Goal: Task Accomplishment & Management: Manage account settings

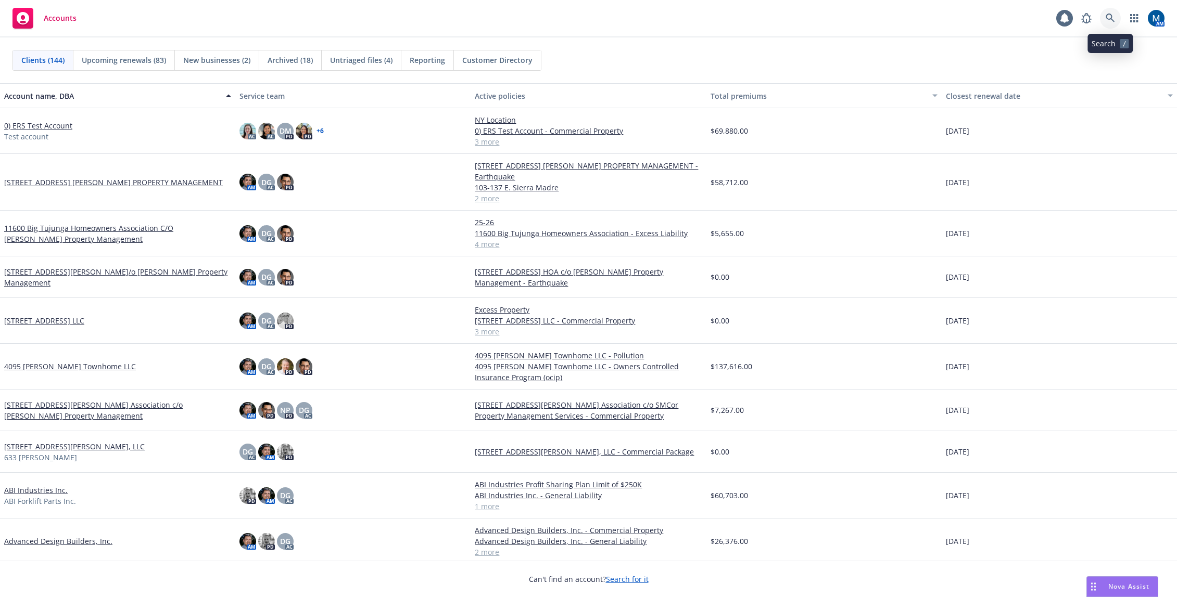
click at [1105, 14] on link at bounding box center [1110, 18] width 21 height 21
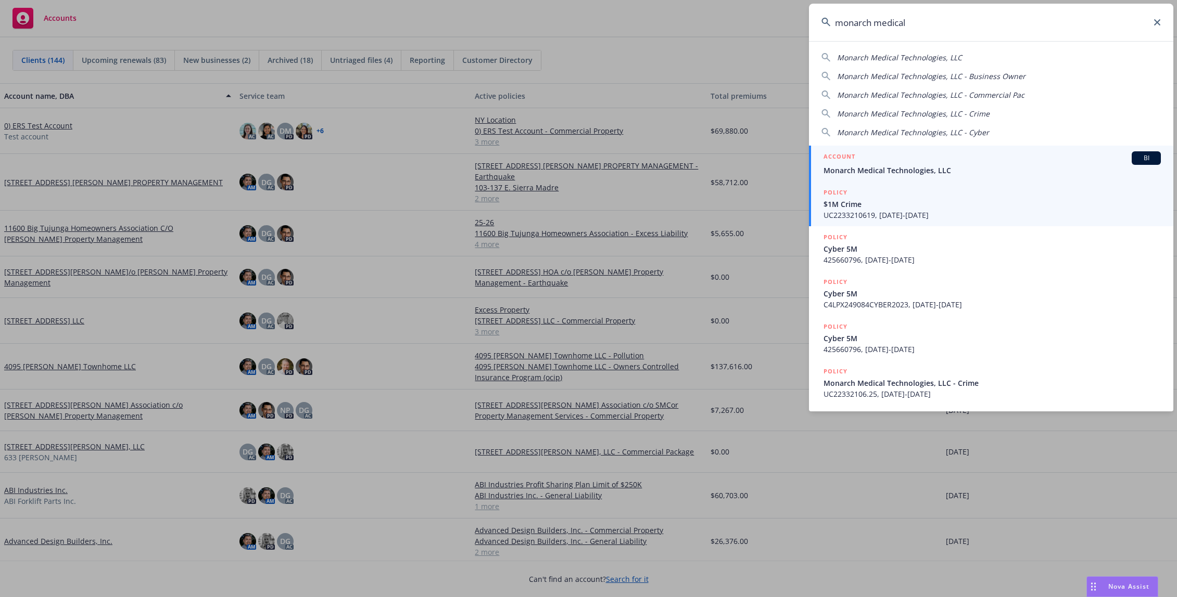
type input "monarch medical"
click at [926, 178] on link "ACCOUNT BI Monarch Medical Technologies, LLC" at bounding box center [991, 164] width 364 height 36
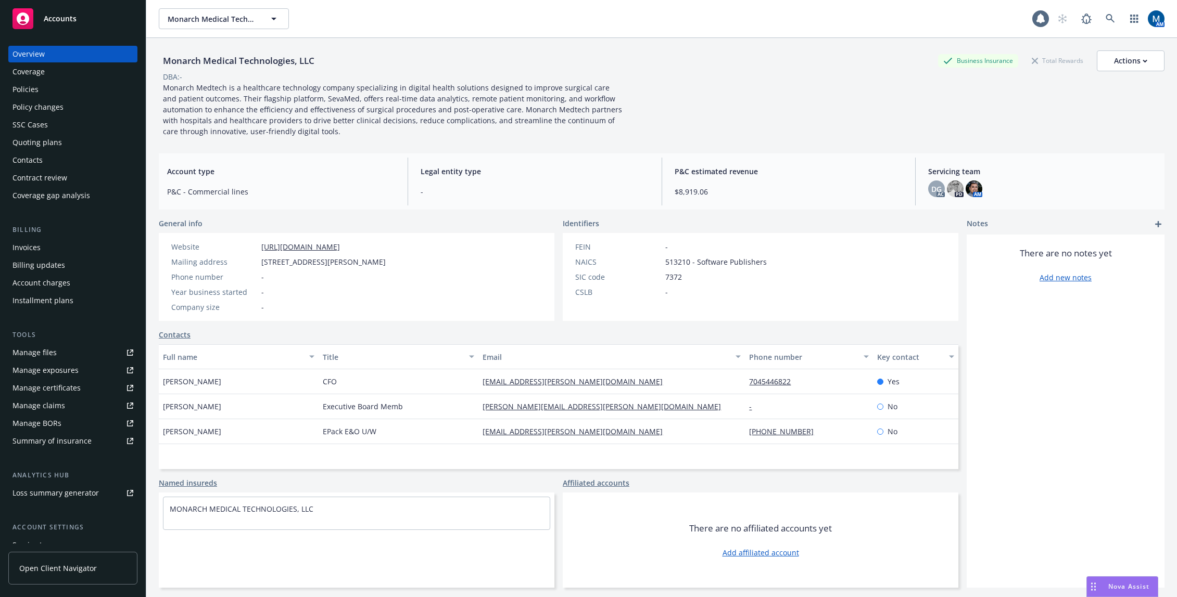
click at [91, 83] on div "Policies" at bounding box center [72, 89] width 121 height 17
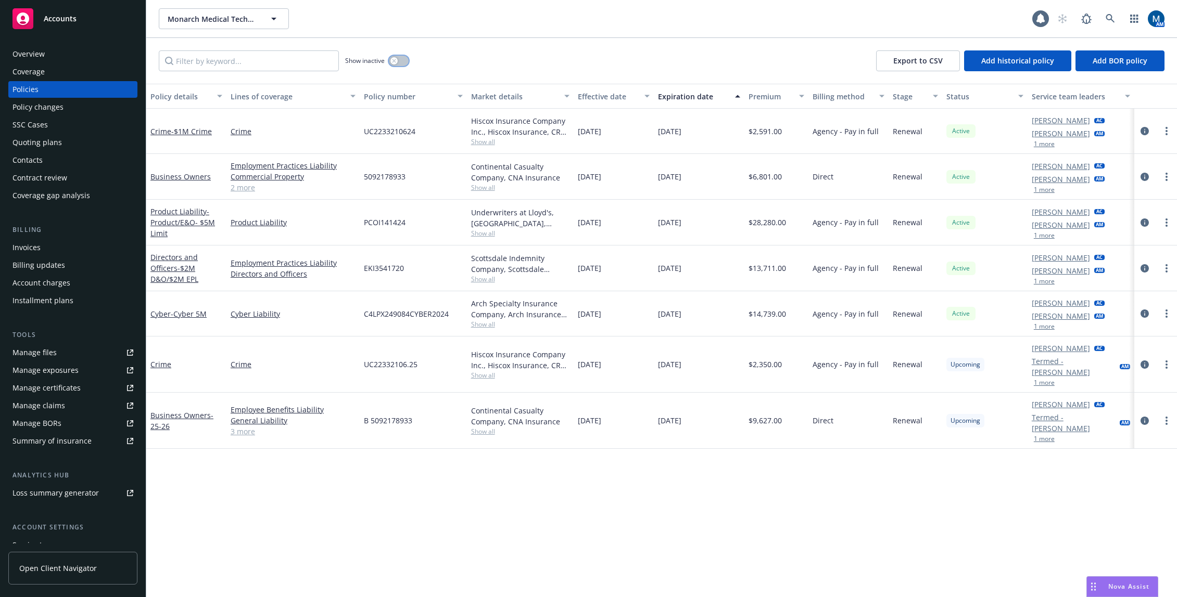
click at [401, 58] on button "button" at bounding box center [399, 61] width 20 height 10
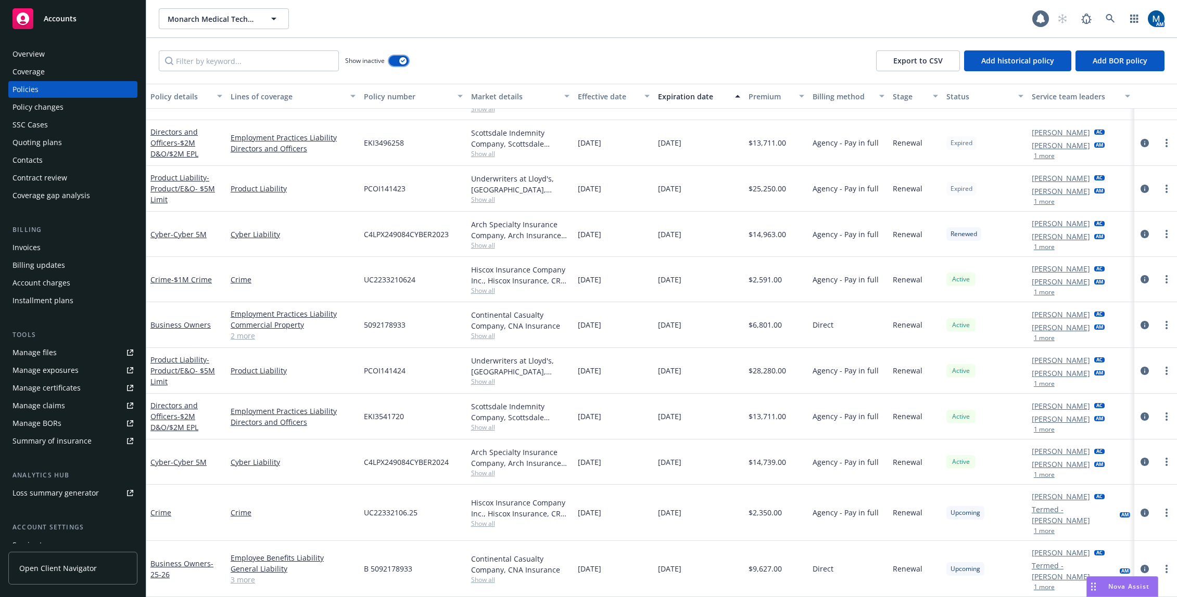
scroll to position [1949, 0]
click at [399, 58] on button "button" at bounding box center [399, 61] width 20 height 10
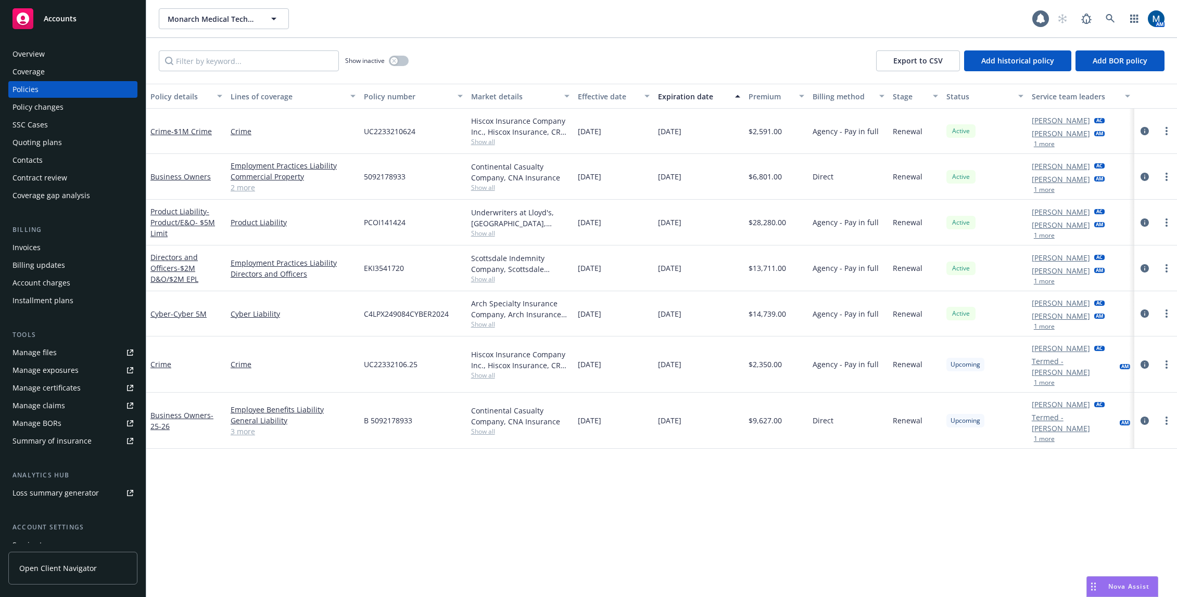
click at [61, 179] on div "Contract review" at bounding box center [39, 178] width 55 height 17
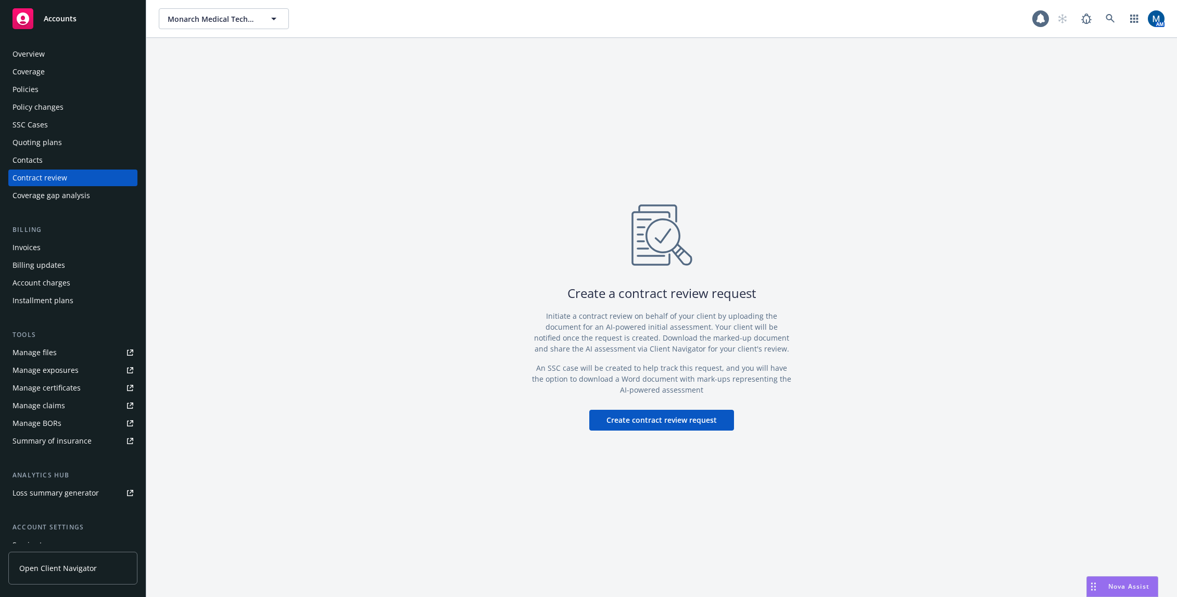
drag, startPoint x: 422, startPoint y: 316, endPoint x: 428, endPoint y: 318, distance: 6.1
click at [422, 316] on div "Create a contract review request Initiate a contract review on behalf of your c…" at bounding box center [661, 317] width 1030 height 559
click at [611, 414] on button "Create contract review request" at bounding box center [661, 420] width 145 height 21
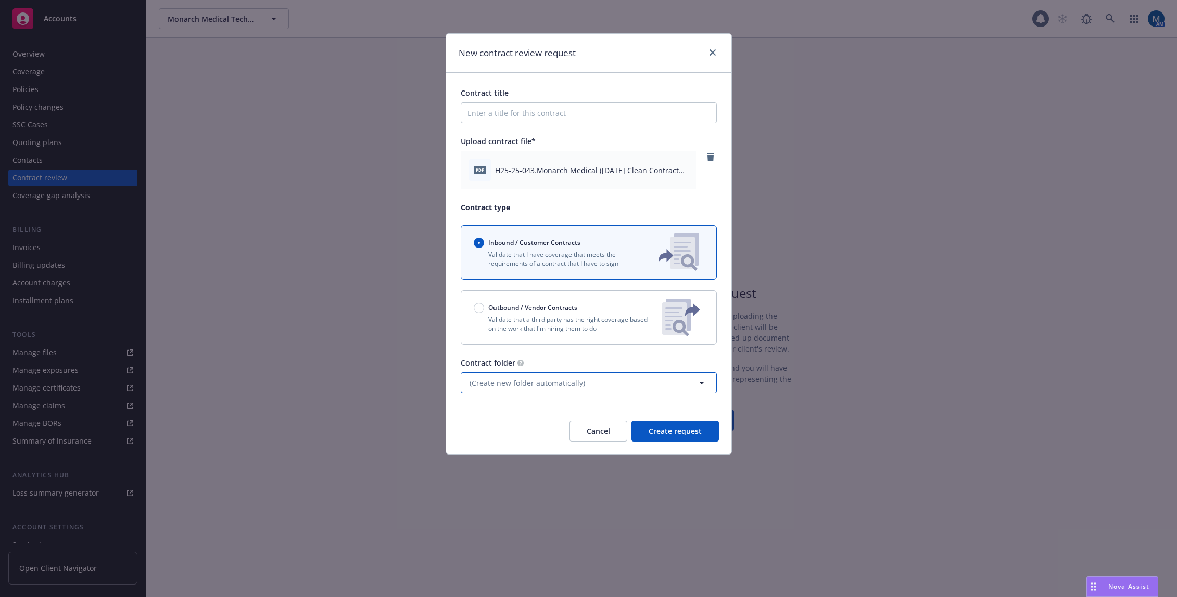
click at [523, 378] on span "(Create new folder automatically)" at bounding box center [527, 383] width 116 height 11
click at [534, 440] on button "Add new folder" at bounding box center [588, 434] width 241 height 21
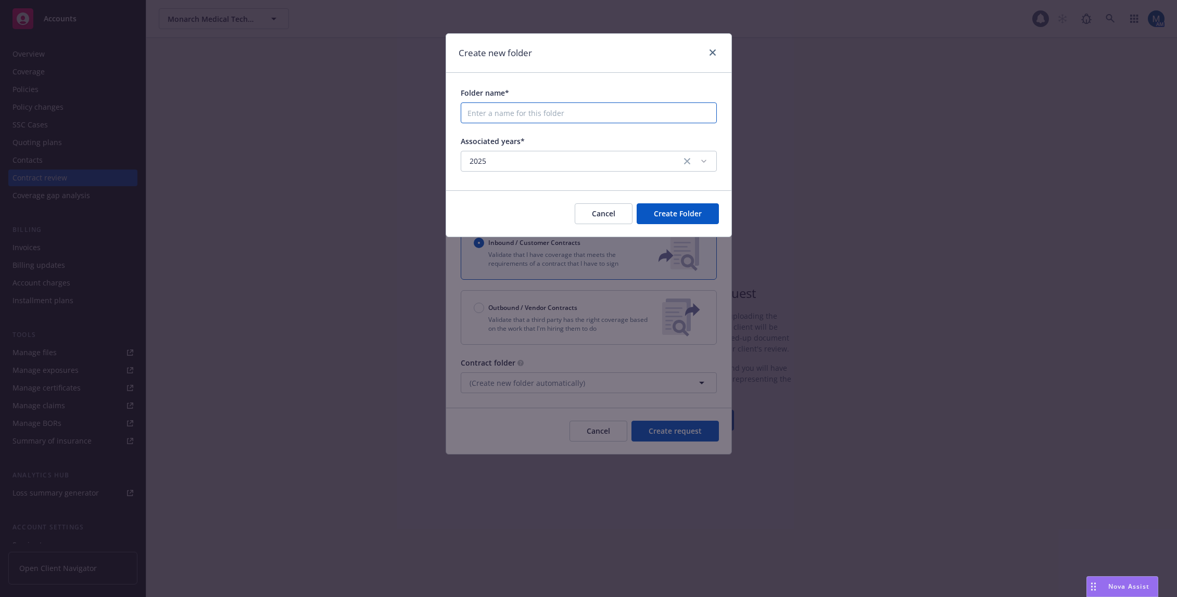
click at [561, 110] on input "Folder name*" at bounding box center [589, 113] width 256 height 21
click at [607, 216] on span "Cancel" at bounding box center [603, 214] width 23 height 10
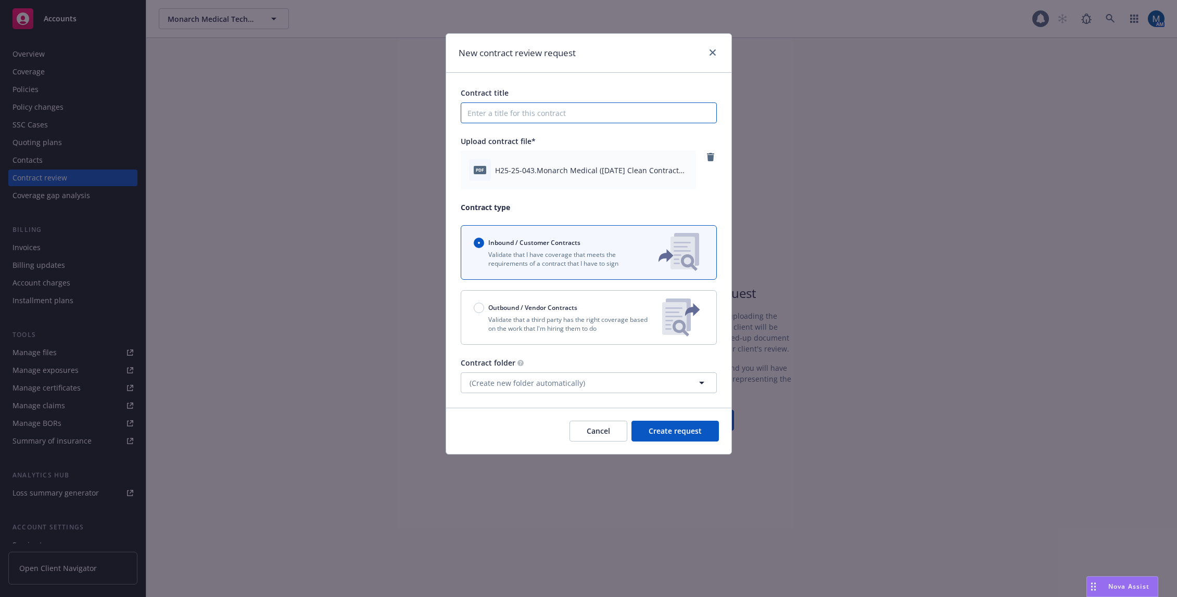
click at [544, 112] on input "Contract title" at bounding box center [589, 113] width 256 height 21
click at [538, 118] on input "Contract title" at bounding box center [589, 113] width 256 height 21
click at [538, 118] on input "Cook Co" at bounding box center [589, 113] width 256 height 21
type input "Cook County Health"
click at [677, 430] on span "Create request" at bounding box center [674, 431] width 53 height 10
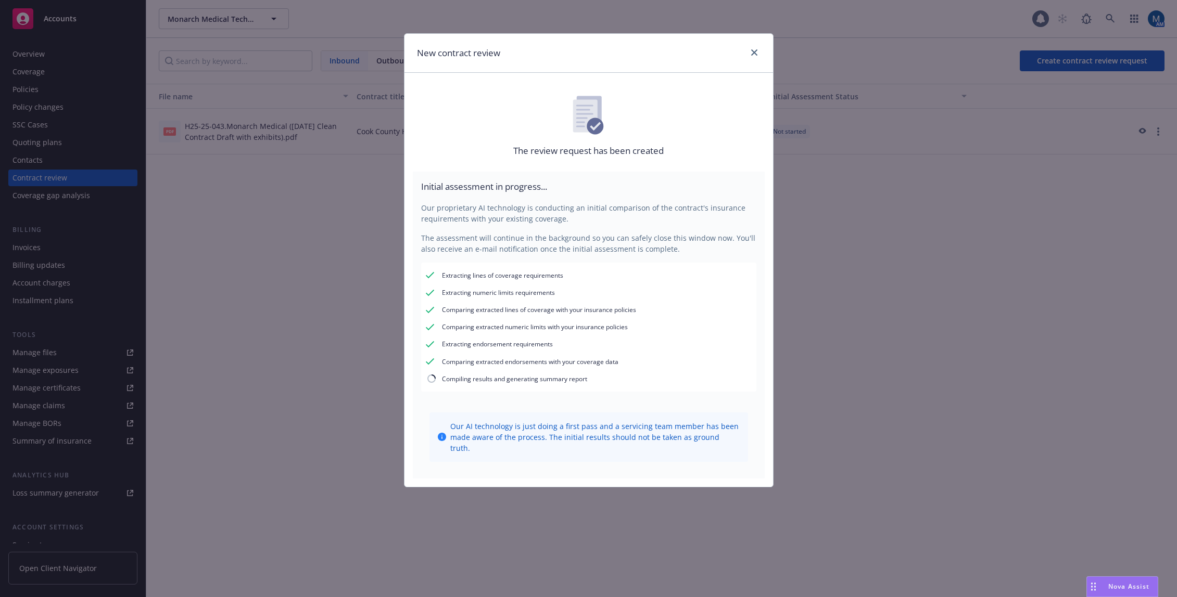
click at [232, 214] on div "New contract review The review request has been created Initial assessment in p…" at bounding box center [588, 298] width 1177 height 597
click at [57, 14] on div "New contract review The review request has been created Initial assessment in p…" at bounding box center [588, 298] width 1177 height 597
drag, startPoint x: 752, startPoint y: 53, endPoint x: 739, endPoint y: 48, distance: 14.2
click at [753, 53] on icon "close" at bounding box center [754, 52] width 6 height 6
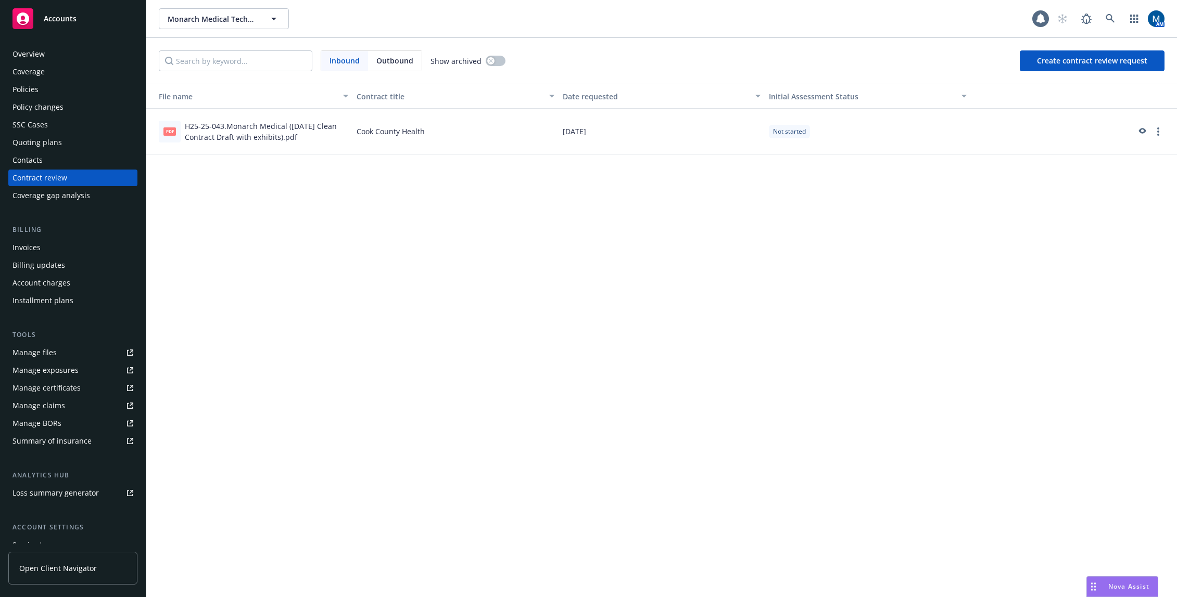
click at [78, 20] on div "Accounts" at bounding box center [72, 18] width 121 height 21
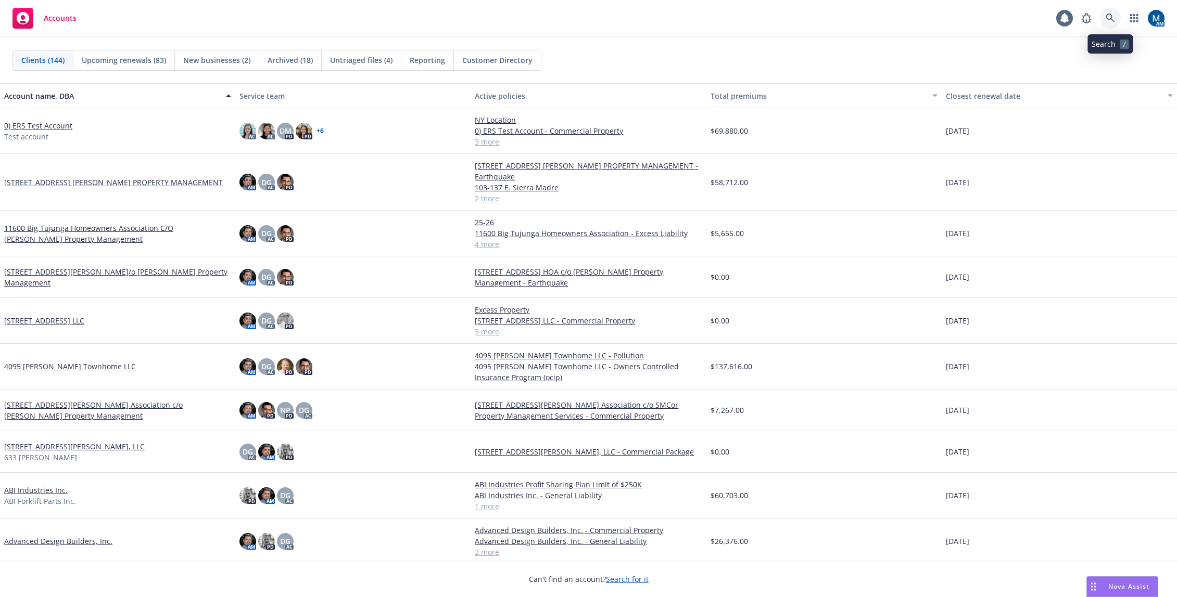
click at [1113, 16] on icon at bounding box center [1109, 18] width 9 height 9
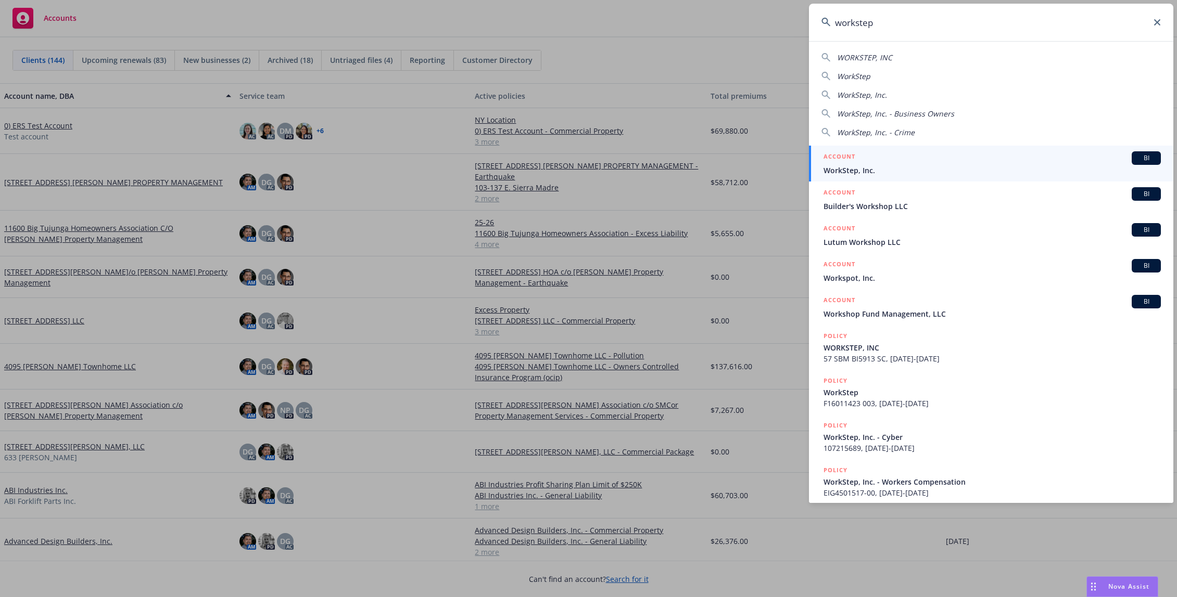
type input "workstep"
click at [959, 164] on div "ACCOUNT BI" at bounding box center [991, 158] width 337 height 14
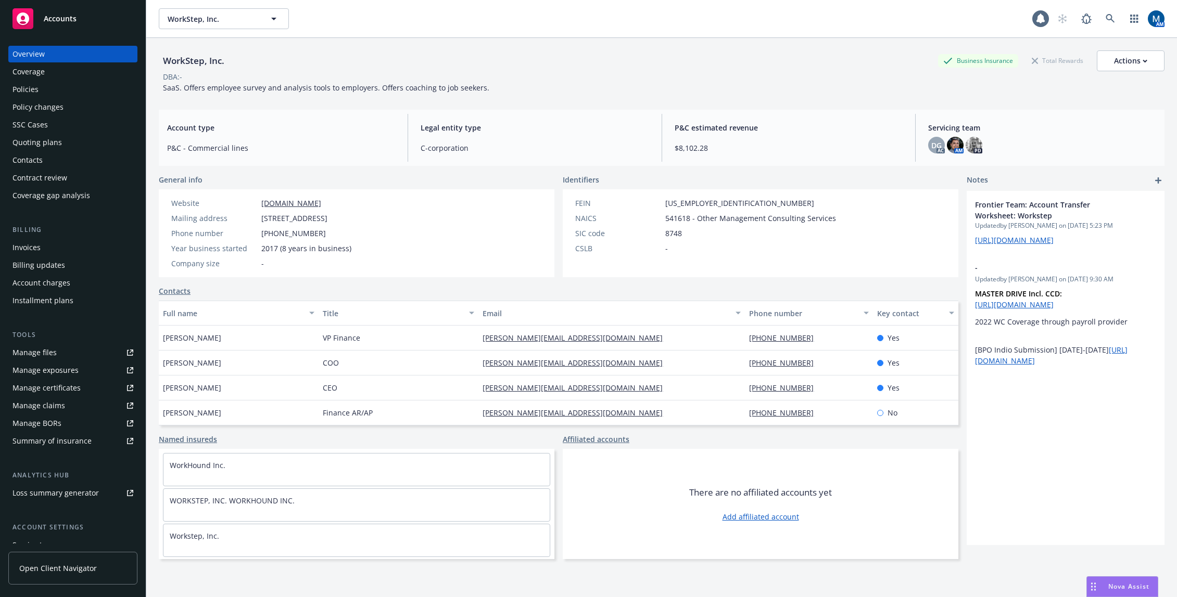
click at [98, 86] on div "Policies" at bounding box center [72, 89] width 121 height 17
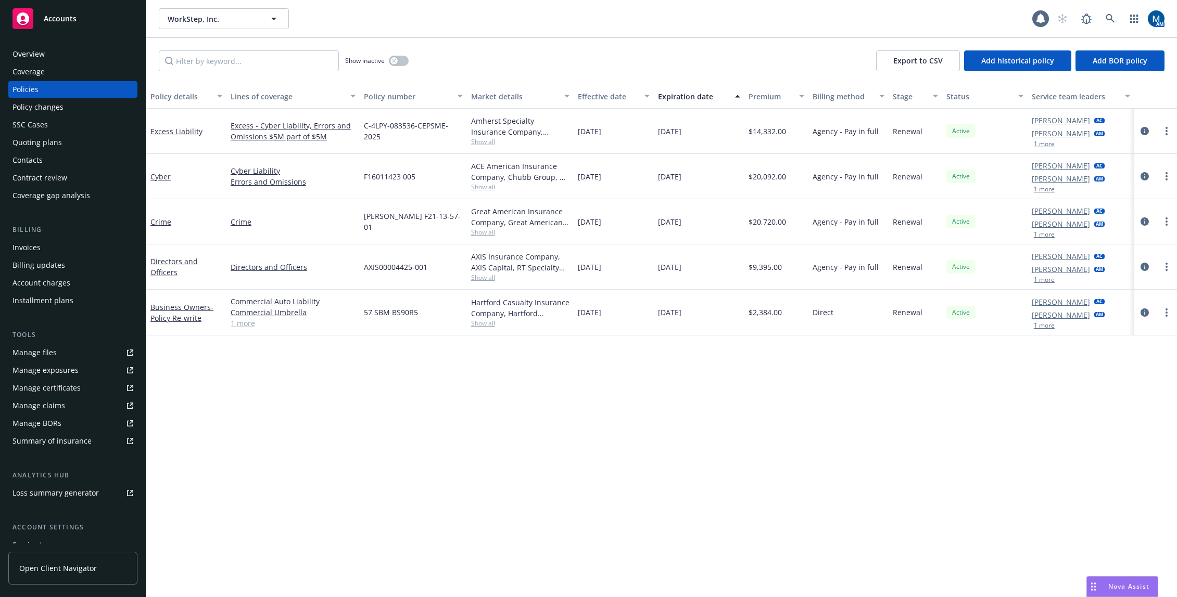
click at [387, 514] on div "Policy details Lines of coverage Policy number Market details Effective date Ex…" at bounding box center [661, 341] width 1030 height 514
click at [1166, 177] on circle "more" at bounding box center [1166, 176] width 2 height 2
click at [599, 507] on div "Policy details Lines of coverage Policy number Market details Effective date Ex…" at bounding box center [661, 341] width 1030 height 514
click at [1145, 175] on icon "circleInformation" at bounding box center [1144, 176] width 8 height 8
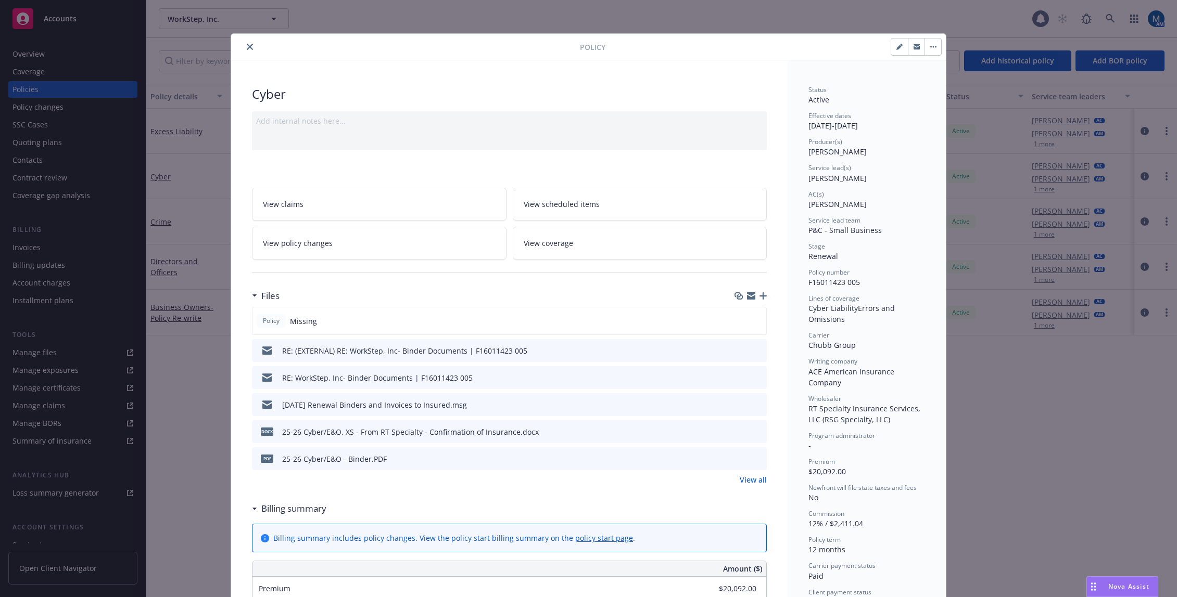
click at [916, 46] on button "button" at bounding box center [915, 47] width 17 height 17
click at [914, 46] on icon "button" at bounding box center [916, 47] width 6 height 6
drag, startPoint x: 481, startPoint y: 66, endPoint x: 596, endPoint y: 67, distance: 115.0
click at [761, 300] on div at bounding box center [750, 296] width 32 height 8
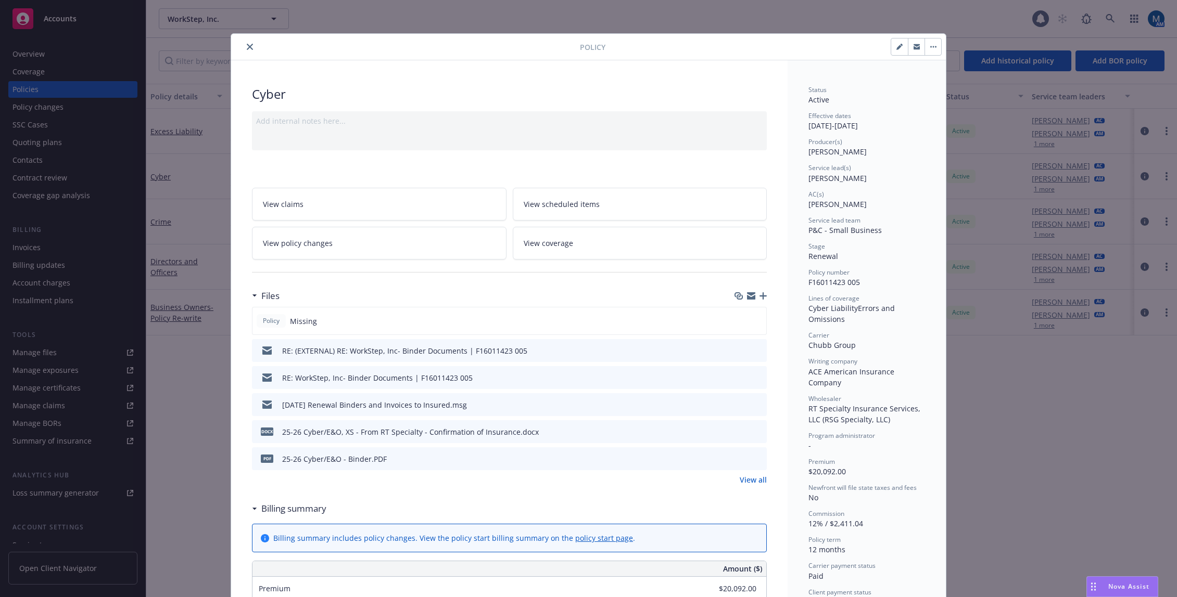
click at [759, 296] on icon "button" at bounding box center [762, 295] width 7 height 7
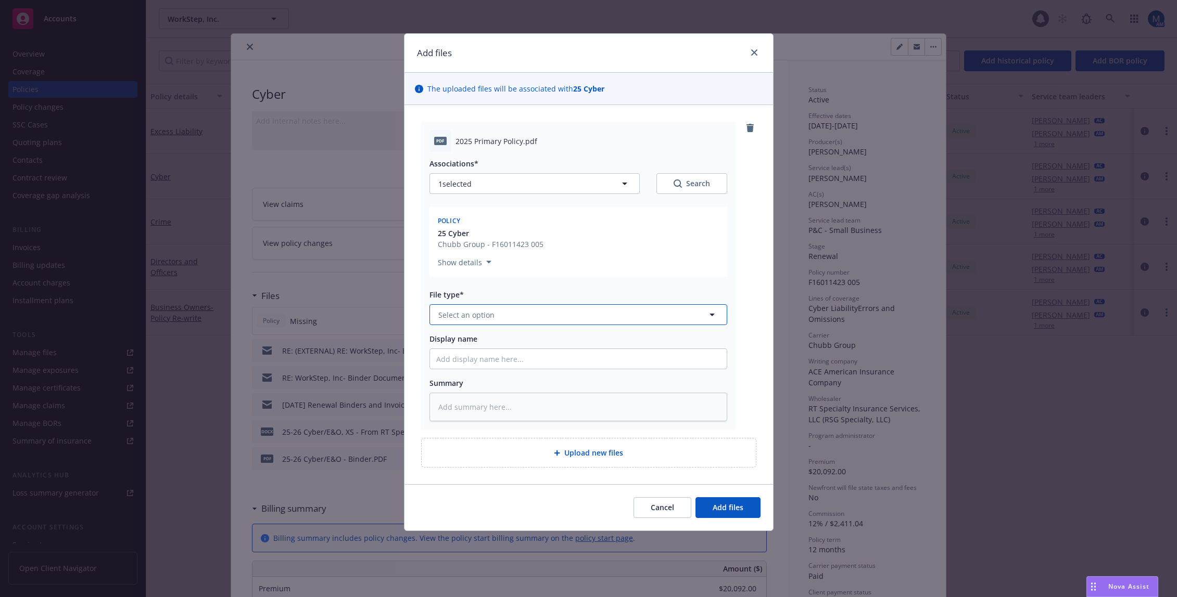
click at [500, 314] on button "Select an option" at bounding box center [578, 314] width 298 height 21
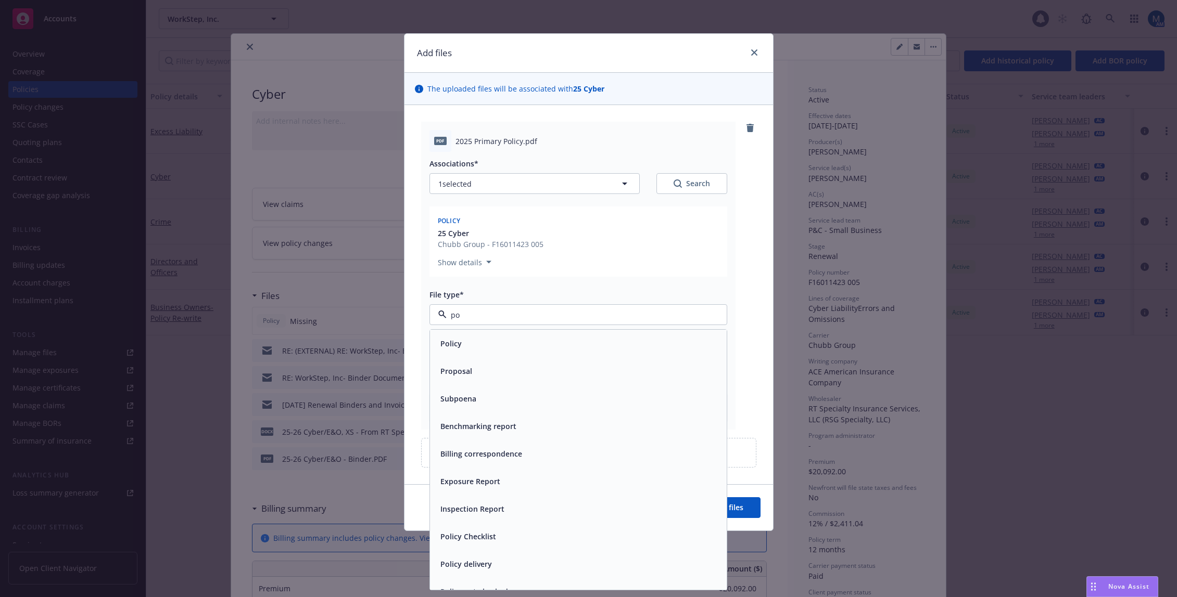
type input "pol"
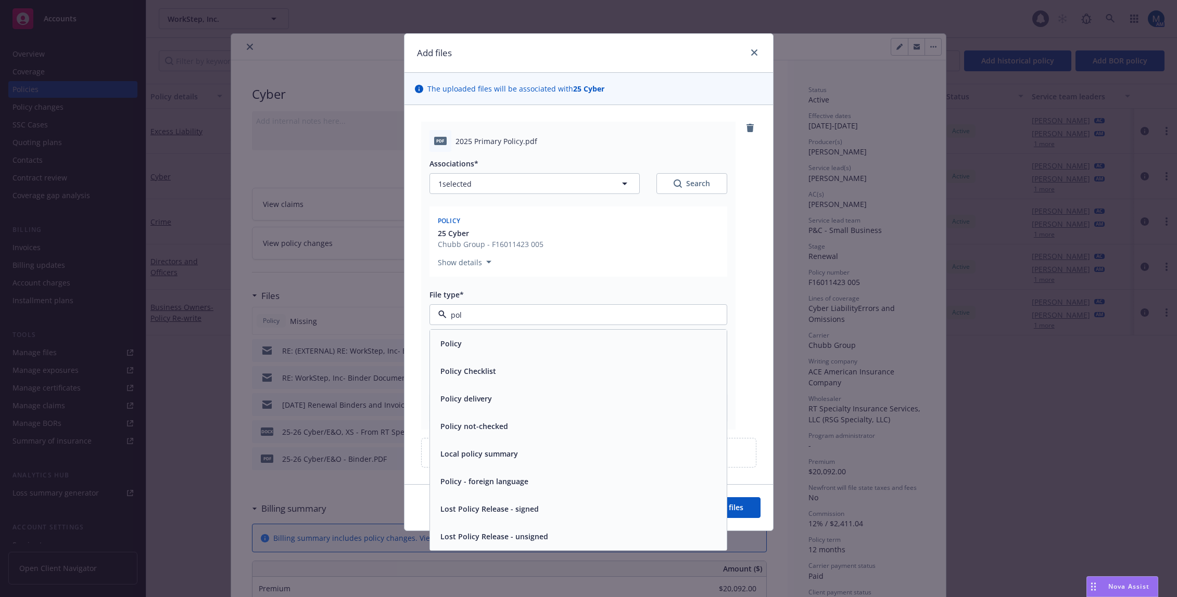
click at [477, 345] on div "Policy" at bounding box center [578, 343] width 284 height 15
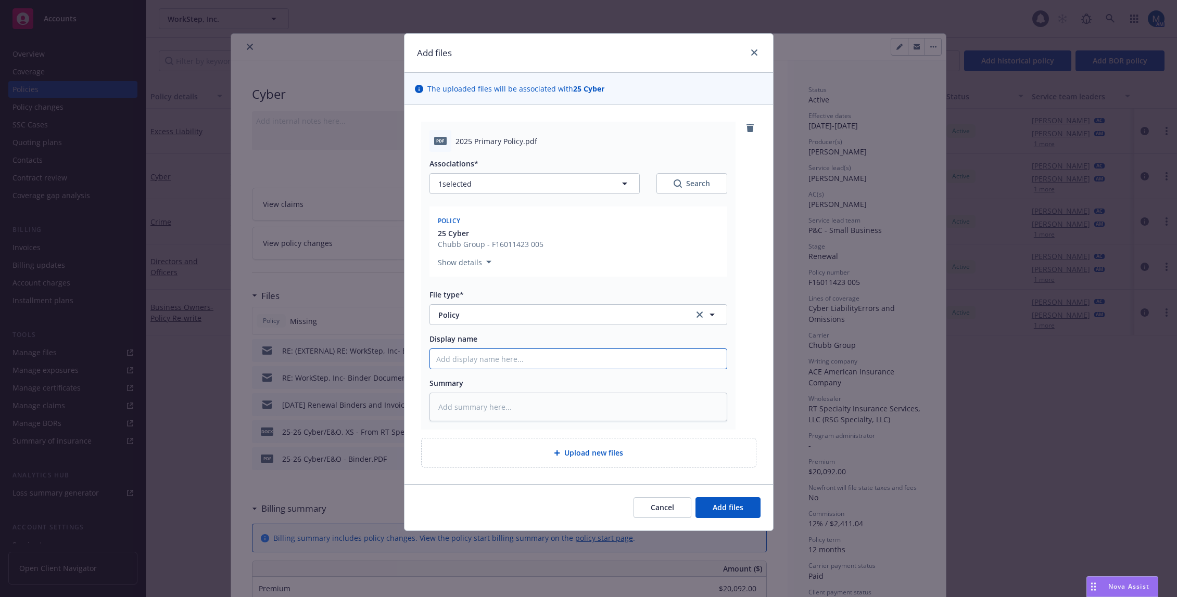
click at [470, 360] on input "Display name" at bounding box center [578, 359] width 297 height 20
type textarea "x"
type input "2"
type textarea "x"
type input "20"
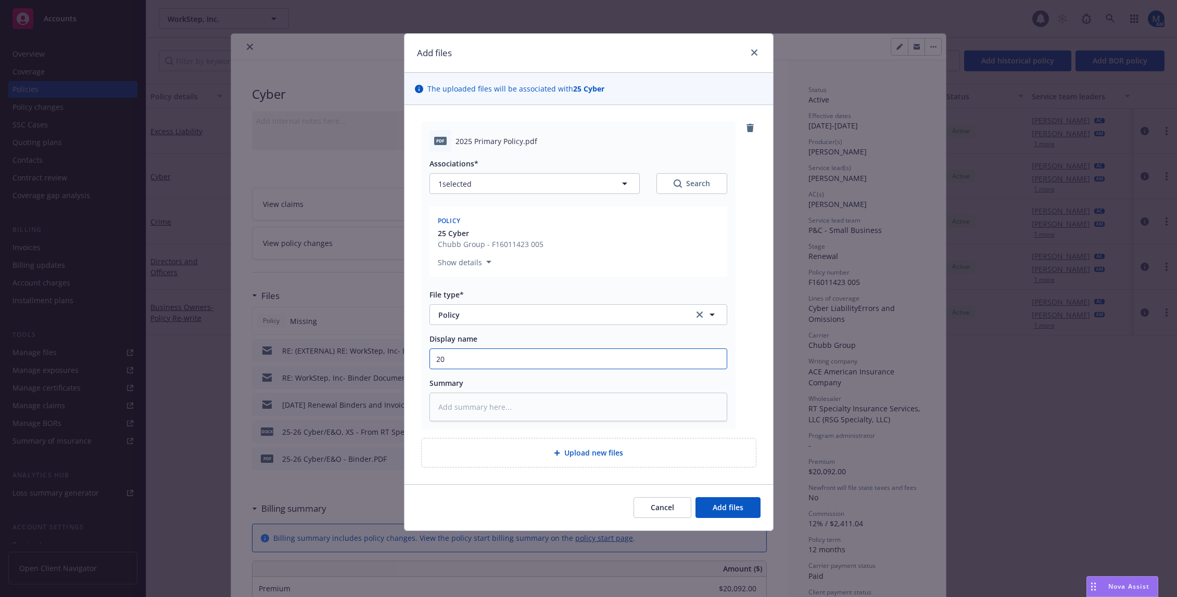
type textarea "x"
type input "202"
type textarea "x"
type input "2025"
type textarea "x"
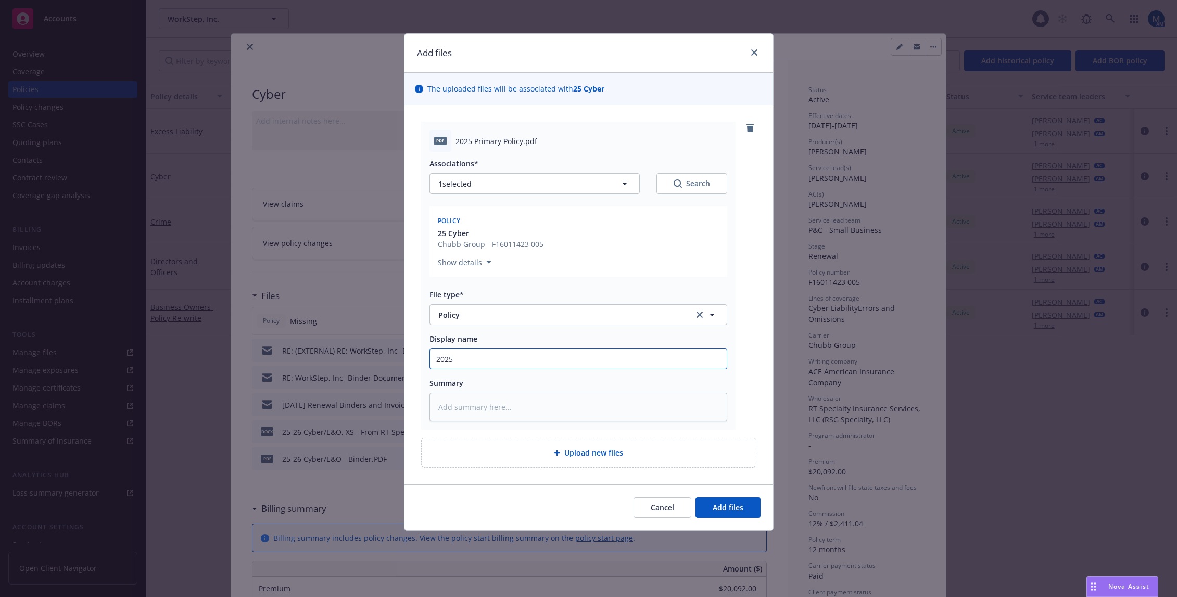
type input "2025"
type textarea "x"
type input "2025 -"
type textarea "x"
type input "2025 -"
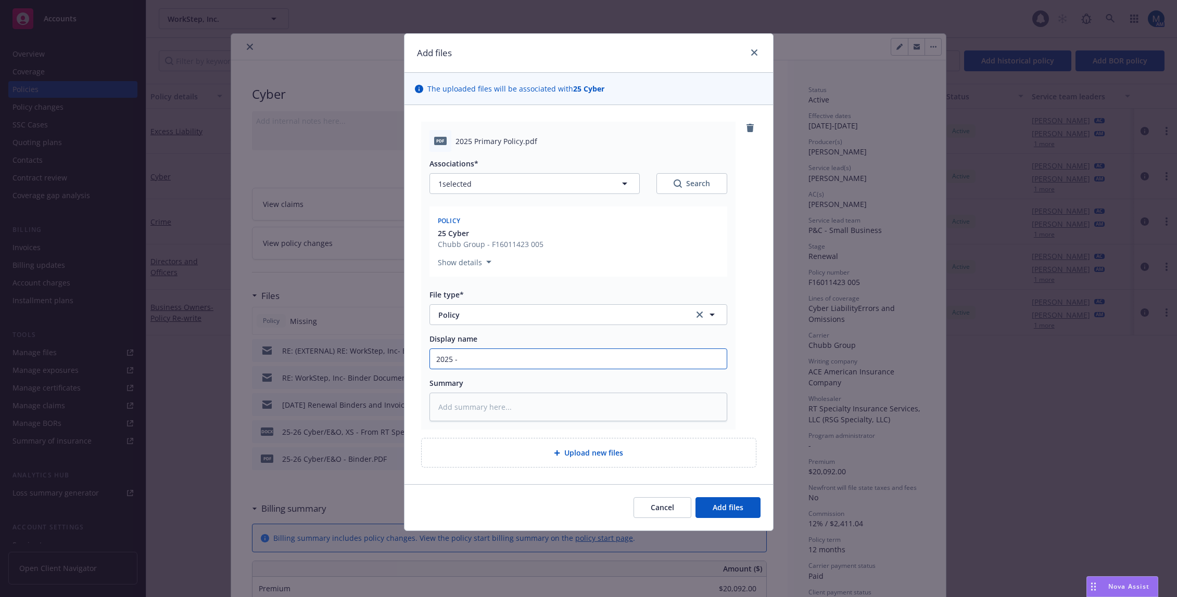
type textarea "x"
type input "2025 - 2"
type textarea "x"
type input "2025 - 20"
type textarea "x"
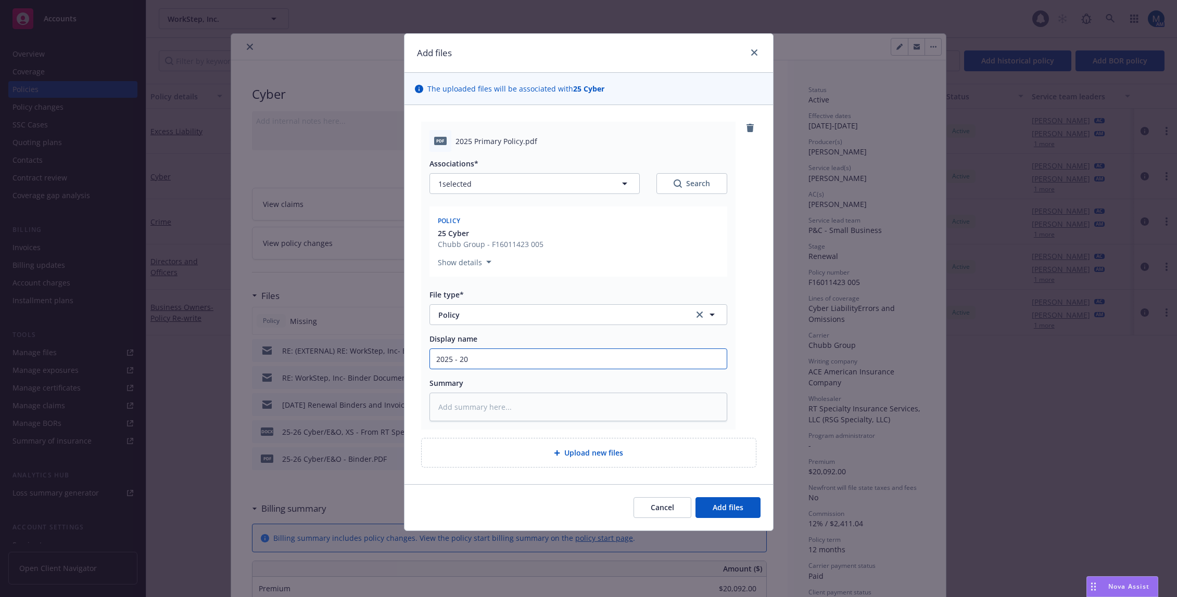
type input "2025 - 202"
type textarea "x"
type input "2025 - 2026"
type textarea "x"
type input "2025 - 2026"
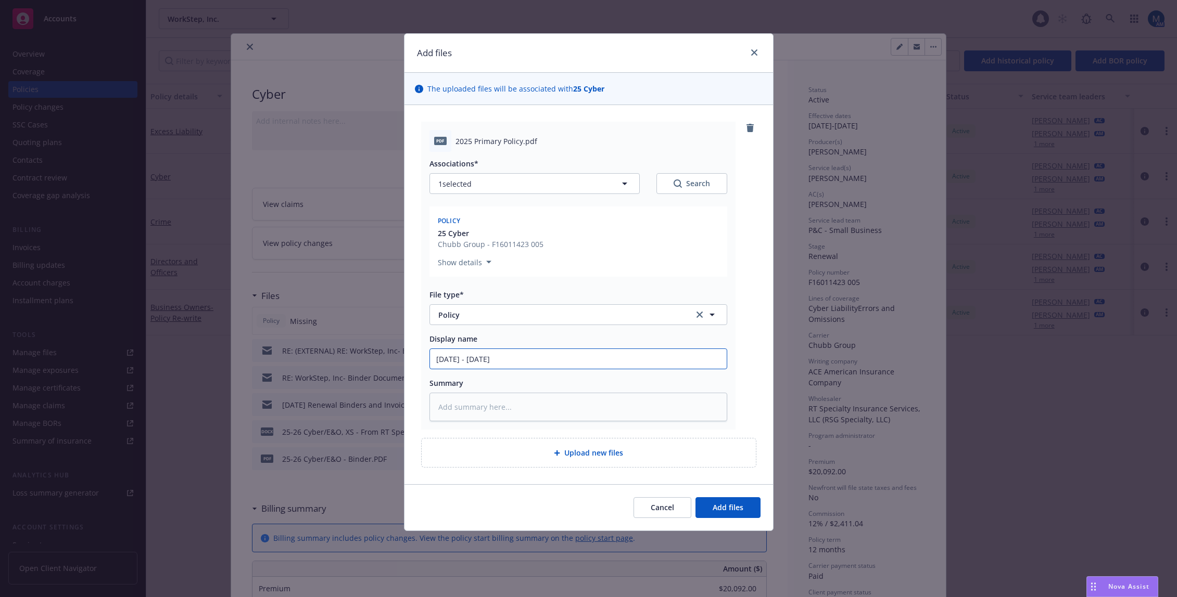
type textarea "x"
type input "2025 - 2026 C"
type textarea "x"
type input "2025 - 2026 Cy"
type textarea "x"
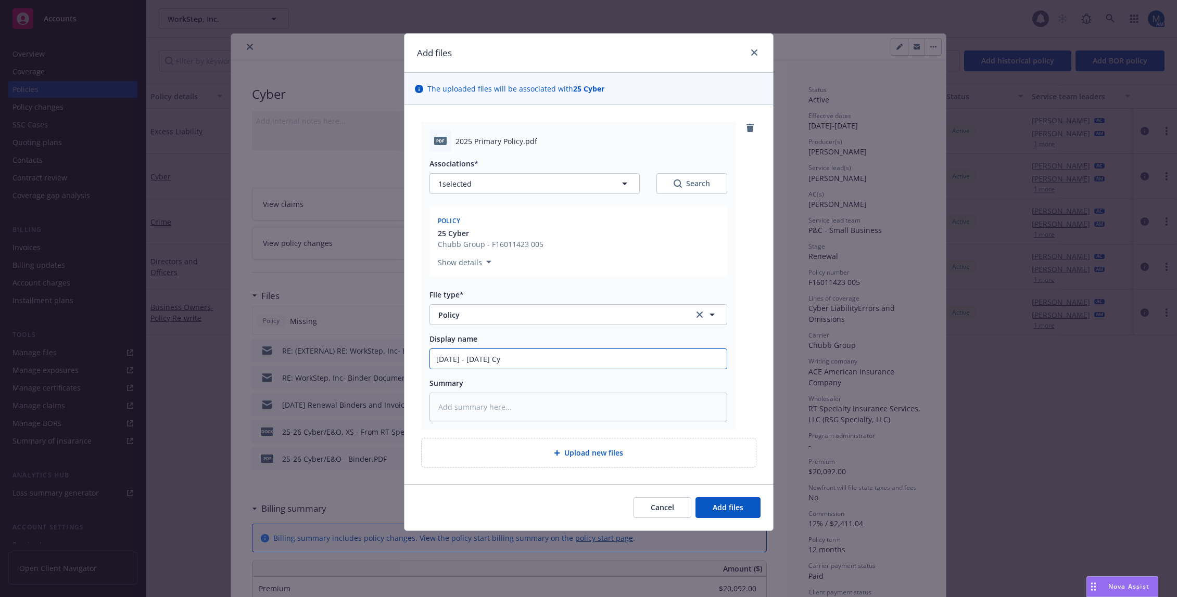
type input "2025 - 2026 Cyb"
type textarea "x"
type input "2025 - 2026 Cyber"
type textarea "x"
type input "2025 - 2026 Cyber"
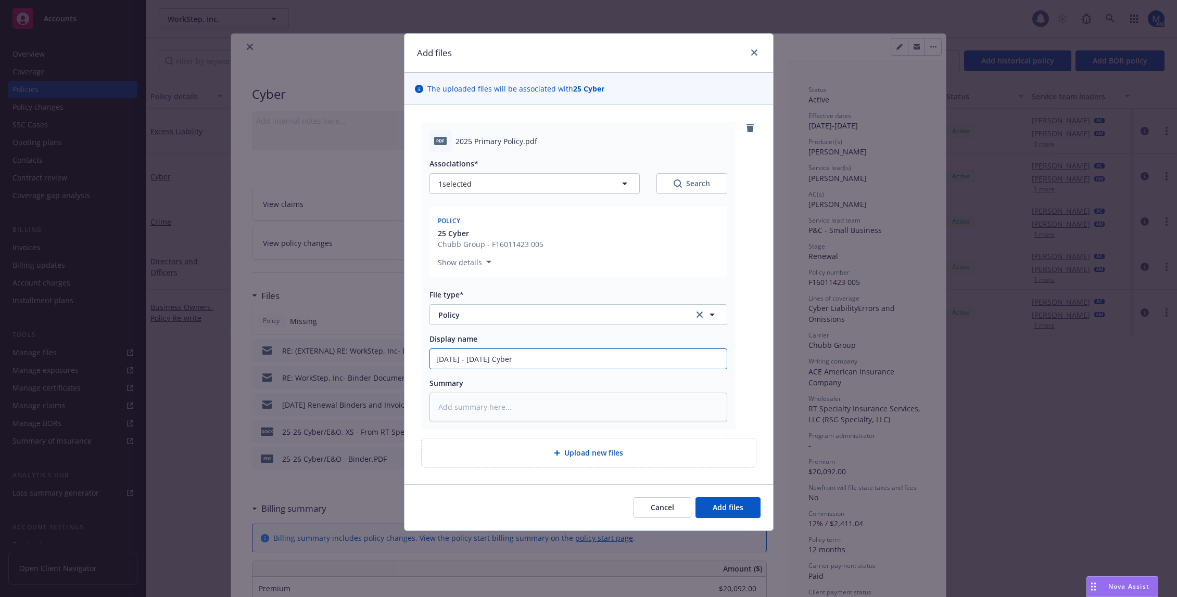
type textarea "x"
type input "2025 - 2026 Cyber P"
type textarea "x"
type input "2025 - 2026 Cyber Po"
type textarea "x"
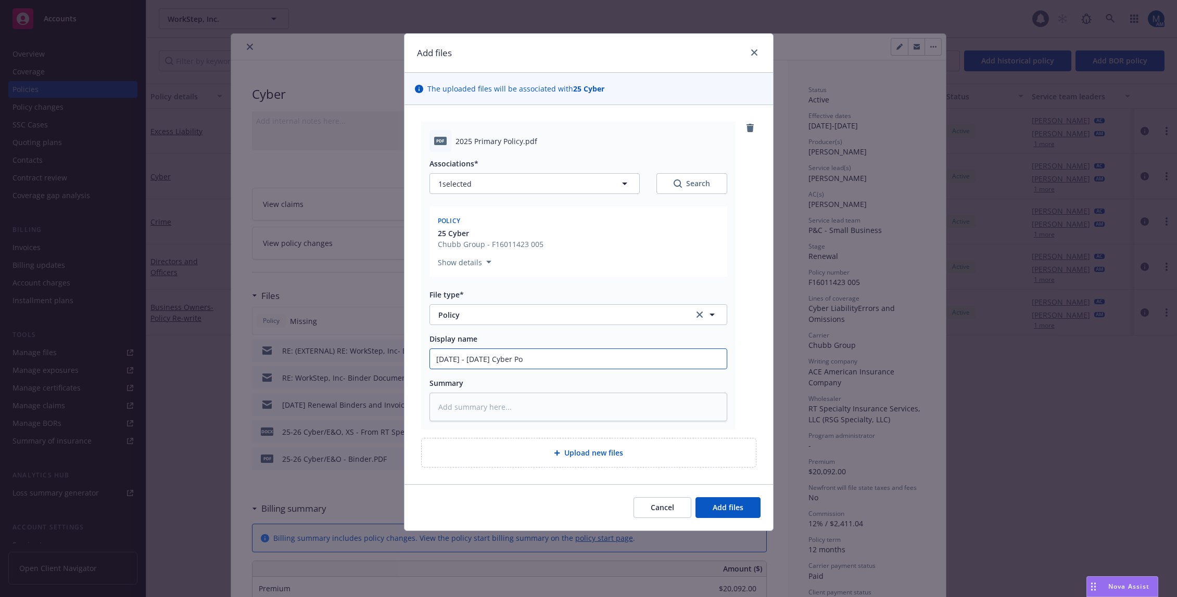
type input "2025 - 2026 Cyber Pol"
type textarea "x"
type input "2025 - 2026 Cyber Poli"
type textarea "x"
type input "2025 - 2026 Cyber Polic"
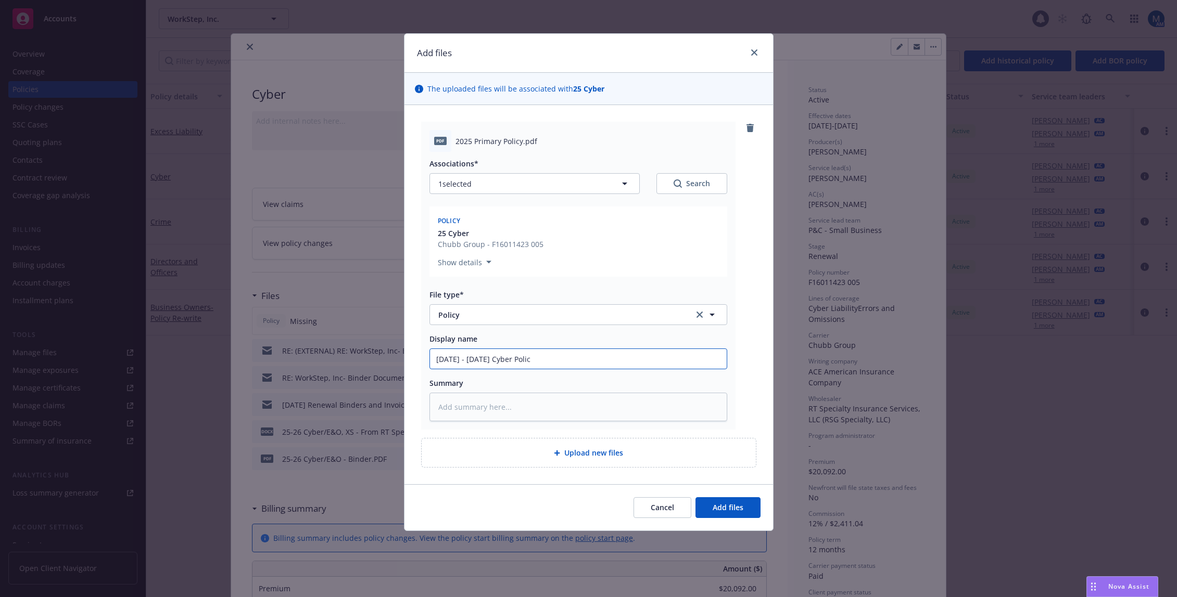
type textarea "x"
type input "2025 - 2026 Cyber Policy"
click at [710, 511] on button "Add files" at bounding box center [727, 507] width 65 height 21
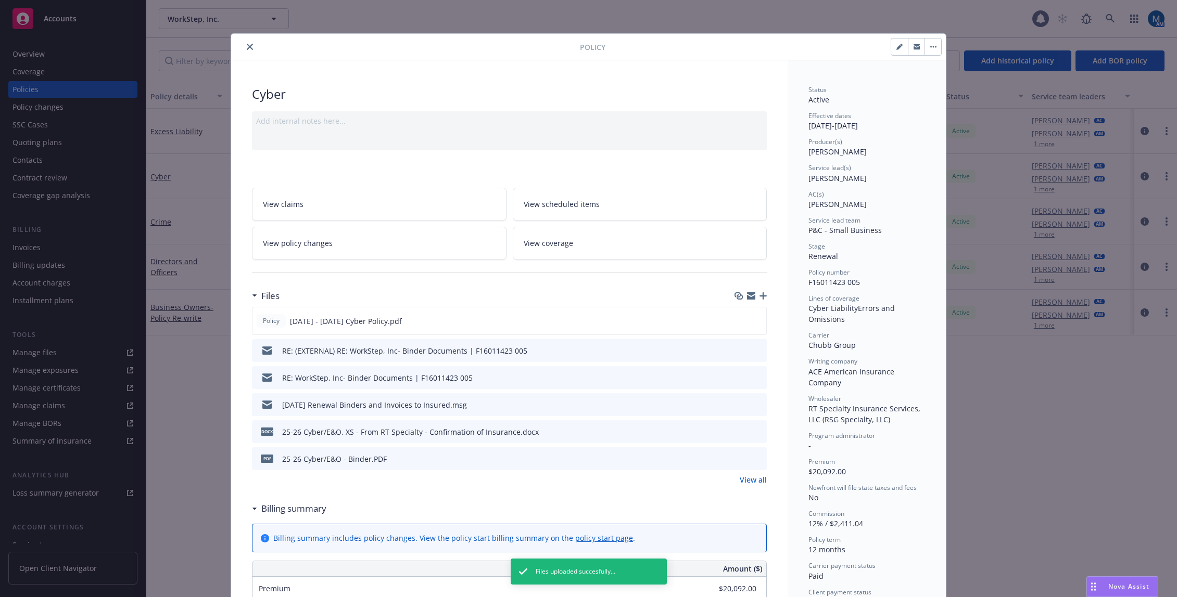
click at [247, 45] on icon "close" at bounding box center [250, 47] width 6 height 6
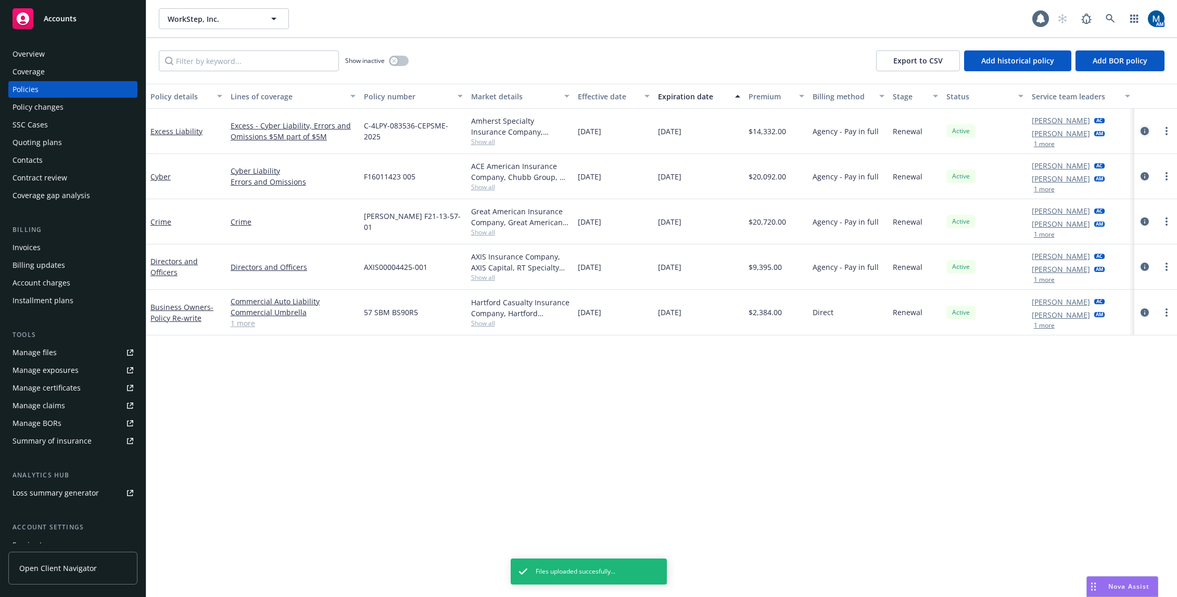
click at [1143, 128] on icon "circleInformation" at bounding box center [1144, 131] width 8 height 8
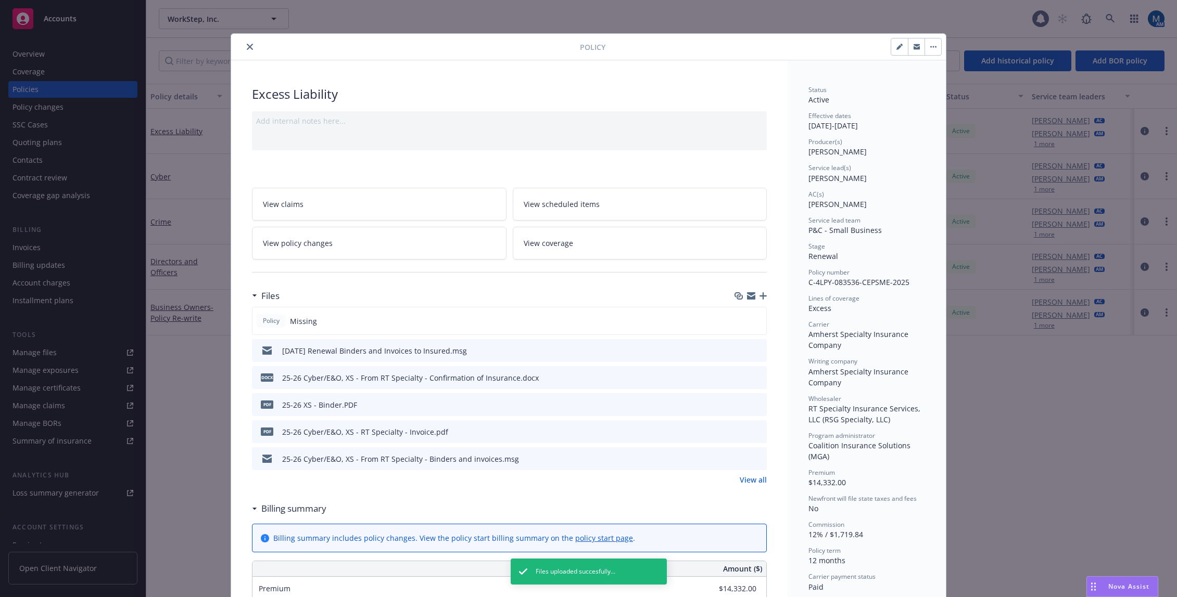
click at [761, 296] on icon "button" at bounding box center [762, 295] width 7 height 7
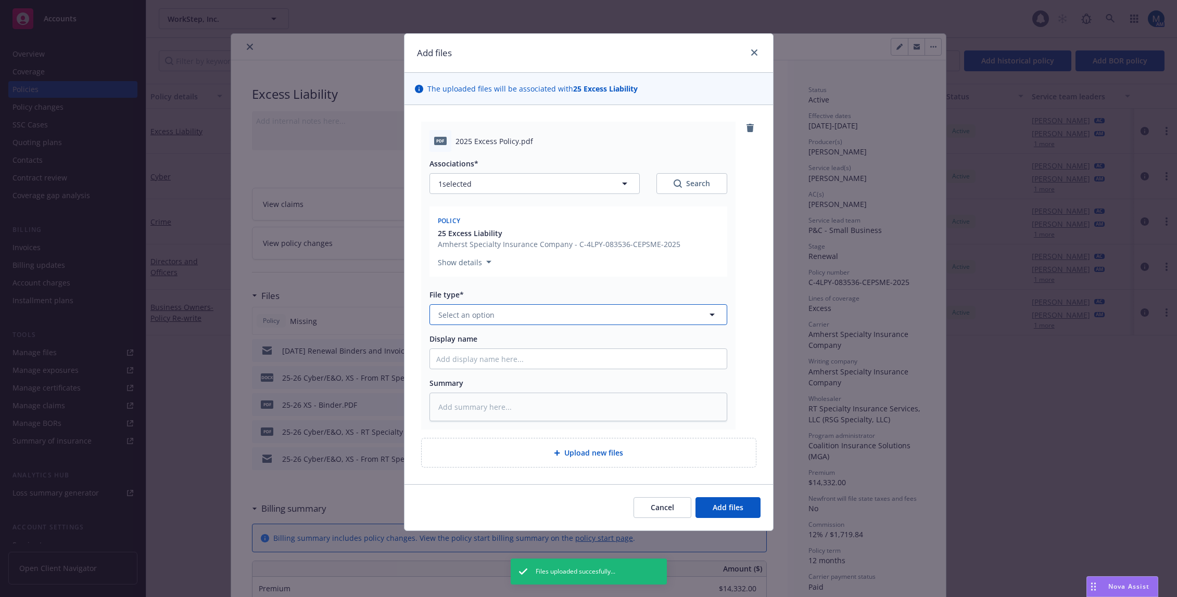
click at [606, 317] on button "Select an option" at bounding box center [578, 314] width 298 height 21
type textarea "x"
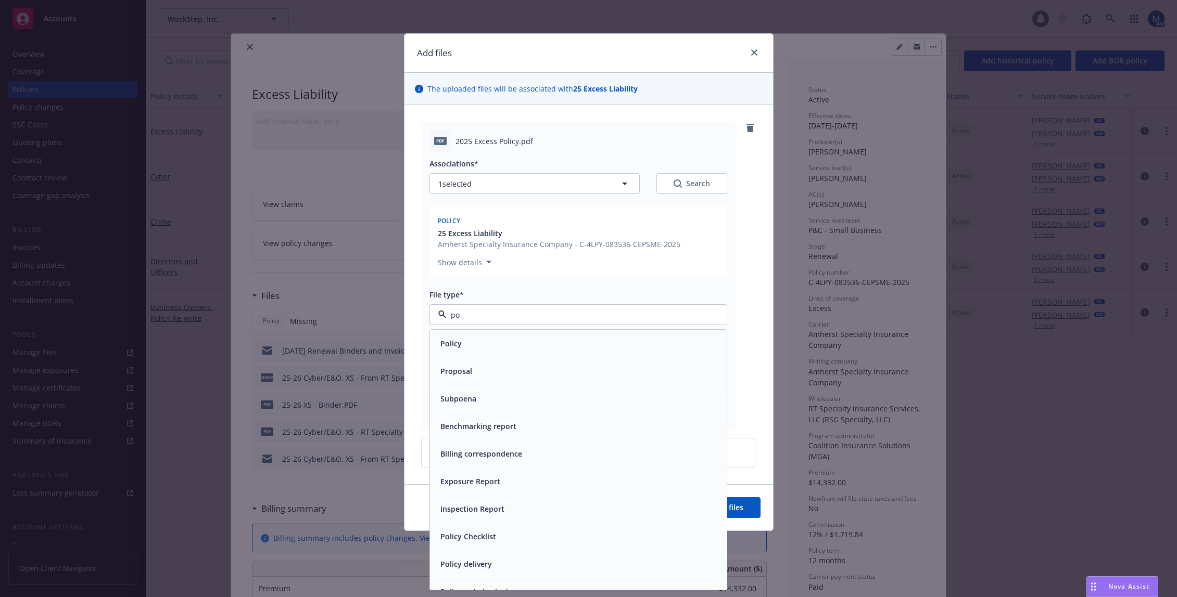
type input "pol"
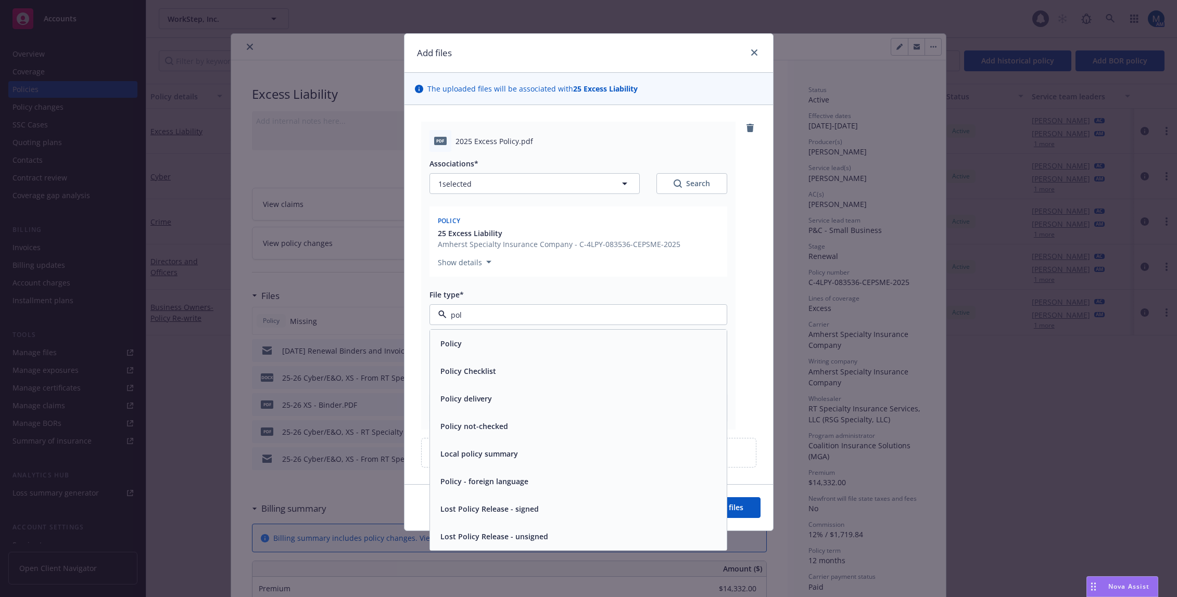
click at [530, 348] on div "Policy" at bounding box center [578, 343] width 284 height 15
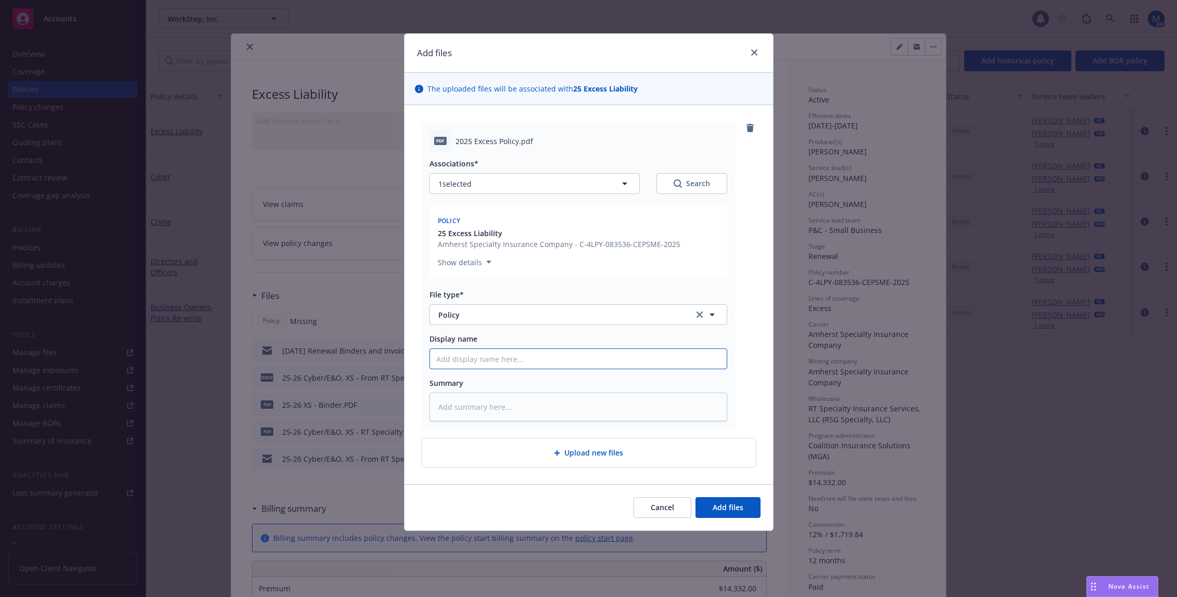
click at [516, 359] on input "Display name" at bounding box center [578, 359] width 297 height 20
type textarea "x"
type input "2"
type textarea "x"
type input "20"
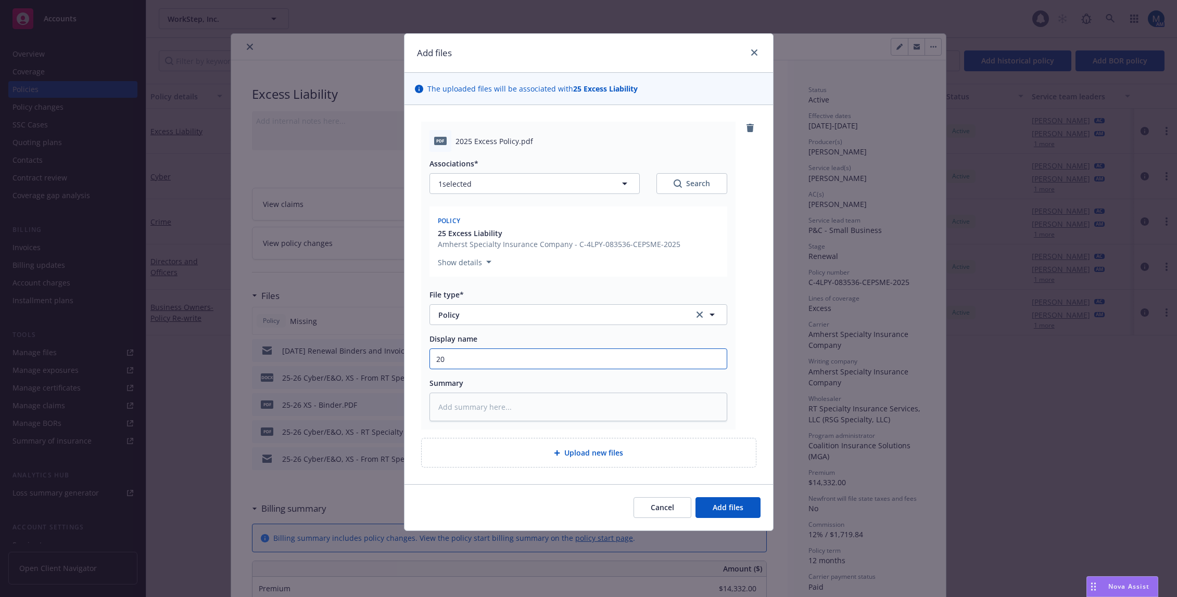
type textarea "x"
type input "202"
type textarea "x"
type input "2025"
type textarea "x"
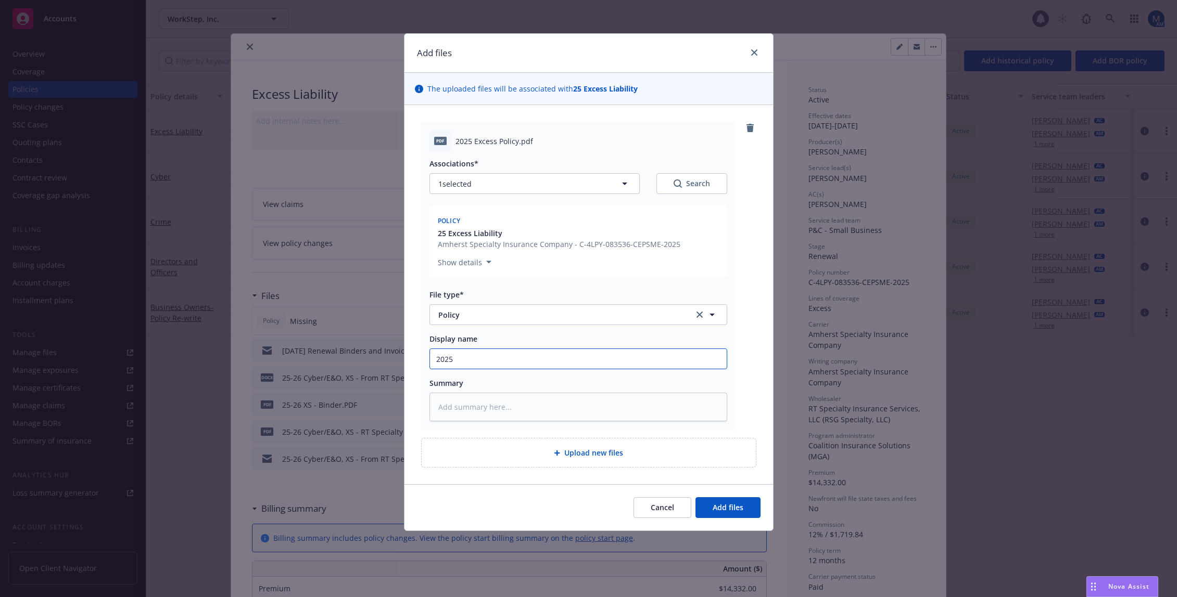
type input "2025"
type textarea "x"
type input "2025 -"
type textarea "x"
type input "2025 -"
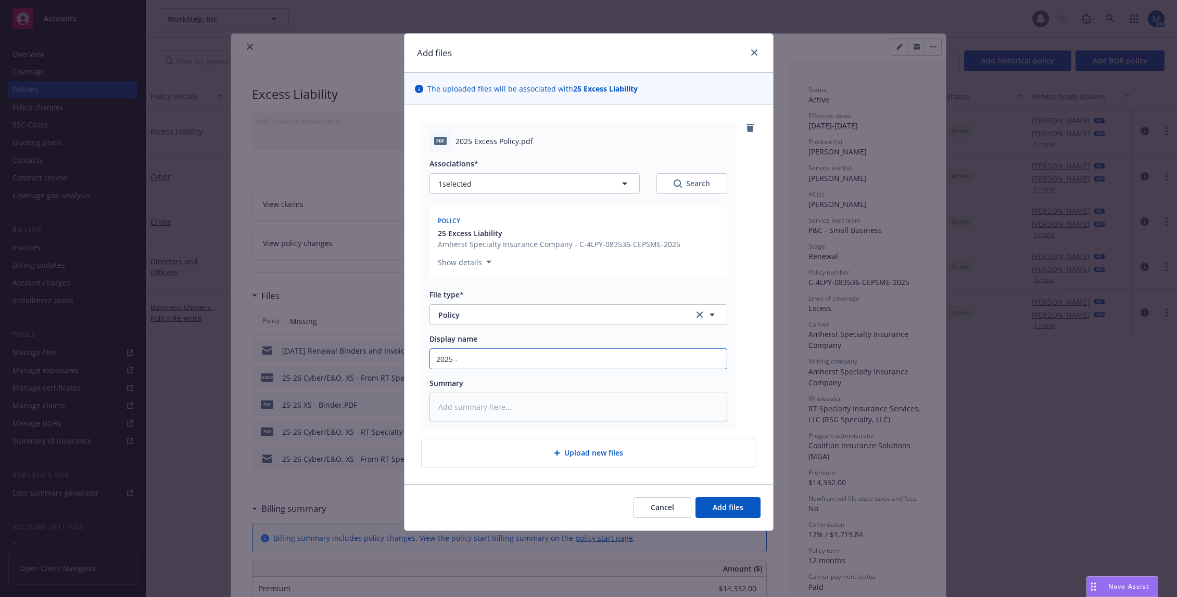
type textarea "x"
type input "2025 - 2"
type textarea "x"
type input "2025 - 20"
type textarea "x"
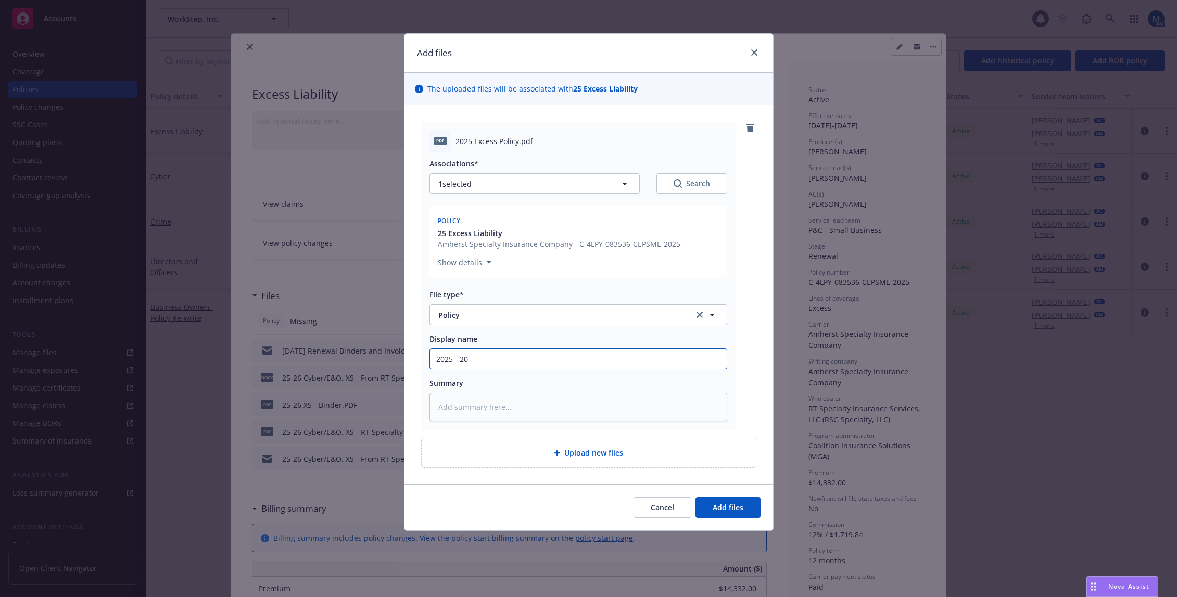
type input "2025 - 202"
type textarea "x"
type input "2025 - 2026"
type textarea "x"
type input "2025 - 2026"
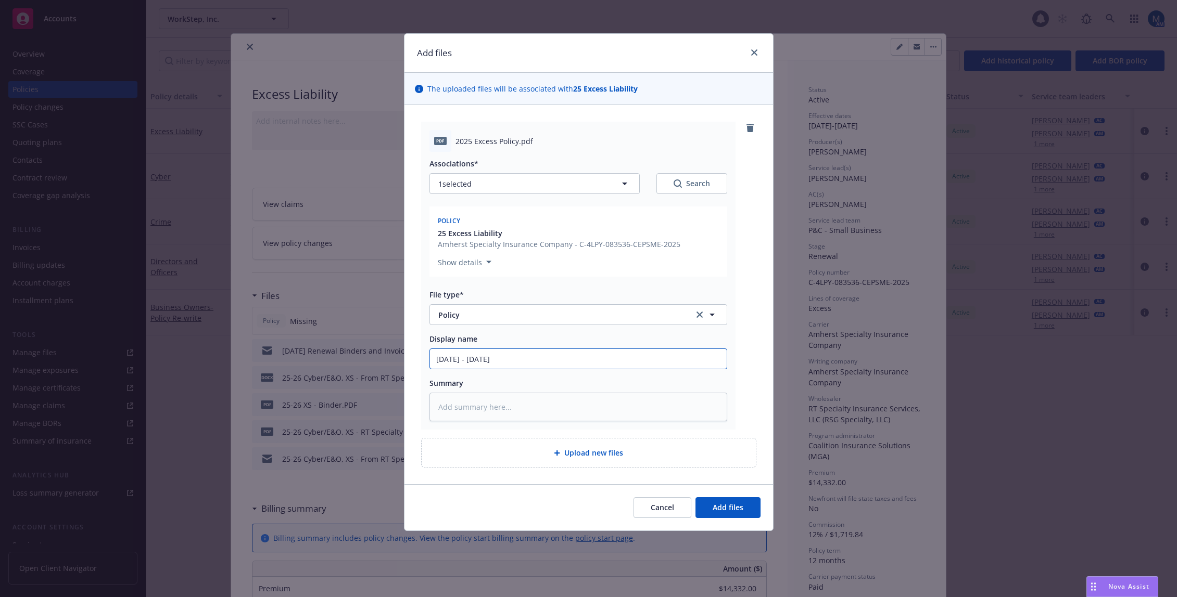
type textarea "x"
type input "2025 - 2026 C"
type textarea "x"
type input "2025 - 2026 Cy"
type textarea "x"
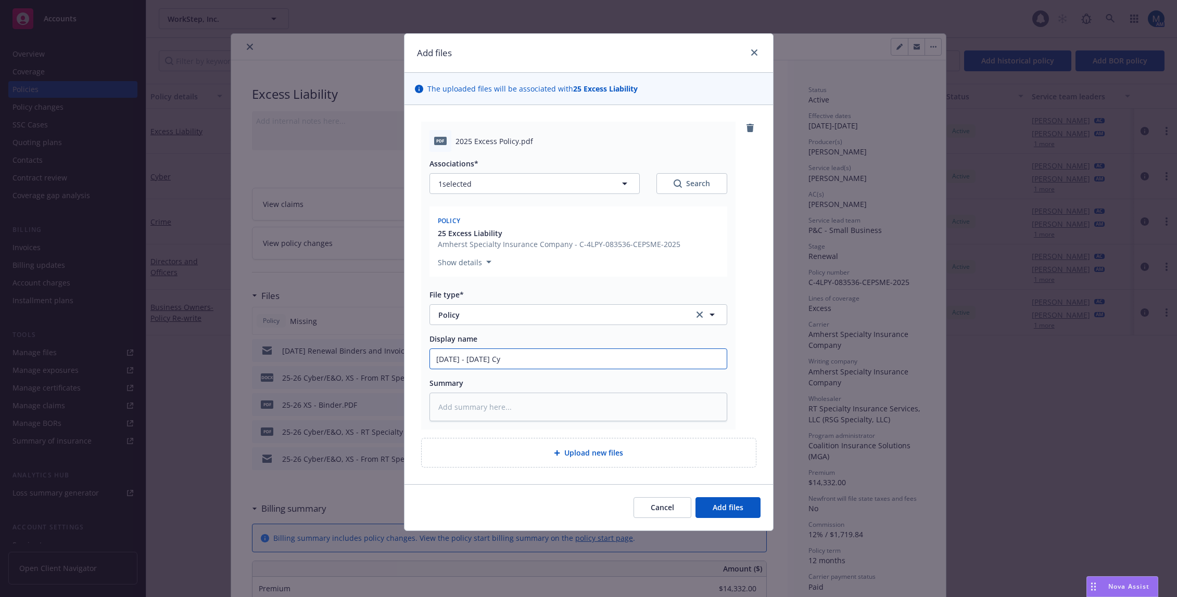
type input "2025 - 2026 Cyb"
type textarea "x"
type input "2025 - 2026 Cy"
type textarea "x"
type input "2025 - 2026 C"
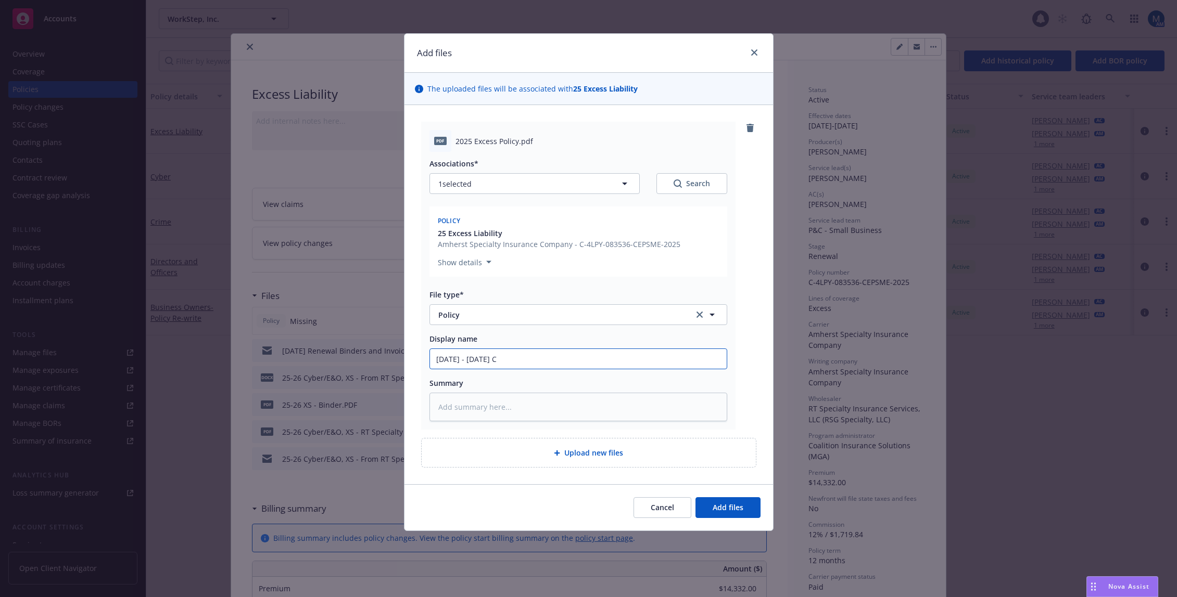
type textarea "x"
type input "2025 - 2026"
type textarea "x"
type input "2025 - 2026 E"
type textarea "x"
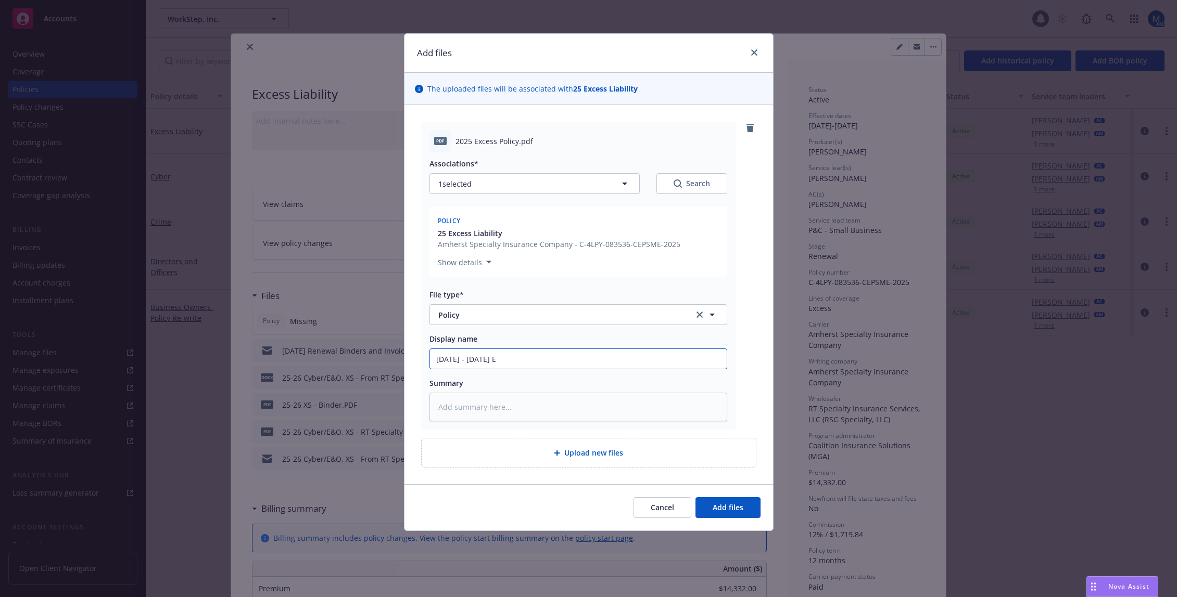
type input "2025 - 2026 Ex"
type textarea "x"
type input "2025 - 2026 Exc"
type textarea "x"
type input "2025 - 2026 Exce"
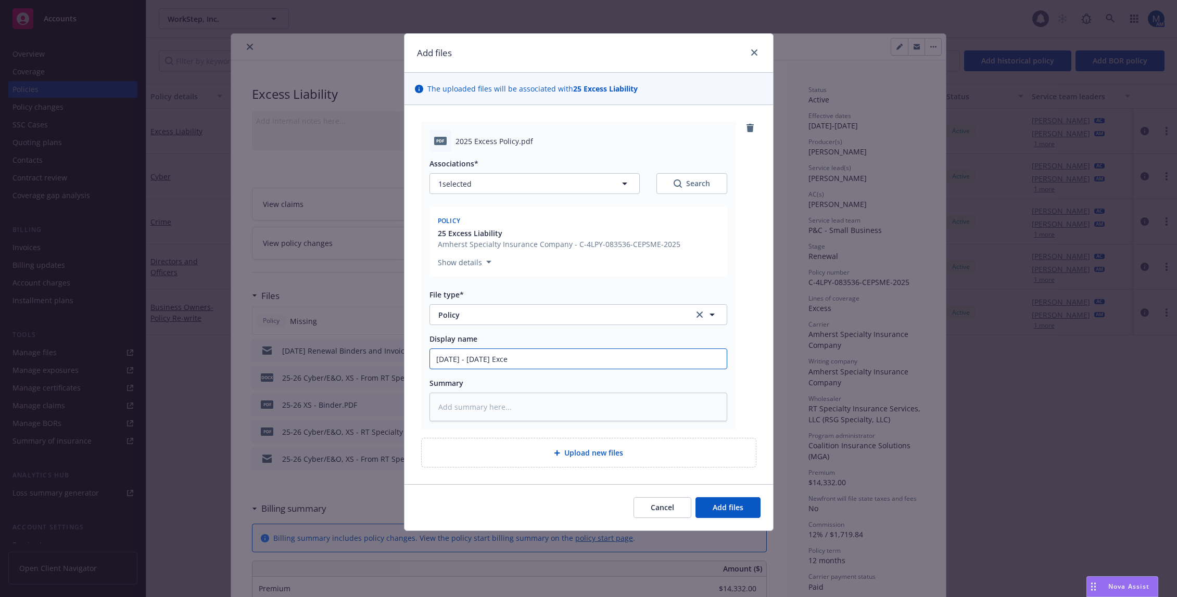
type textarea "x"
type input "2025 - 2026 Exces"
type textarea "x"
type input "2025 - 2026 Excess"
type textarea "x"
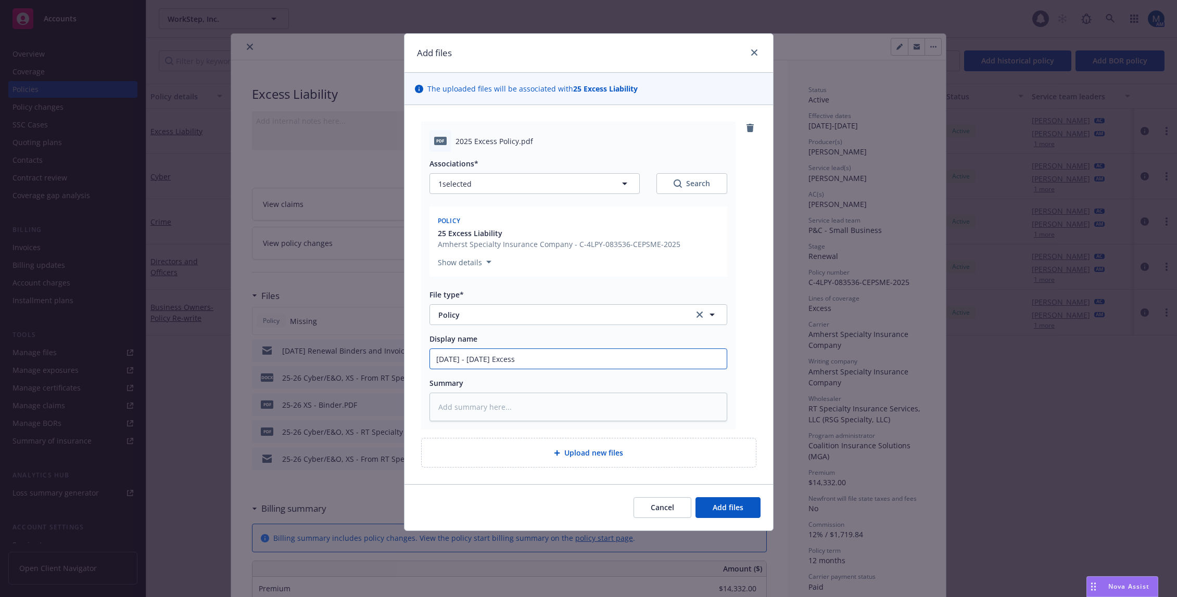
type input "2025 - 2026 Excess"
type textarea "x"
type input "2025 - 2026 Excess C"
type textarea "x"
type input "2025 - 2026 Excess Cy"
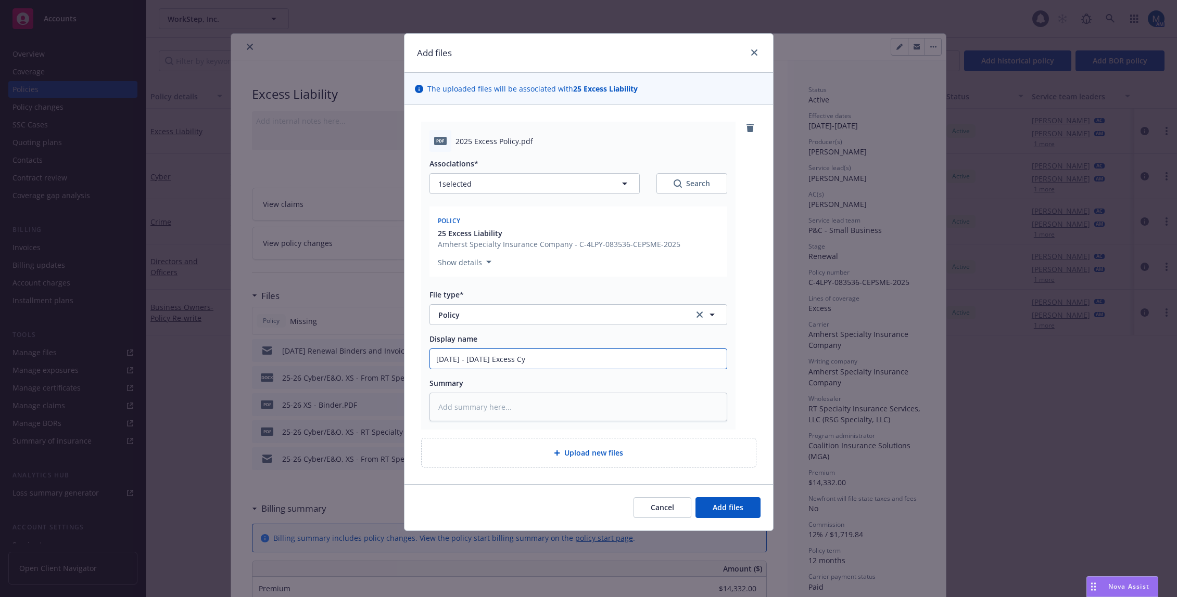
type textarea "x"
type input "2025 - 2026 Excess Cyb"
type textarea "x"
type input "2025 - 2026 Excess Cybe"
type textarea "x"
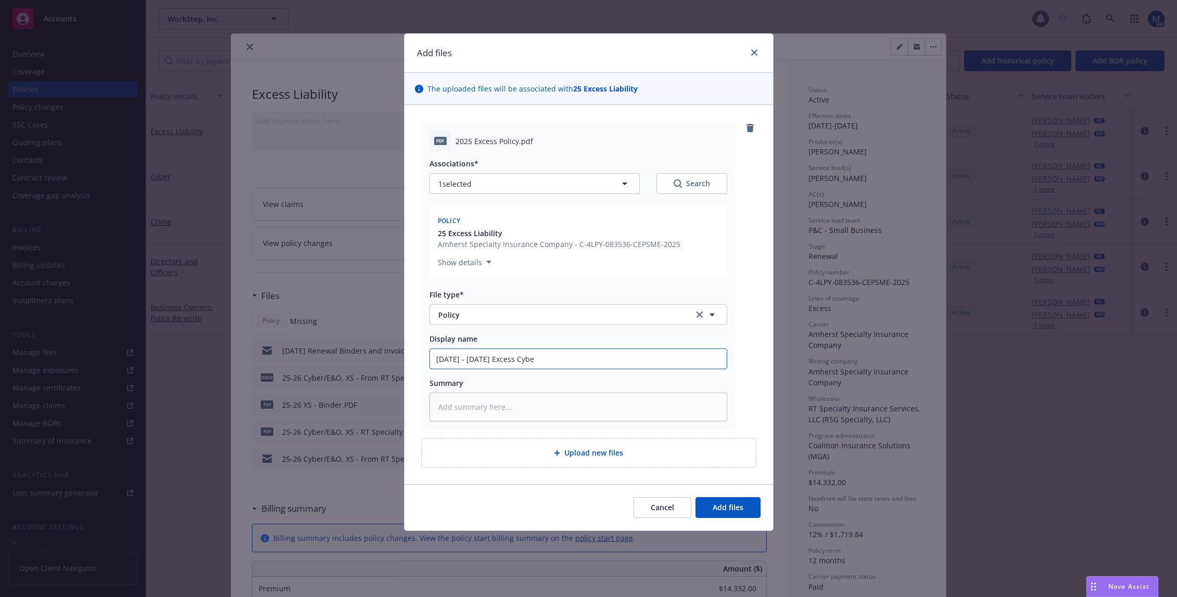
type input "2025 - 2026 Excess Cyber"
type textarea "x"
type input "2025 - 2026 Excess Cyber"
type textarea "x"
type input "2025 - 2026 Excess Cyber P"
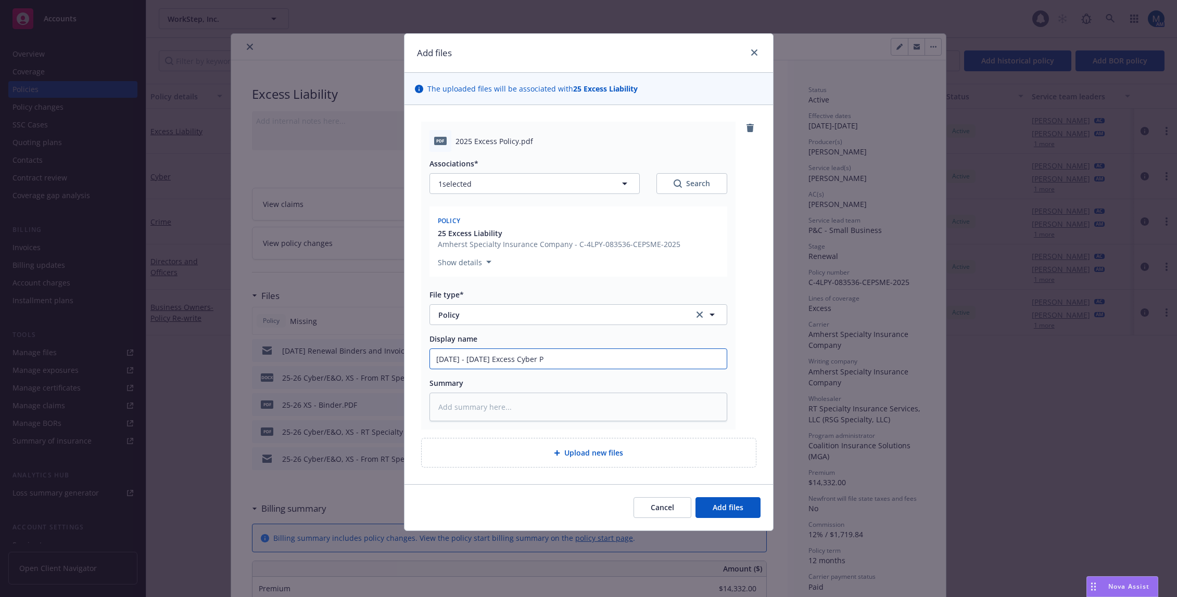
type textarea "x"
type input "2025 - 2026 Excess Cyber Po"
type textarea "x"
type input "2025 - 2026 Excess Cyber Pol"
type textarea "x"
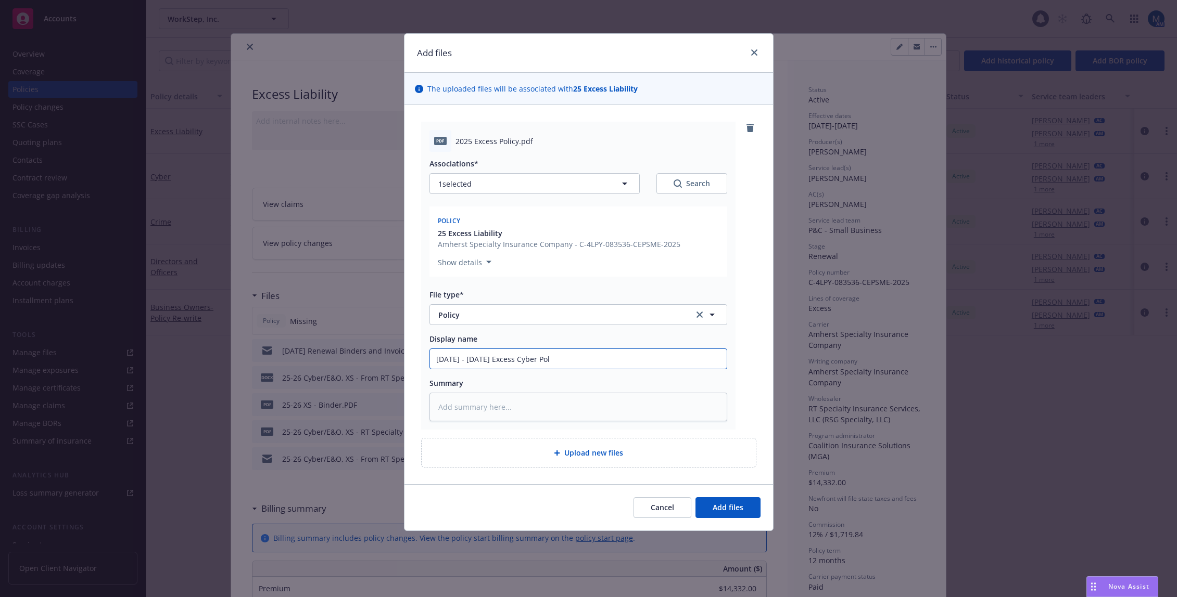
type input "2025 - 2026 Excess Cyber Poli"
type textarea "x"
type input "2025 - 2026 Excess Cyber Polic"
type textarea "x"
type input "2025 - 2026 Excess Cyber Policy"
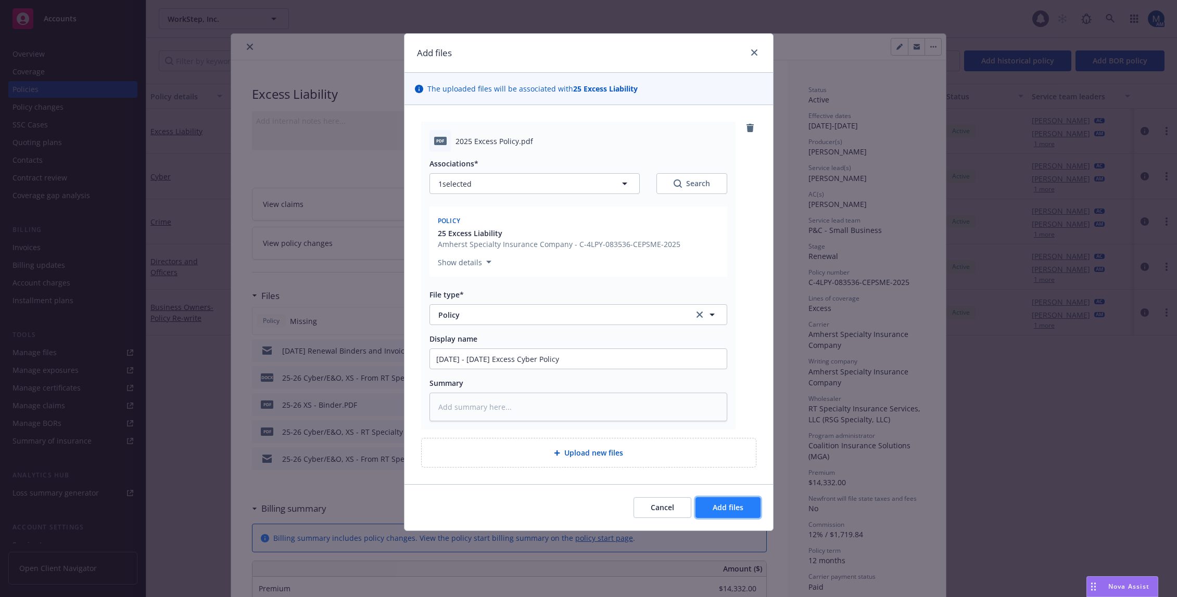
click at [723, 508] on span "Add files" at bounding box center [727, 508] width 31 height 10
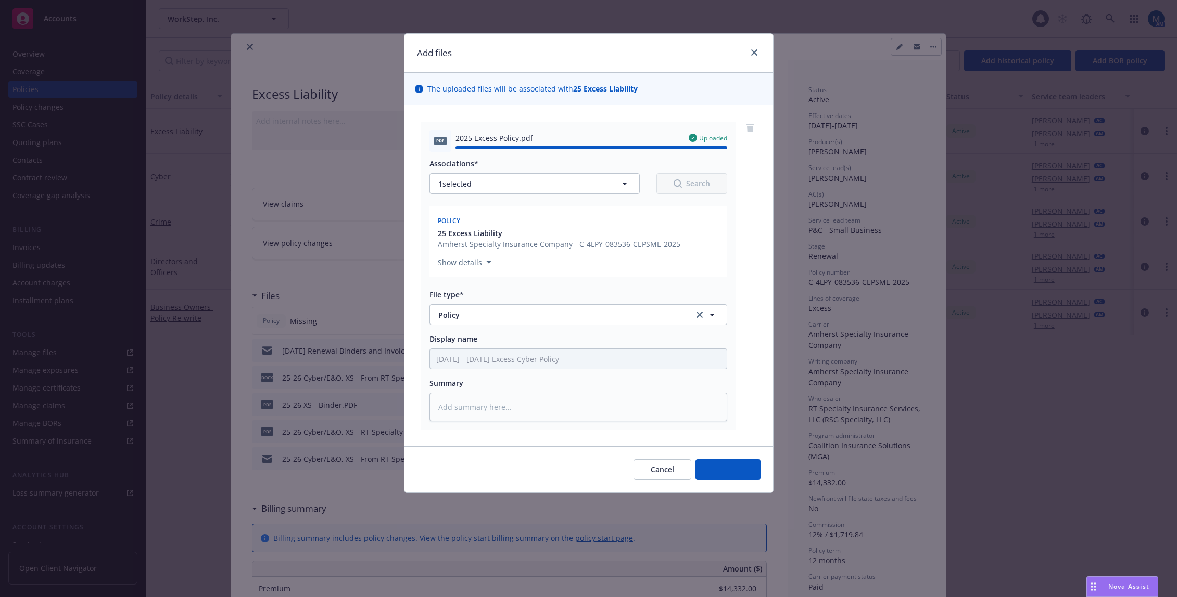
type textarea "x"
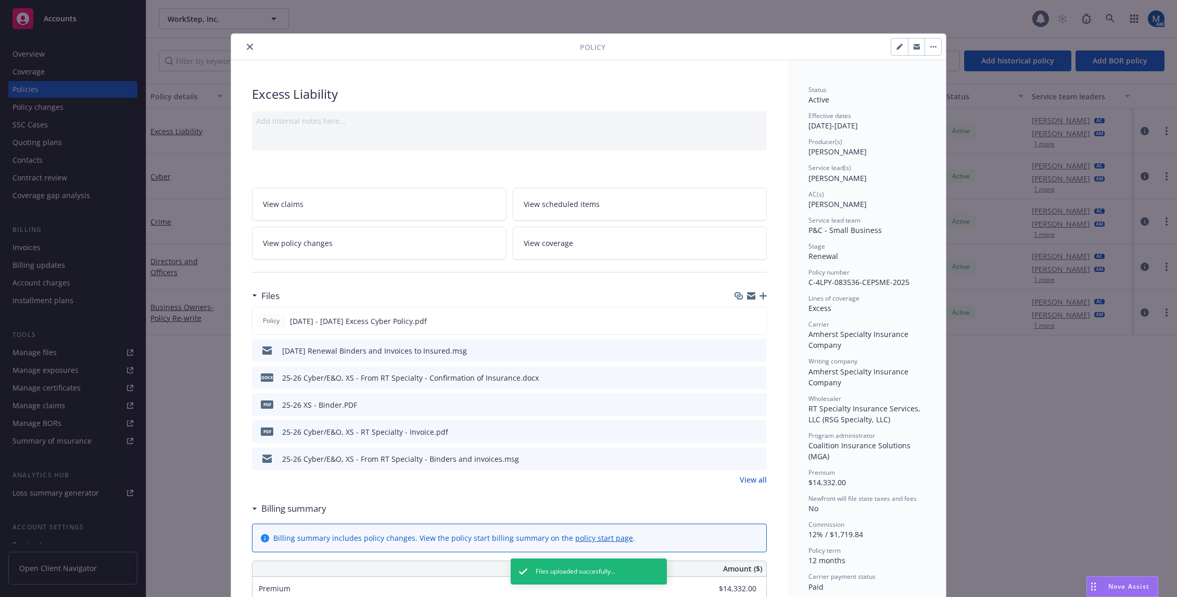
click at [248, 48] on icon "close" at bounding box center [250, 47] width 6 height 6
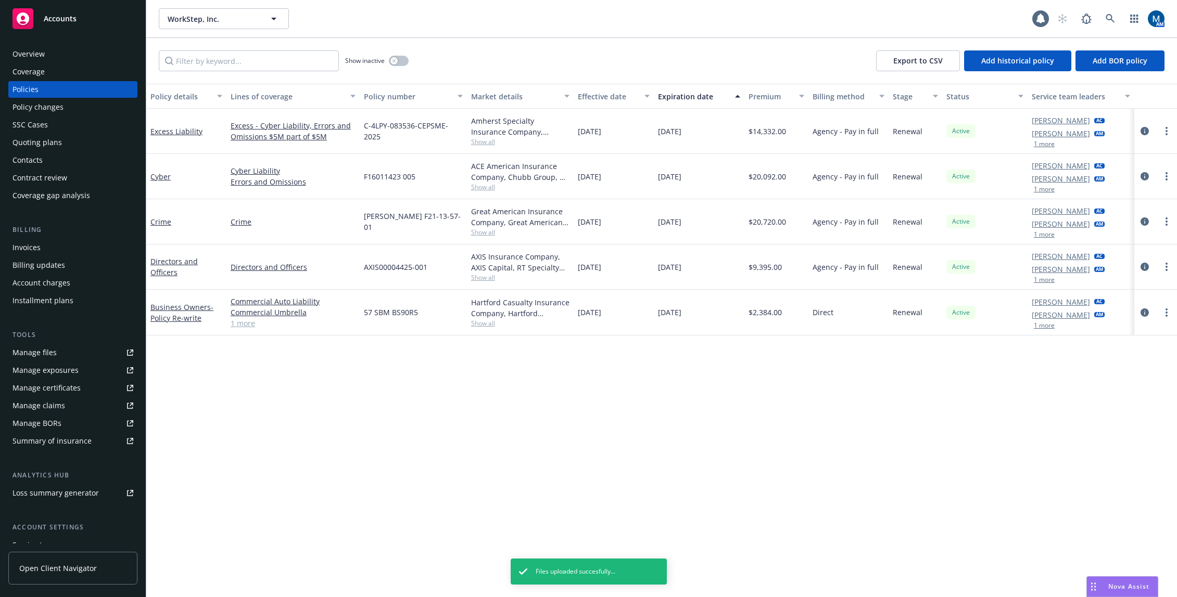
drag, startPoint x: 604, startPoint y: 481, endPoint x: 609, endPoint y: 473, distance: 9.8
click at [604, 480] on div "Policy details Lines of coverage Policy number Market details Effective date Ex…" at bounding box center [661, 341] width 1030 height 514
drag, startPoint x: 377, startPoint y: 441, endPoint x: 408, endPoint y: 406, distance: 46.8
click at [377, 441] on div "Policy details Lines of coverage Policy number Market details Effective date Ex…" at bounding box center [661, 341] width 1030 height 514
click at [486, 141] on span "Show all" at bounding box center [520, 141] width 98 height 9
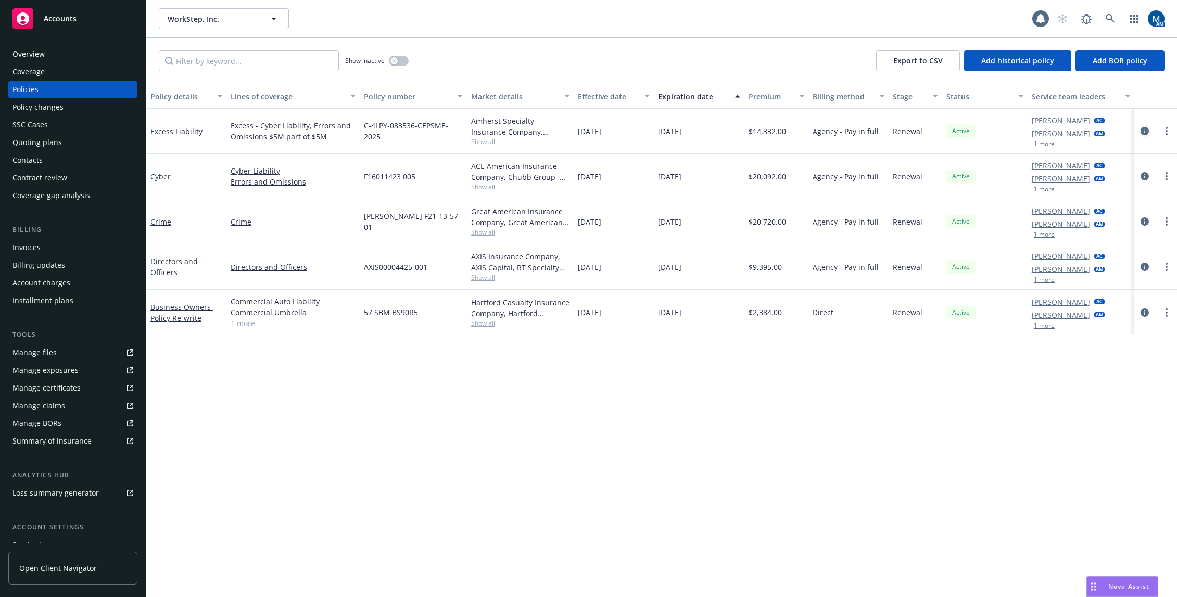
click at [1142, 130] on icon "circleInformation" at bounding box center [1144, 131] width 8 height 8
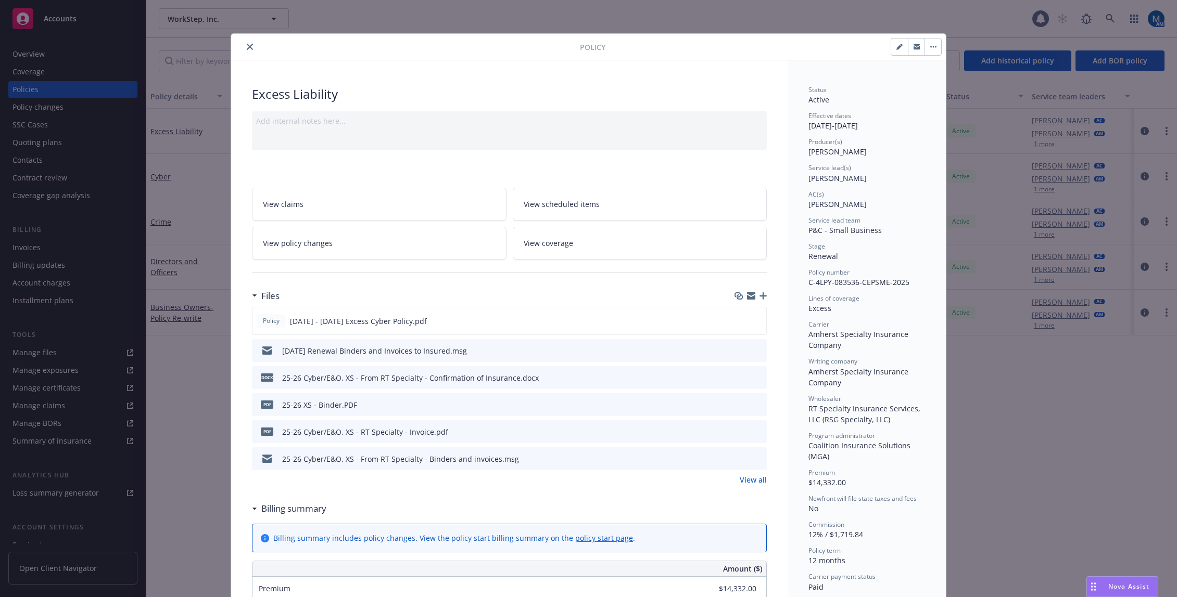
scroll to position [31, 0]
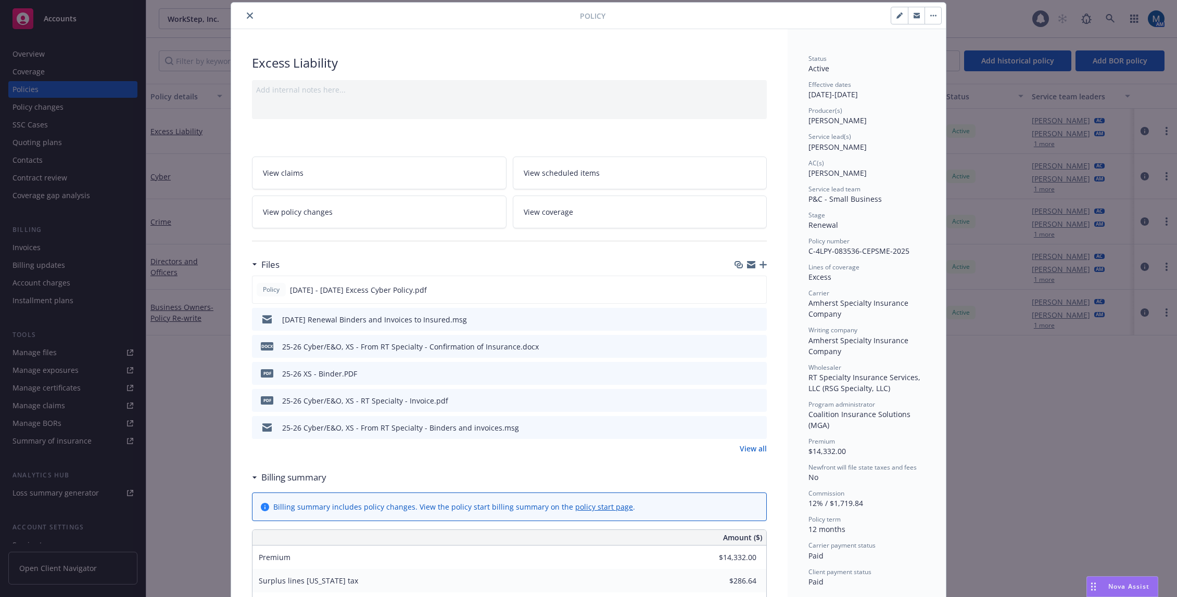
click at [891, 19] on button "button" at bounding box center [899, 15] width 17 height 17
select select "RENEWAL"
select select "12"
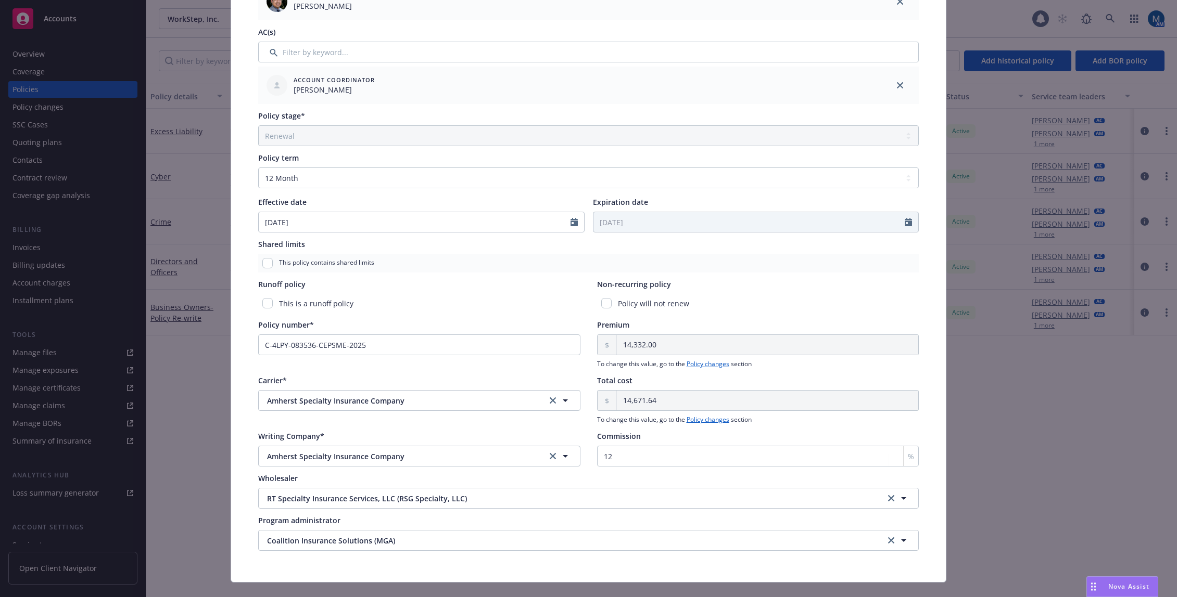
scroll to position [291, 0]
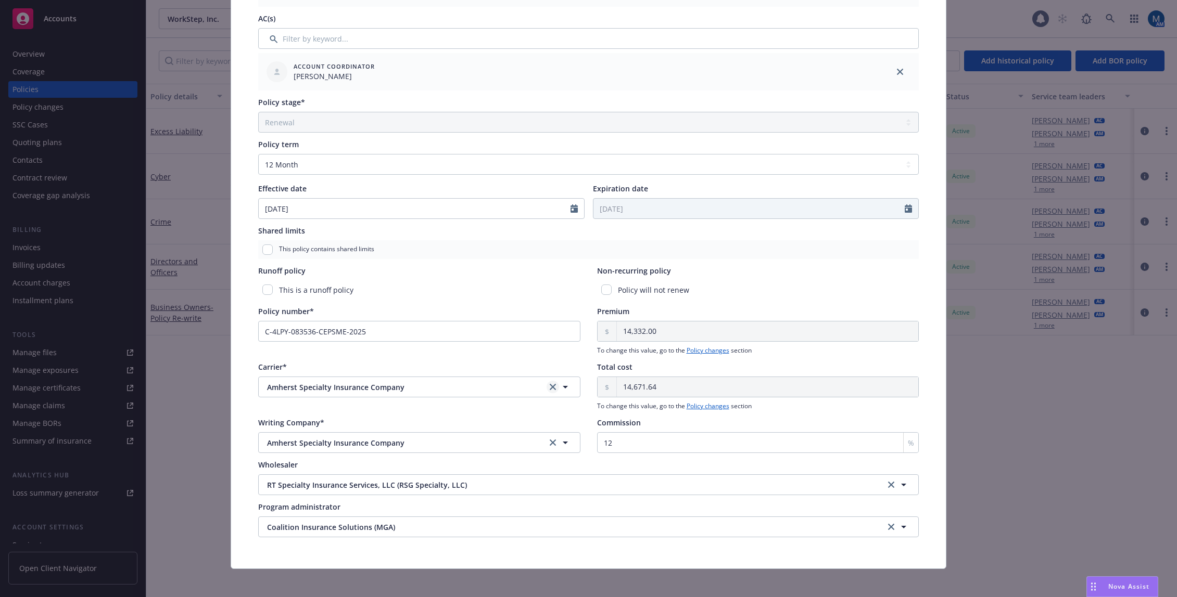
click at [546, 387] on link "clear selection" at bounding box center [552, 387] width 12 height 12
click at [467, 392] on button "button" at bounding box center [419, 387] width 322 height 21
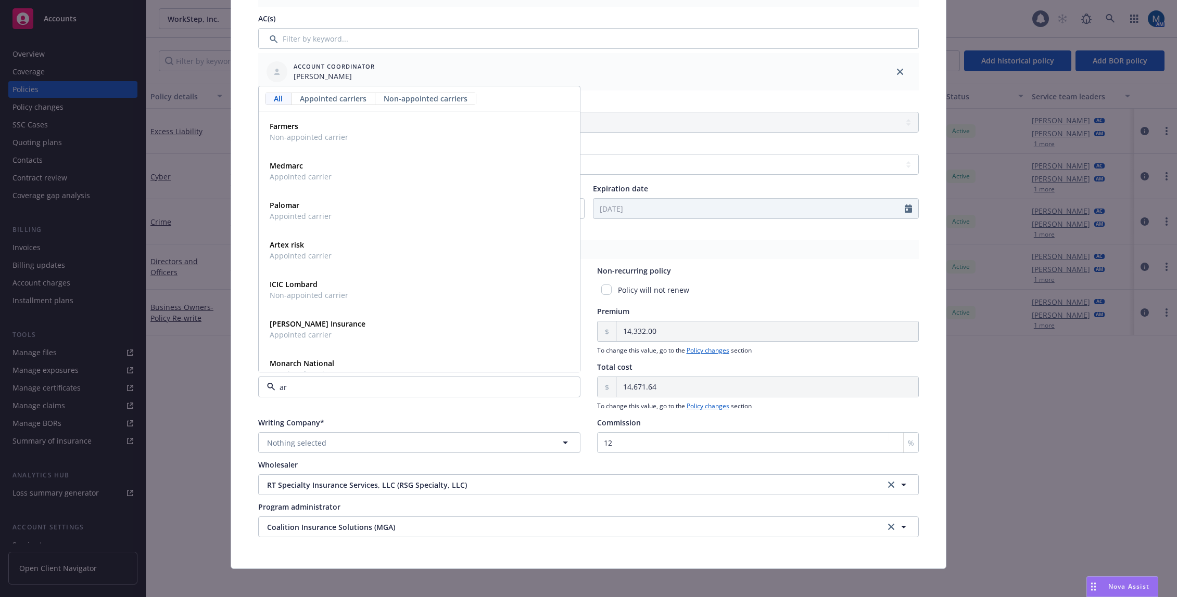
type input "a"
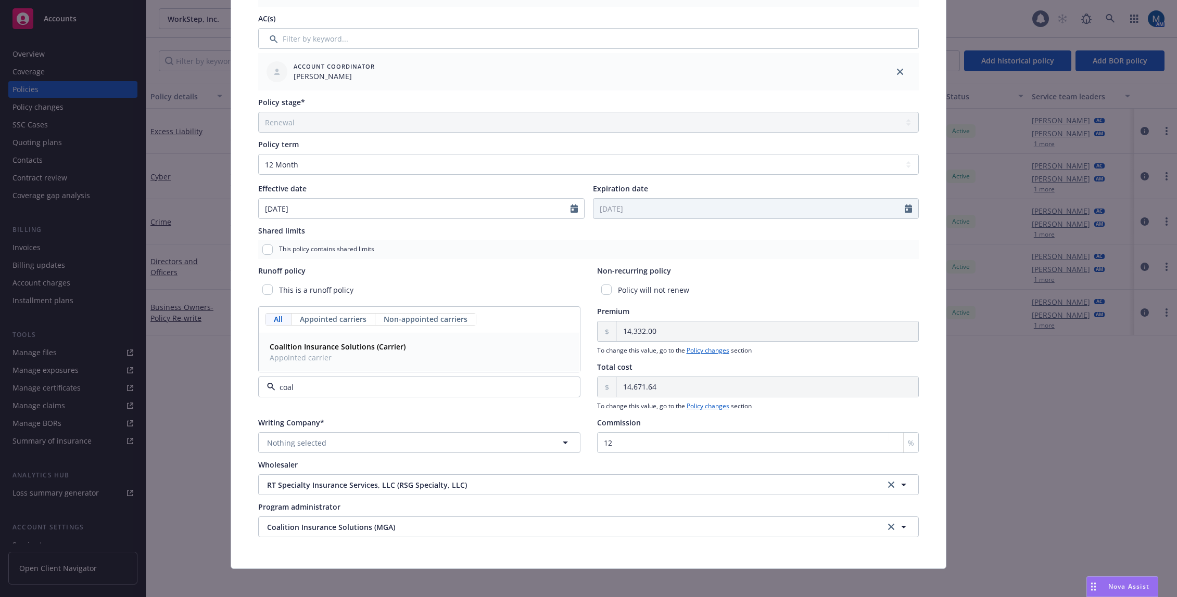
click at [359, 344] on strong "Coalition Insurance Solutions (Carrier)" at bounding box center [338, 347] width 136 height 10
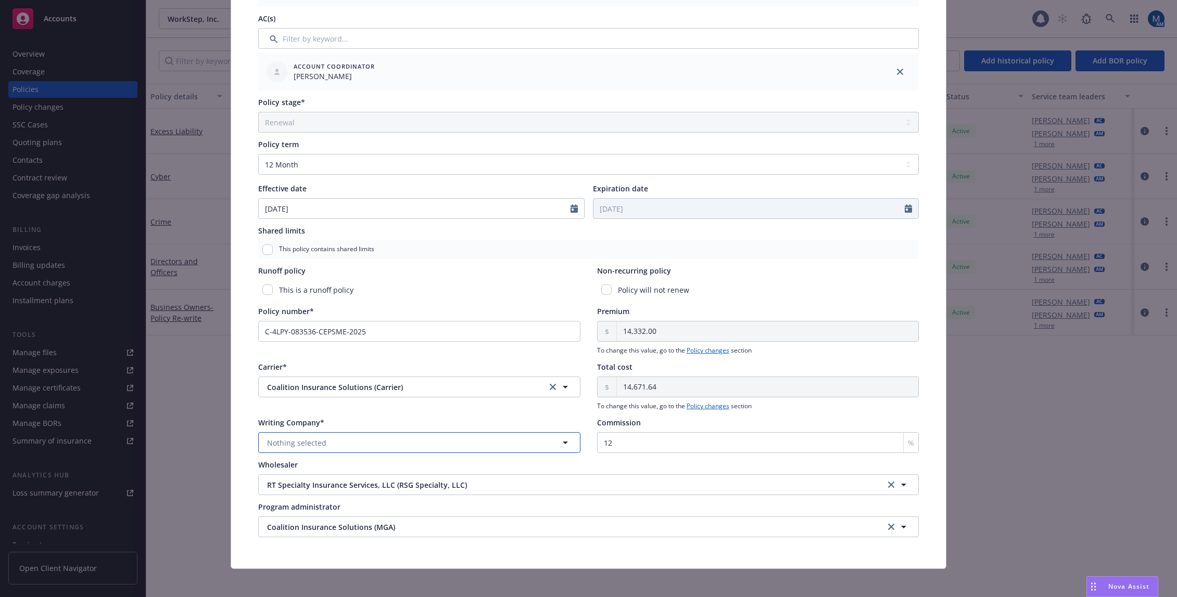
click at [327, 442] on button "Nothing selected" at bounding box center [419, 442] width 322 height 21
click at [348, 420] on div "Writing Company*" at bounding box center [419, 422] width 322 height 11
click at [549, 387] on icon "clear selection" at bounding box center [552, 387] width 6 height 6
click at [492, 388] on button "button" at bounding box center [419, 387] width 322 height 21
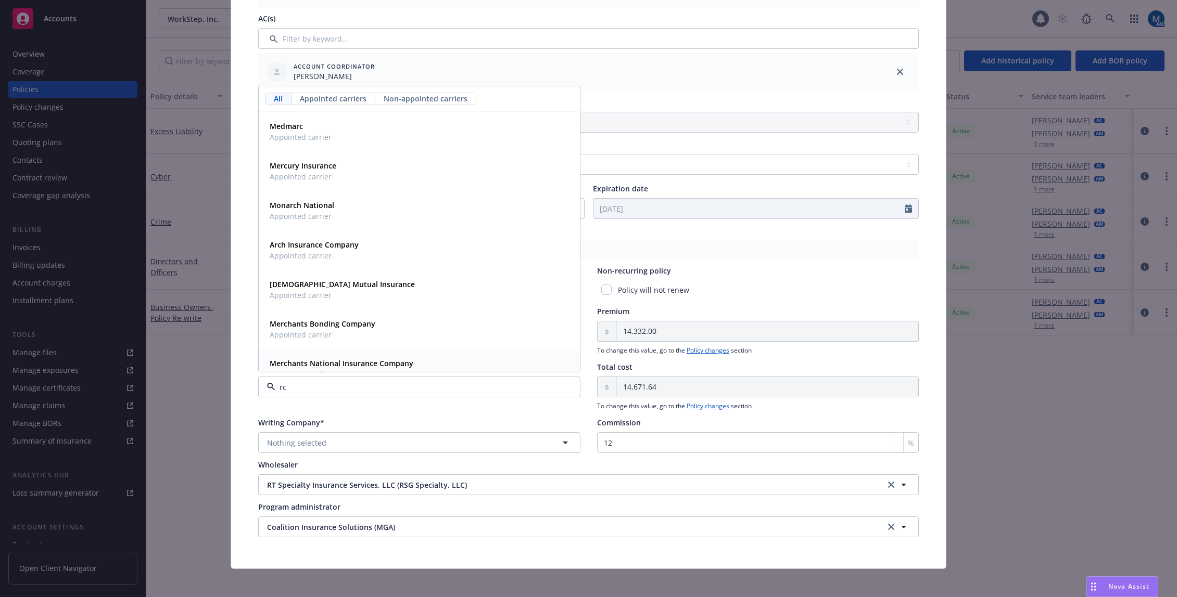
type input "r"
type input "arc"
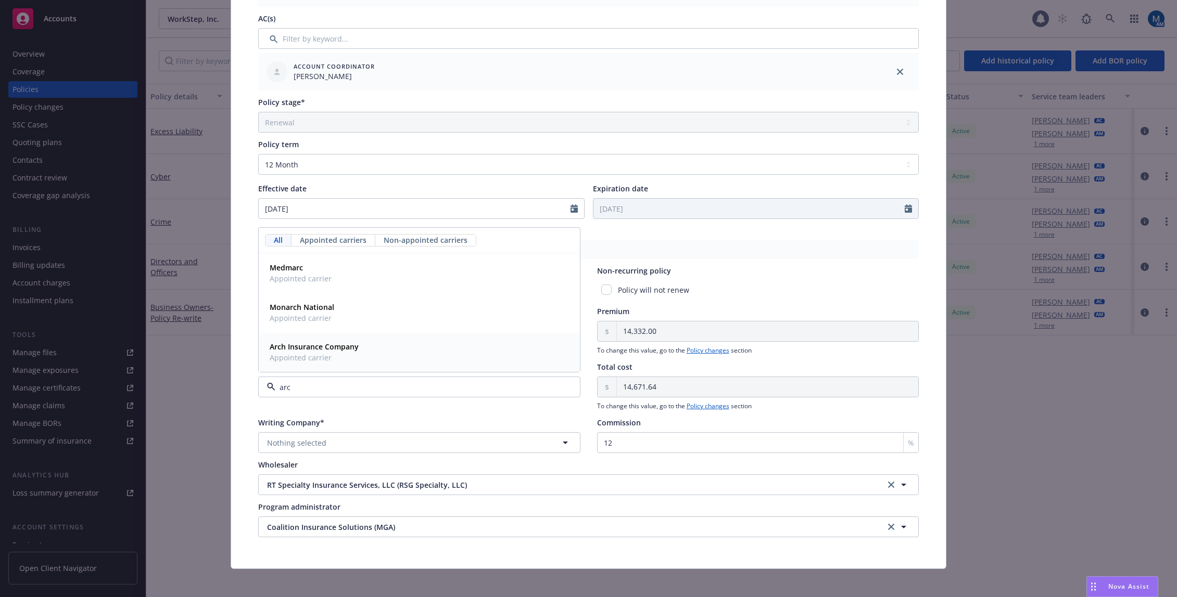
click at [426, 363] on div "Arch Insurance Company Appointed carrier" at bounding box center [419, 352] width 308 height 26
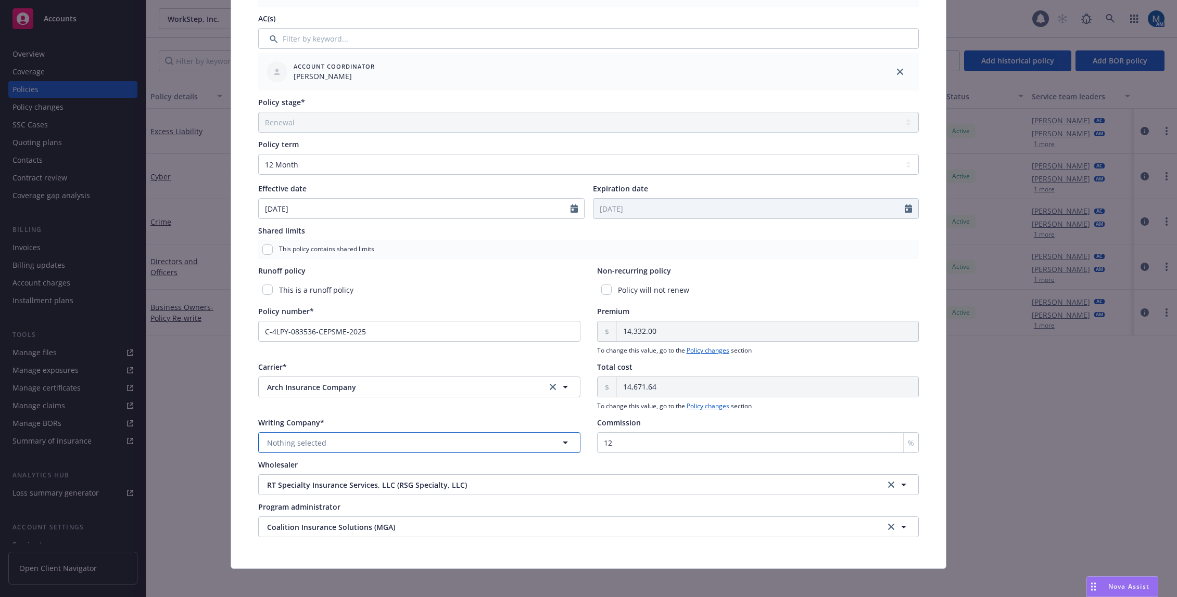
click at [356, 444] on button "Nothing selected" at bounding box center [419, 442] width 322 height 21
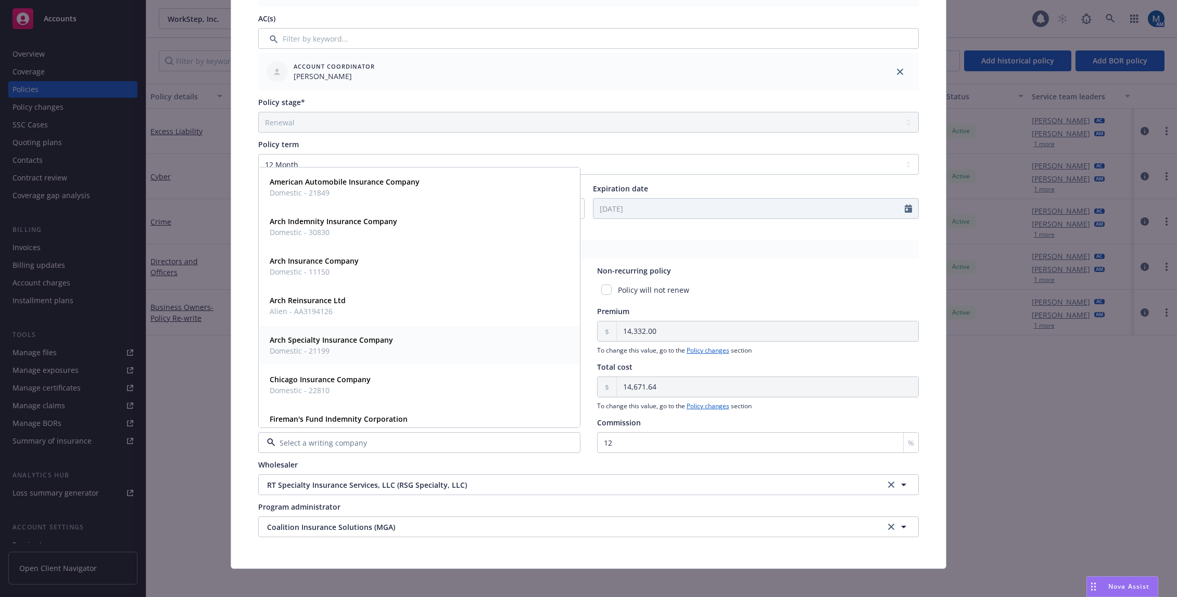
click at [380, 348] on span "Domestic - 21199" at bounding box center [331, 351] width 123 height 11
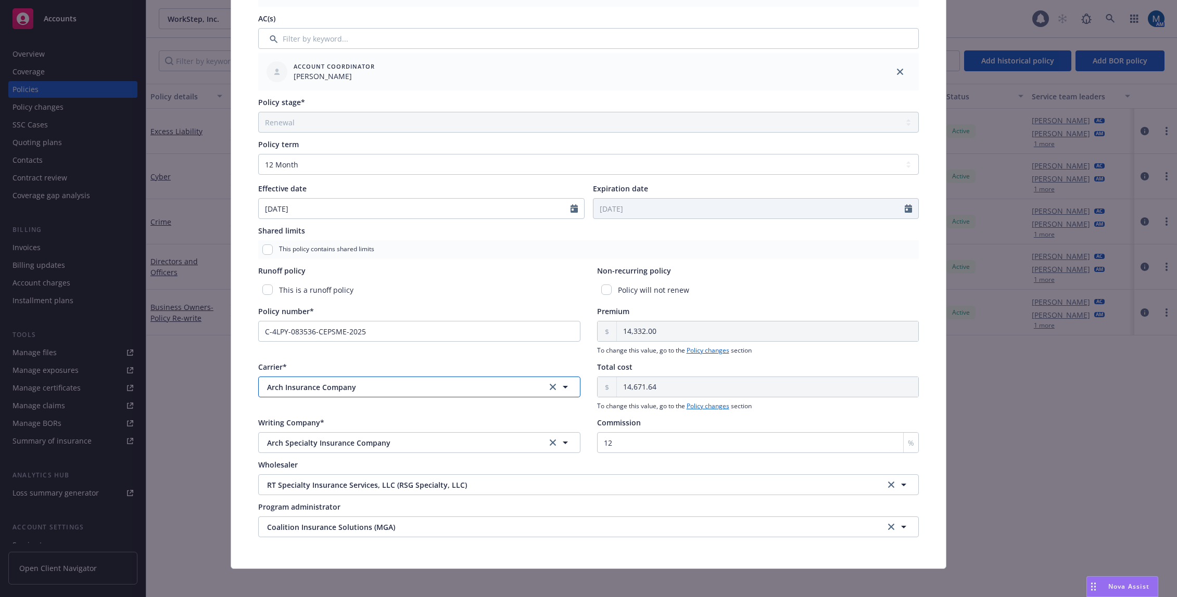
click at [343, 394] on button "Arch Insurance Company" at bounding box center [419, 387] width 322 height 21
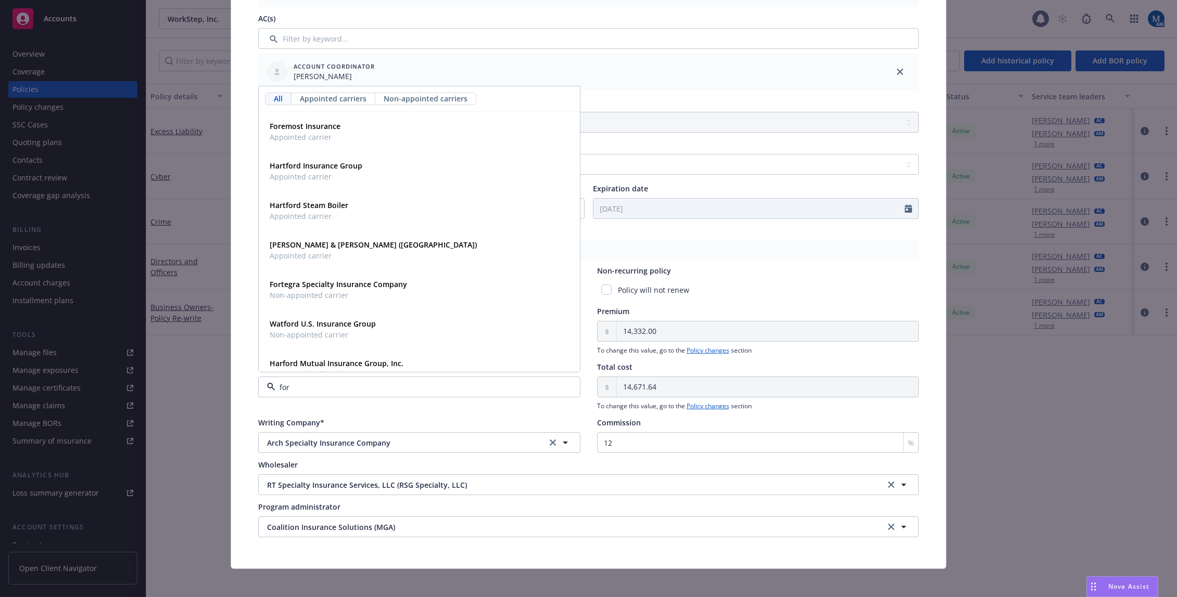
type input "fort"
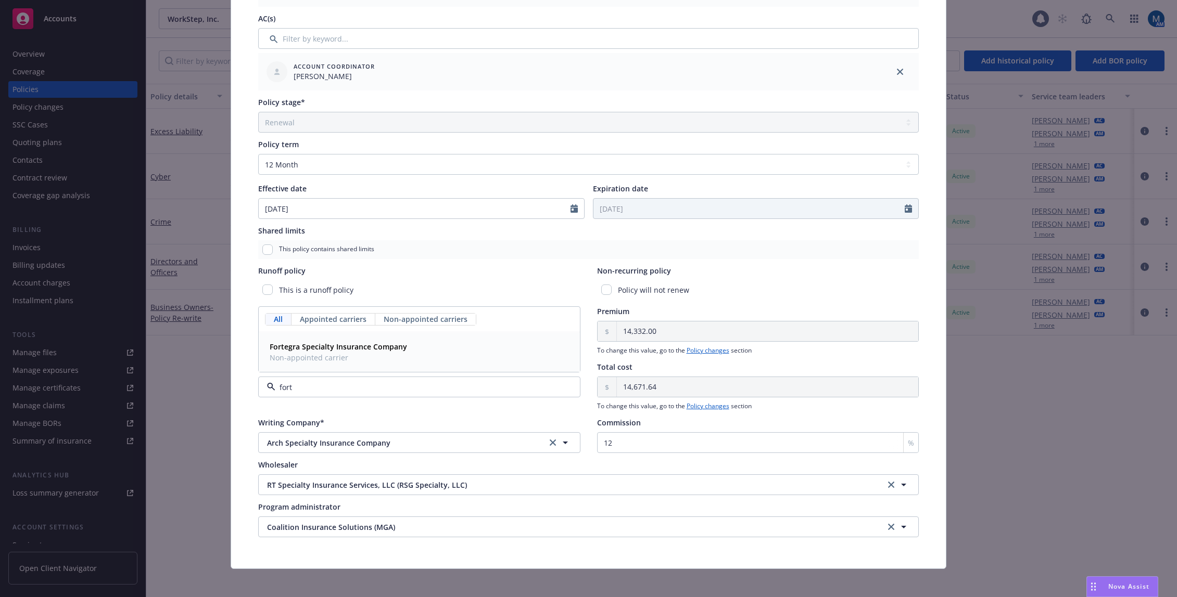
click at [377, 361] on span "Non-appointed carrier" at bounding box center [338, 357] width 137 height 11
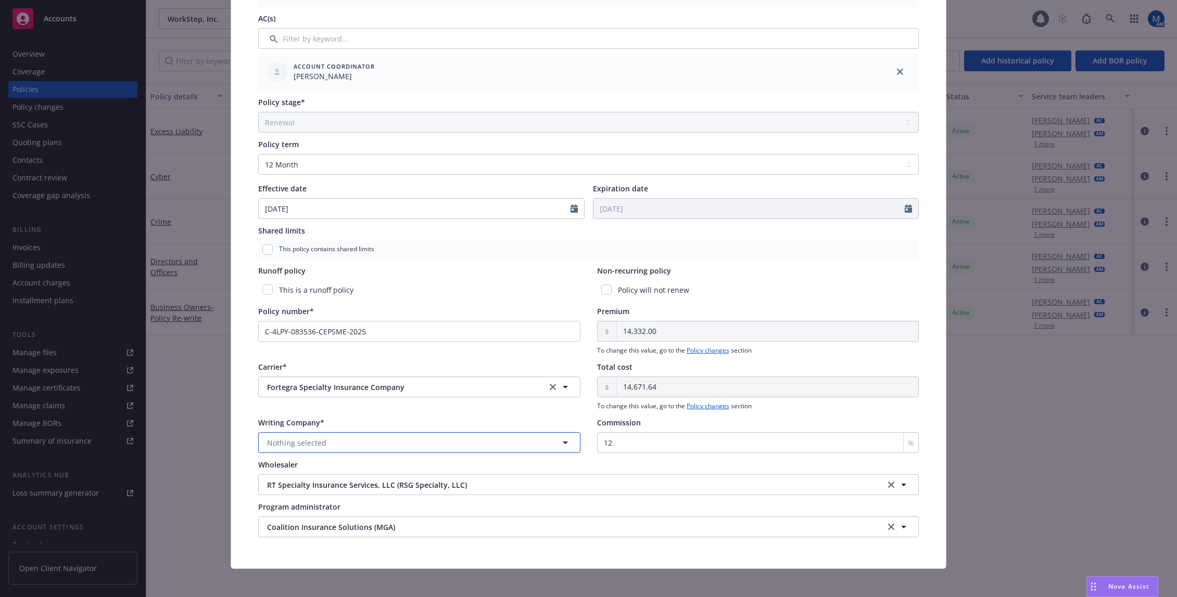
click at [341, 439] on button "Nothing selected" at bounding box center [419, 442] width 322 height 21
click at [341, 476] on strong "Fortegra Specialty Insurance Company" at bounding box center [338, 472] width 137 height 10
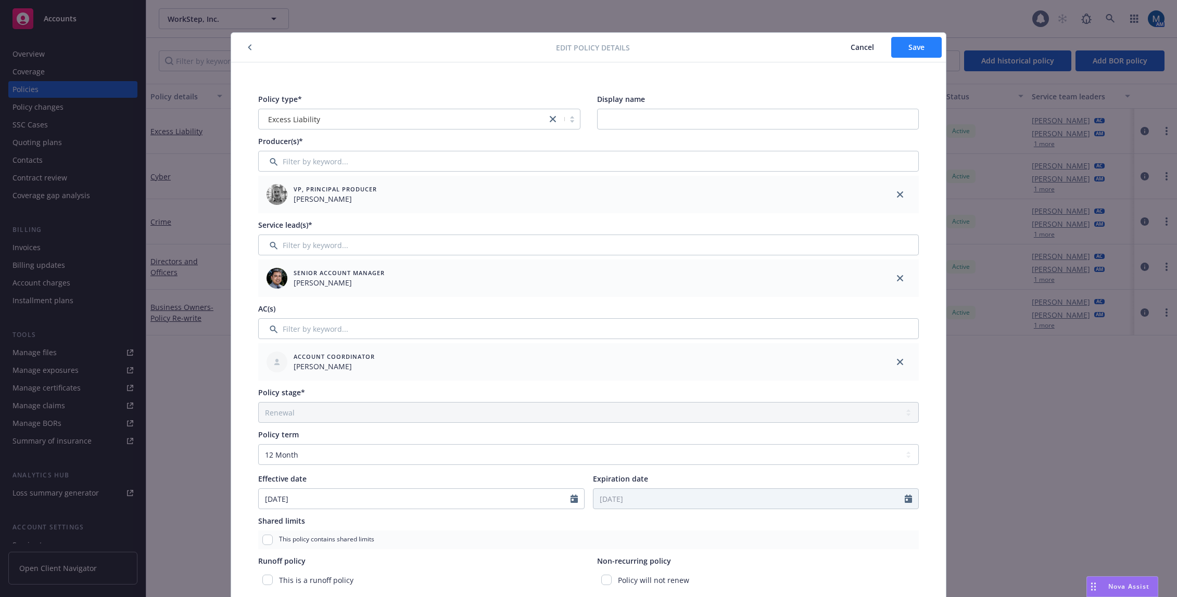
scroll to position [0, 0]
click at [926, 49] on button "Save" at bounding box center [916, 48] width 50 height 21
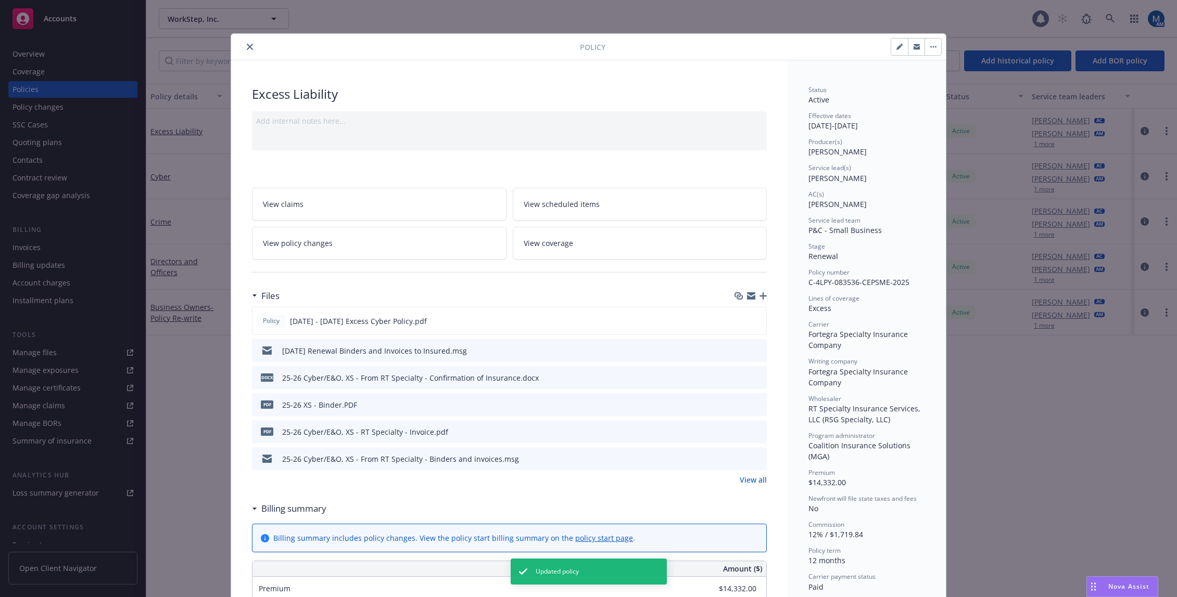
click at [247, 44] on icon "close" at bounding box center [250, 47] width 6 height 6
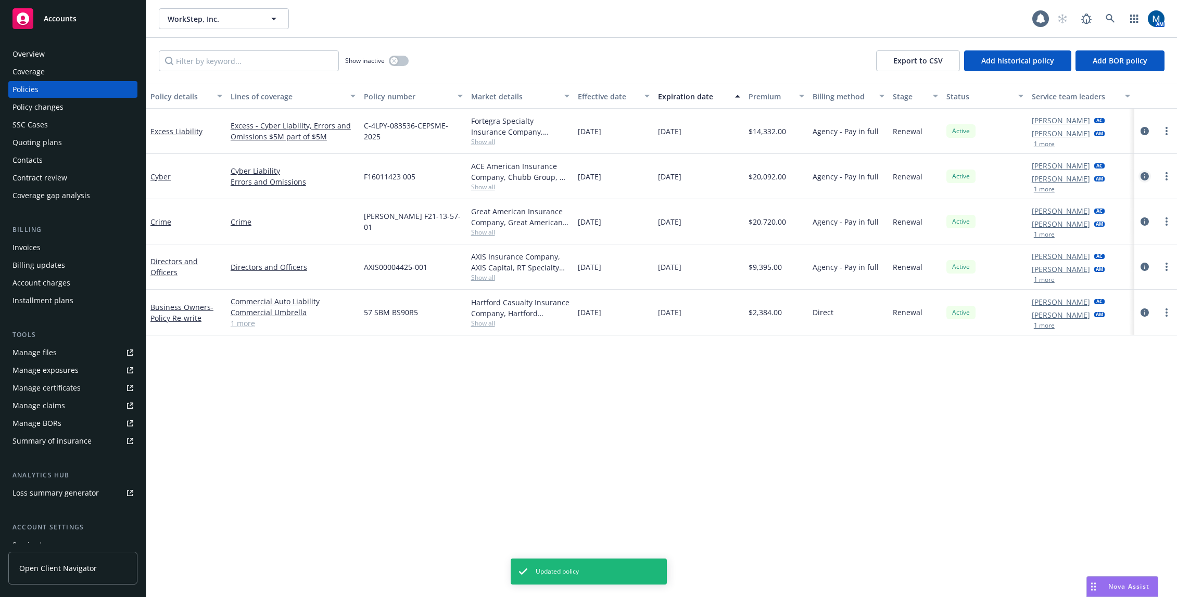
click at [1146, 175] on icon "circleInformation" at bounding box center [1144, 176] width 8 height 8
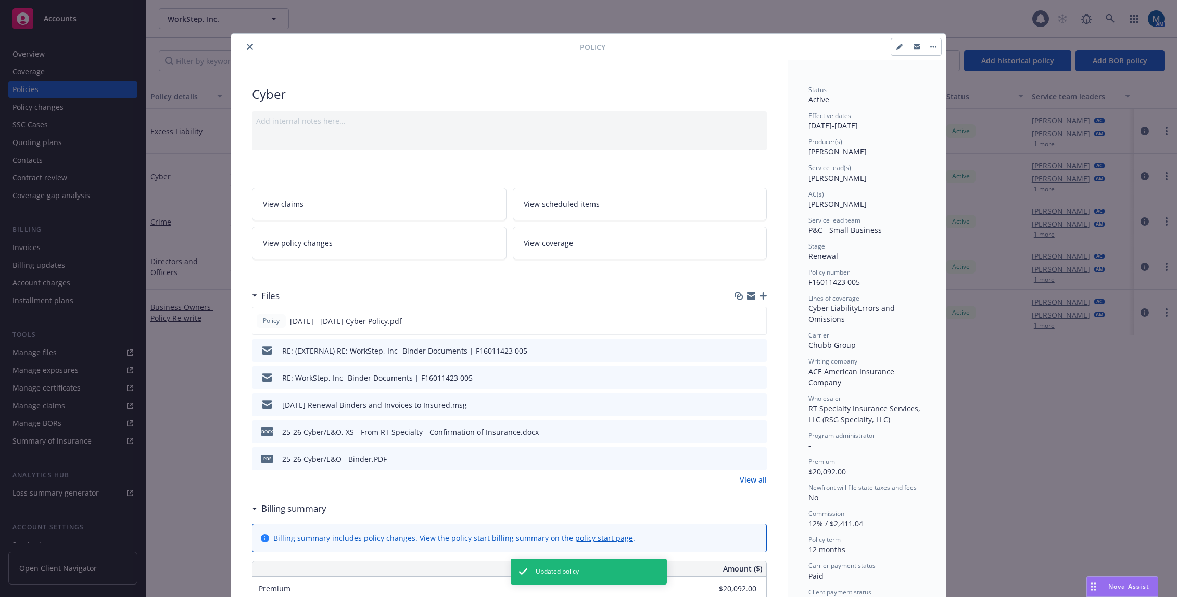
scroll to position [31, 0]
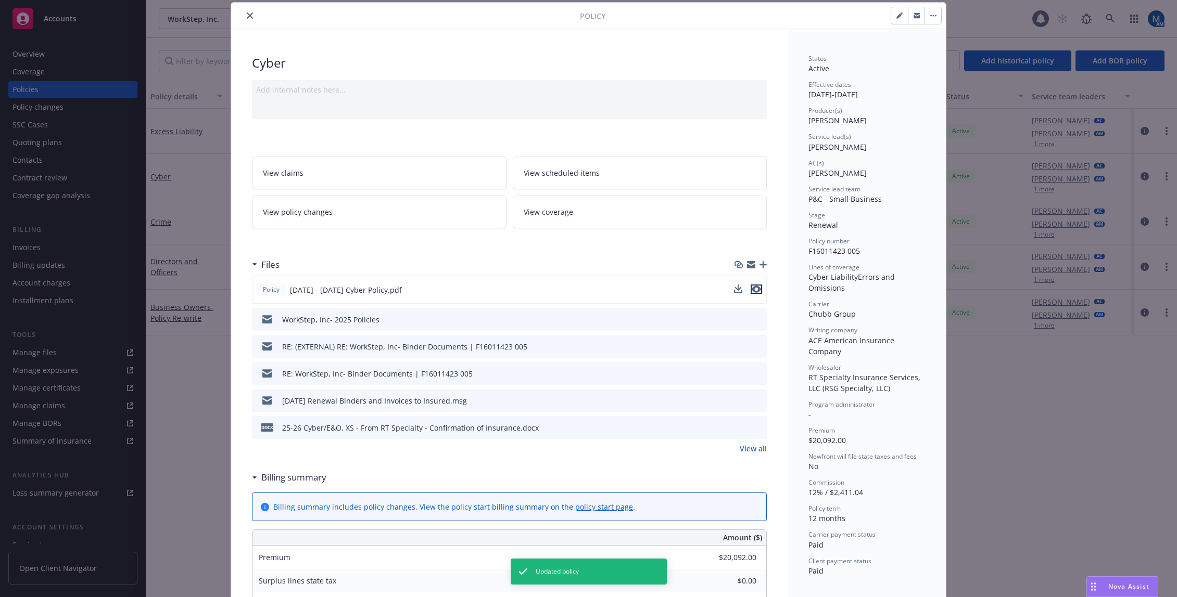
click at [754, 286] on icon "preview file" at bounding box center [755, 289] width 9 height 7
click at [247, 12] on button "close" at bounding box center [250, 15] width 12 height 12
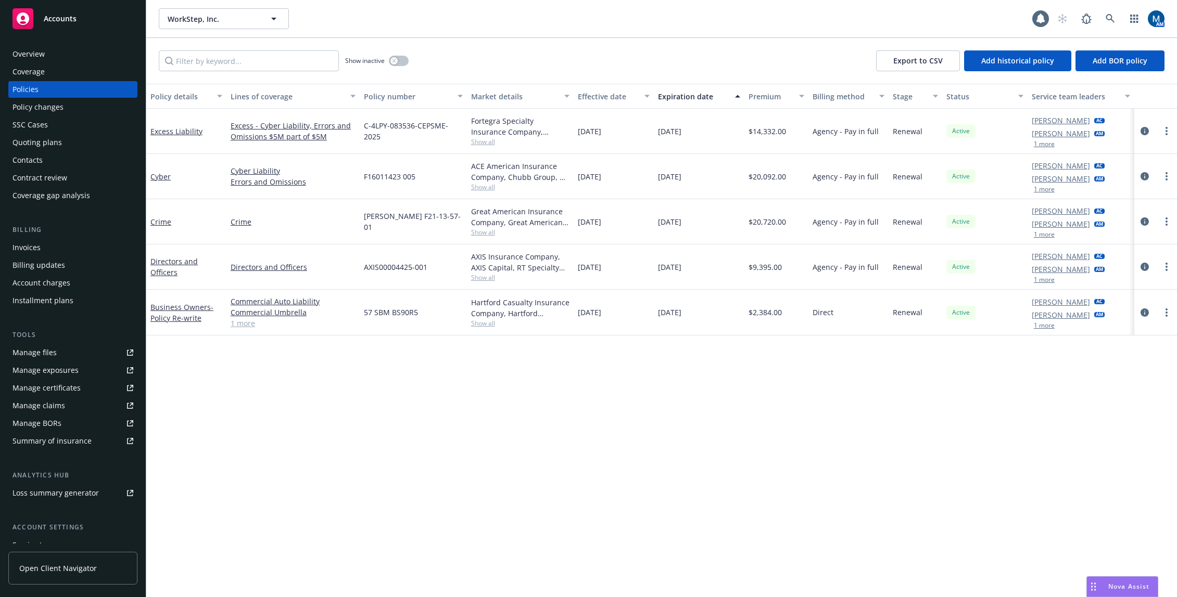
click at [79, 49] on div "Overview" at bounding box center [72, 54] width 121 height 17
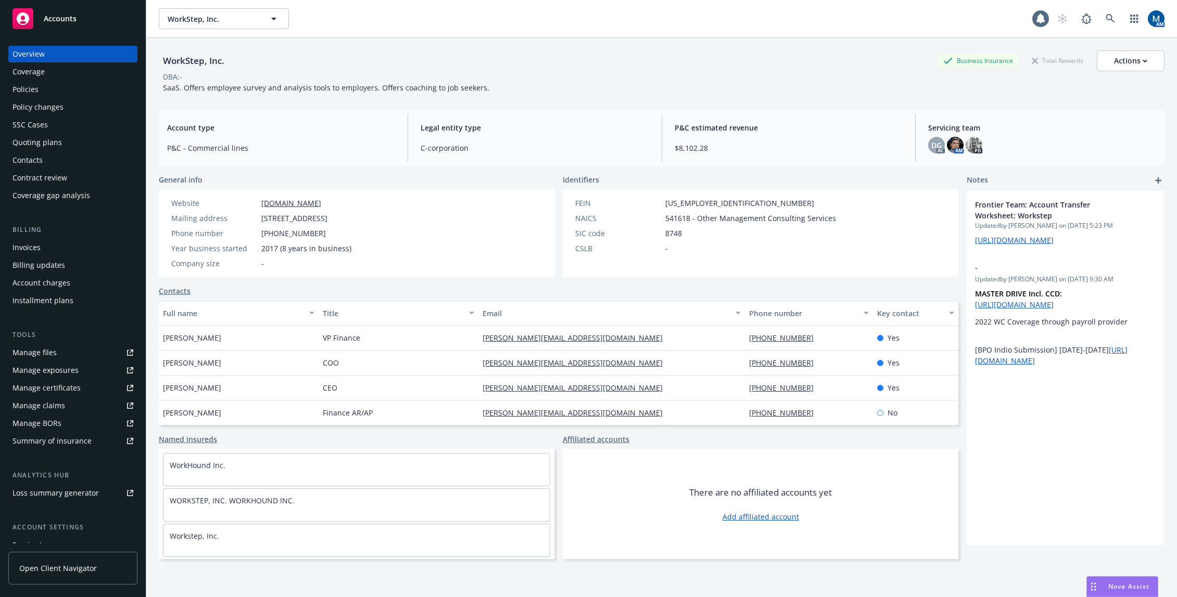
click at [58, 87] on div "Policies" at bounding box center [72, 89] width 121 height 17
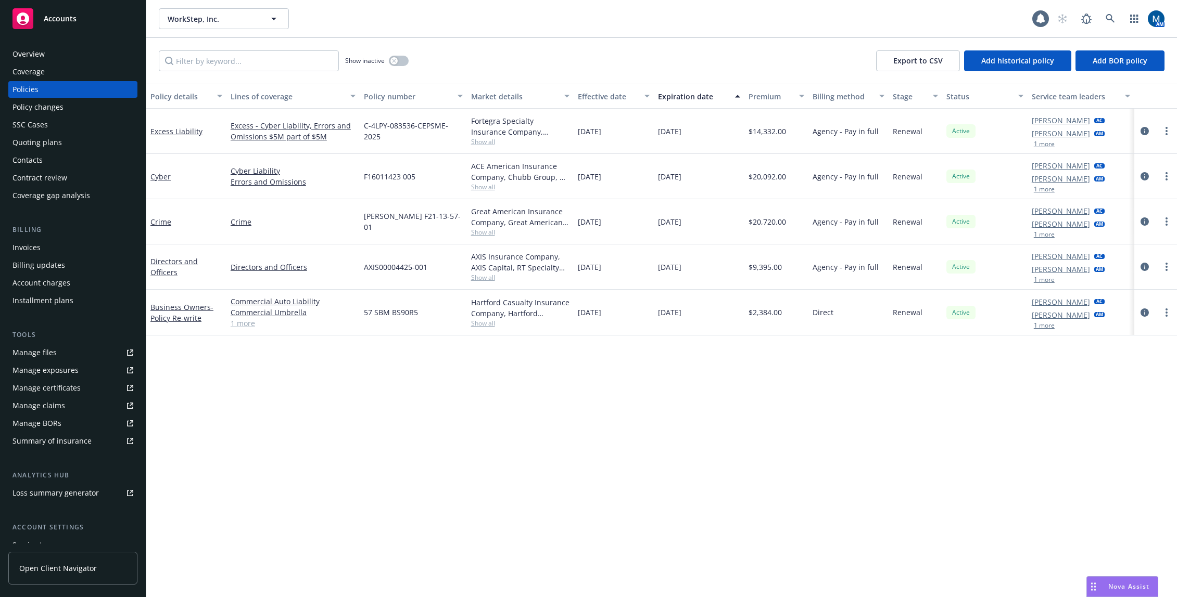
drag, startPoint x: 263, startPoint y: 393, endPoint x: 258, endPoint y: 214, distance: 179.1
click at [264, 393] on div "Policy details Lines of coverage Policy number Market details Effective date Ex…" at bounding box center [661, 341] width 1030 height 514
click at [65, 20] on span "Accounts" at bounding box center [60, 19] width 33 height 8
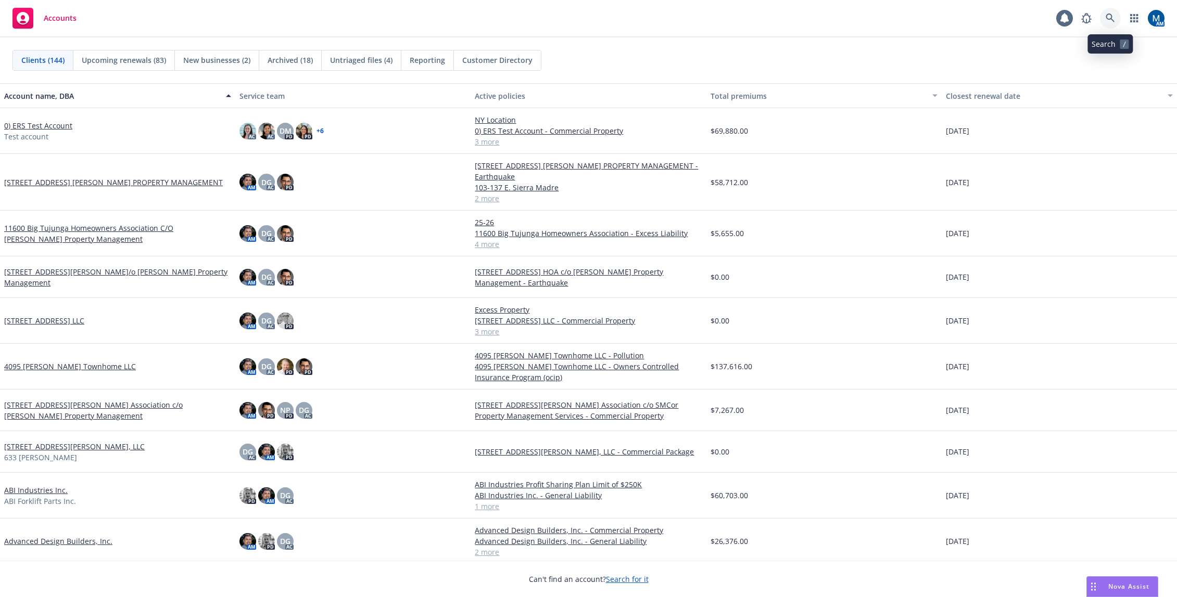
click at [1112, 19] on icon at bounding box center [1109, 18] width 9 height 9
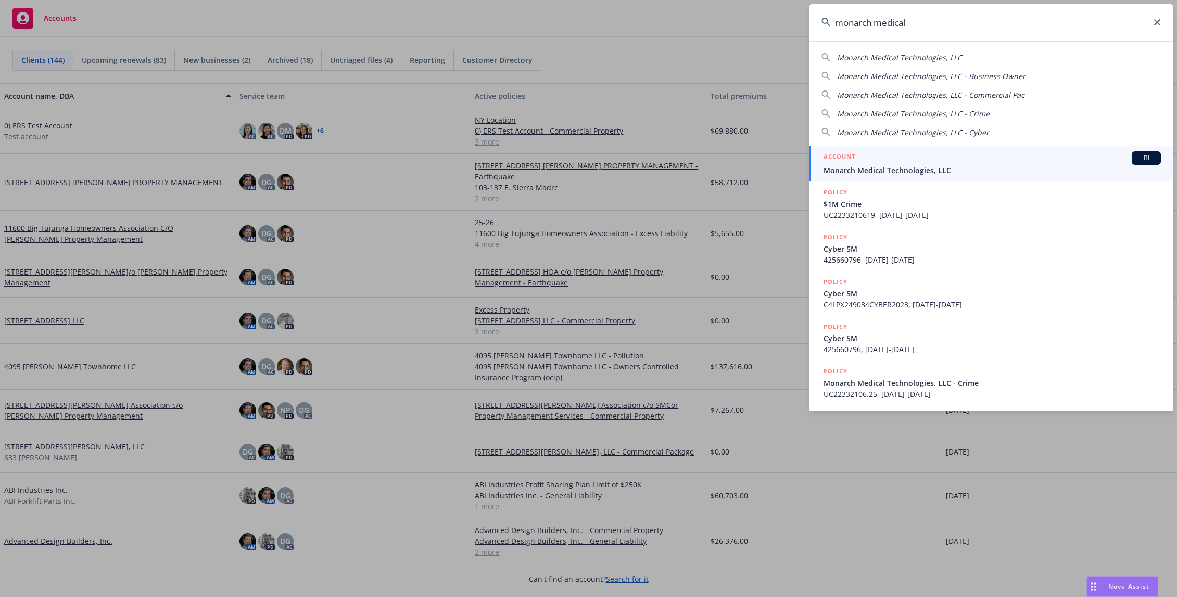
type input "monarch medical"
click at [916, 167] on span "Monarch Medical Technologies, LLC" at bounding box center [991, 170] width 337 height 11
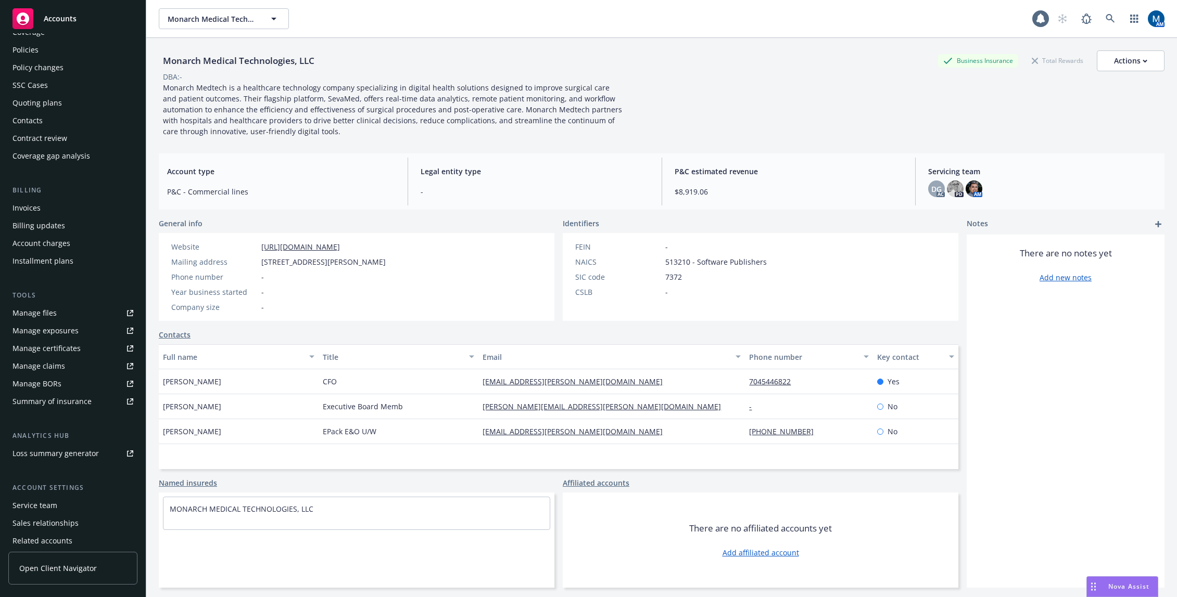
scroll to position [81, 0]
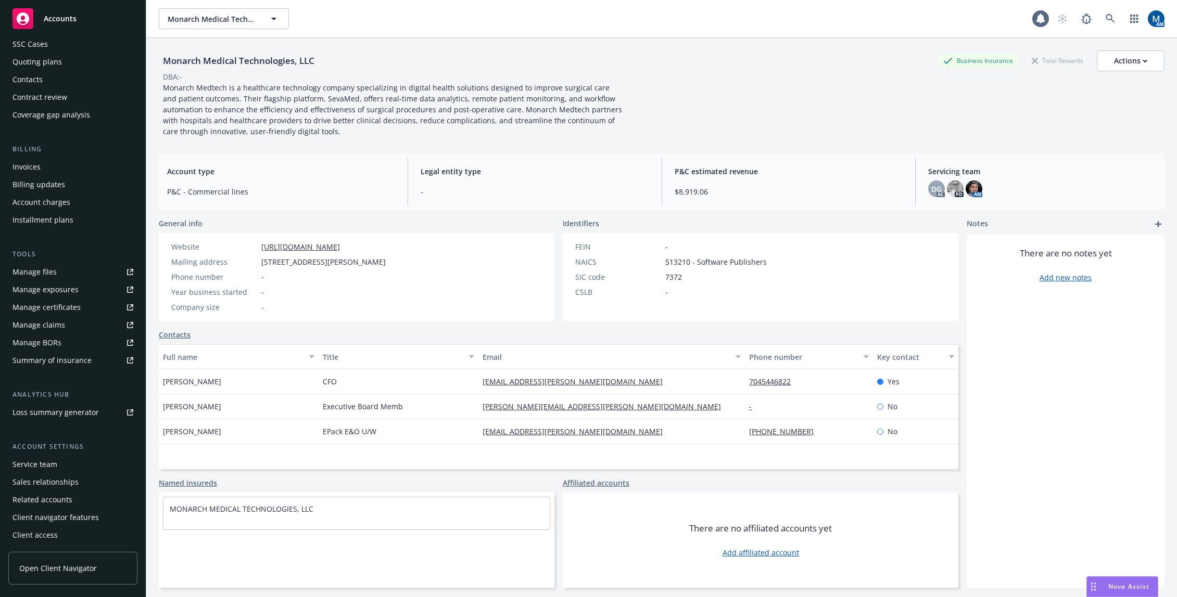
click at [47, 532] on div "Client access" at bounding box center [34, 535] width 45 height 17
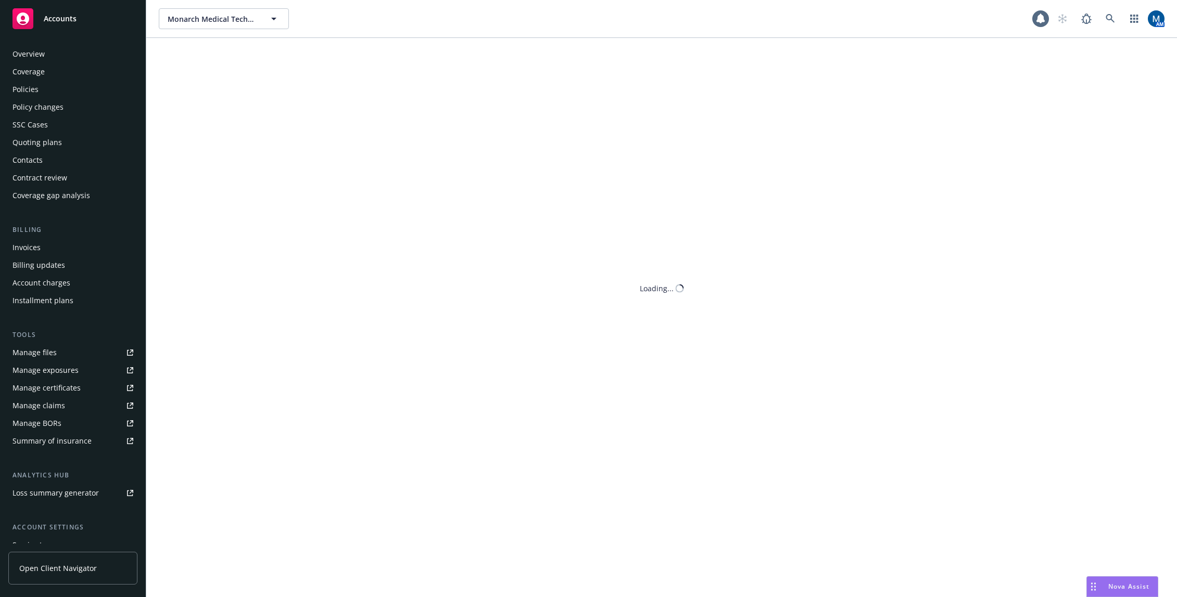
scroll to position [81, 0]
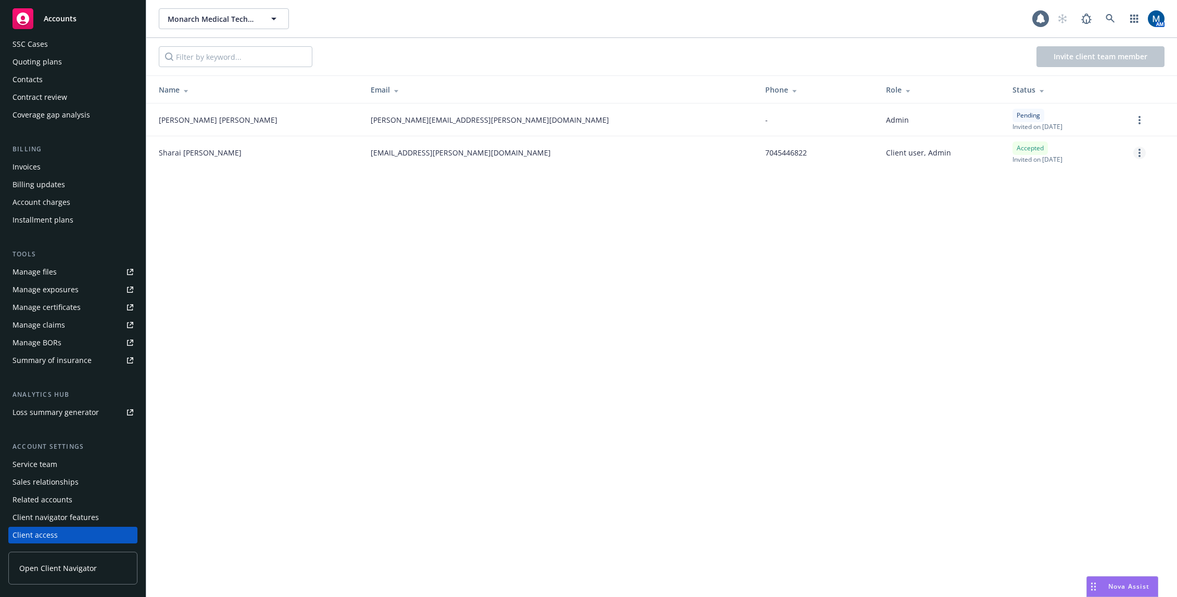
click at [1143, 148] on link "more" at bounding box center [1139, 153] width 12 height 12
click at [1080, 216] on link "Edit permissions" at bounding box center [1084, 216] width 121 height 21
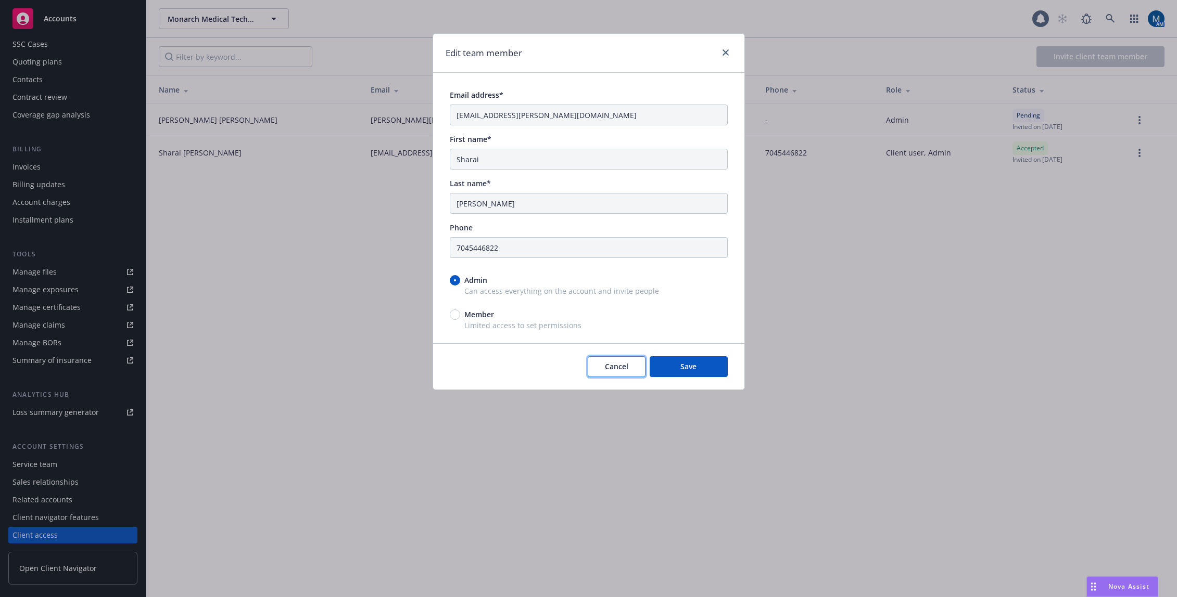
click at [616, 366] on span "Cancel" at bounding box center [616, 367] width 23 height 10
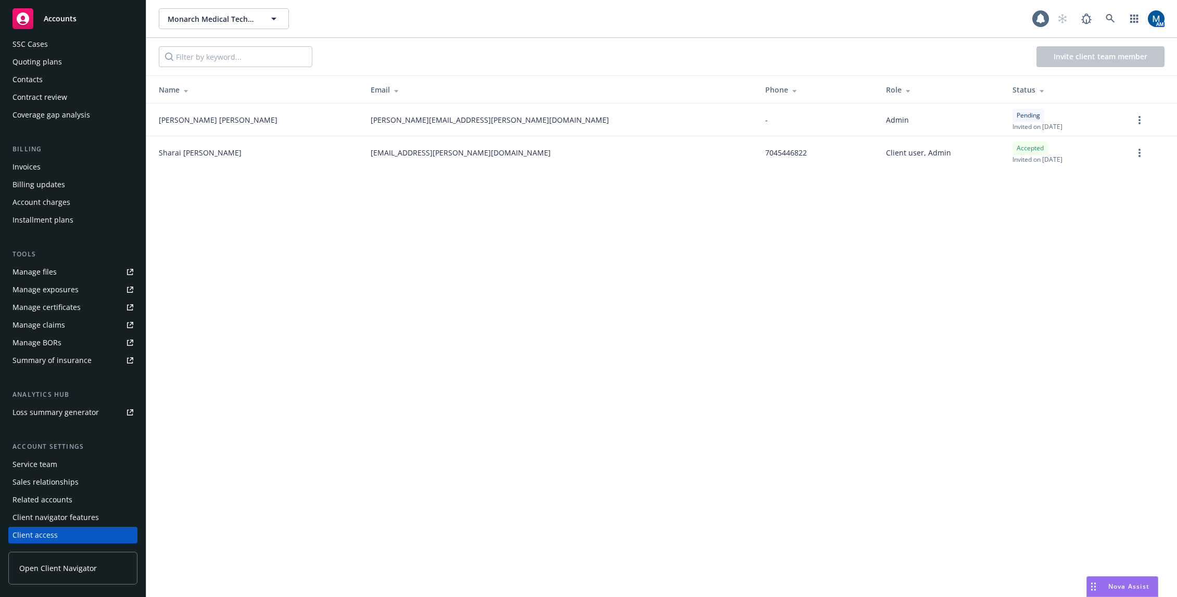
click at [41, 519] on div "Client navigator features" at bounding box center [55, 517] width 86 height 17
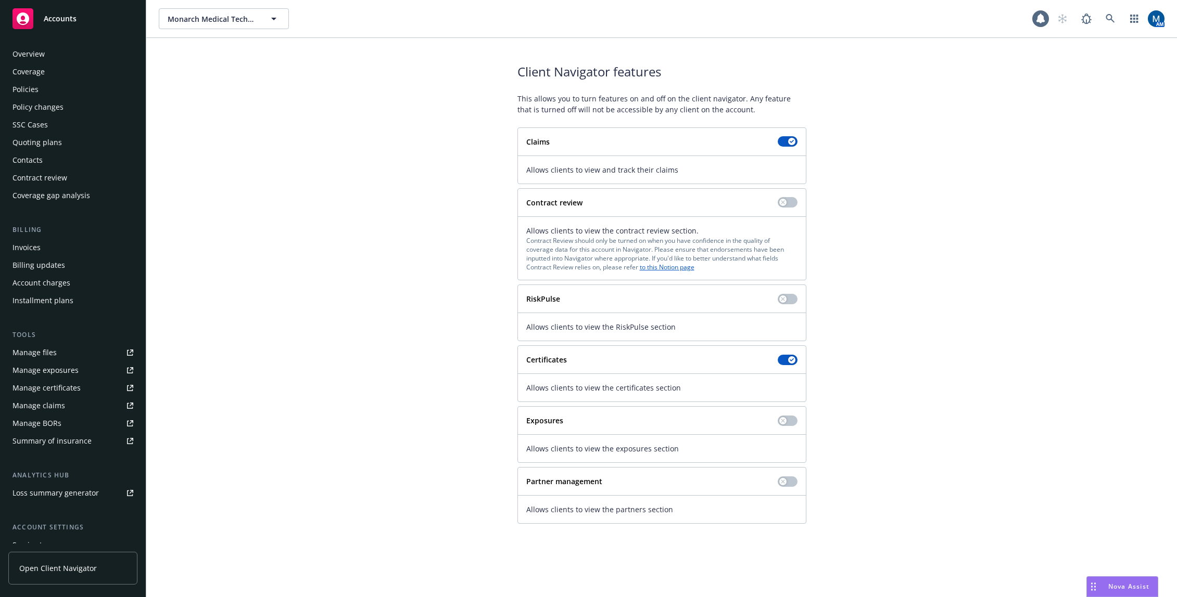
scroll to position [81, 0]
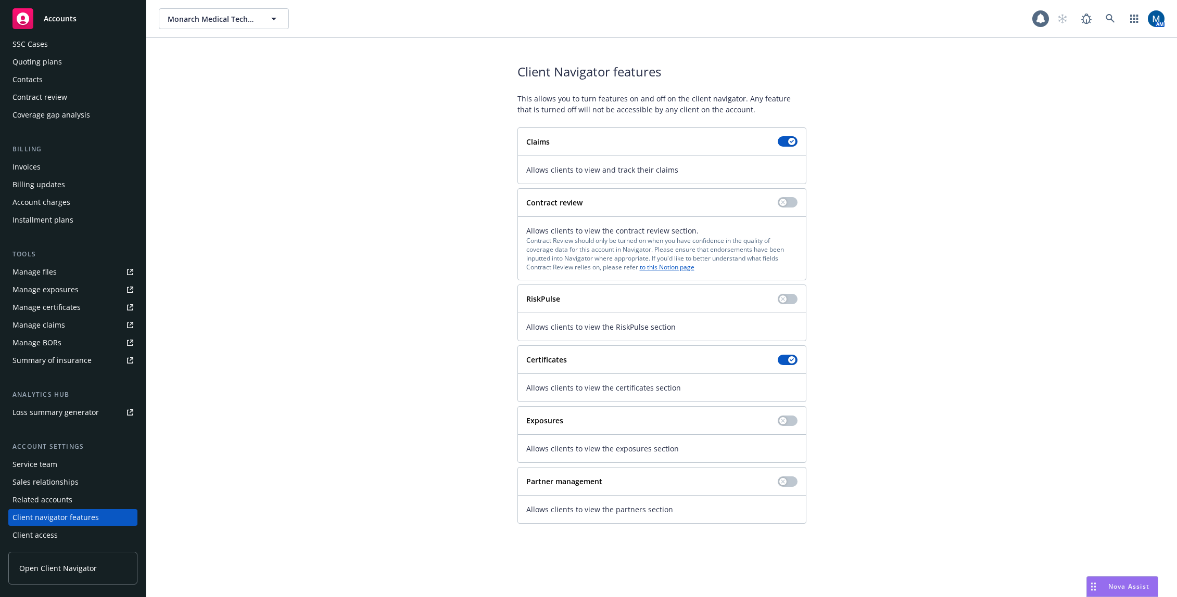
click at [68, 99] on div "Contract review" at bounding box center [72, 97] width 121 height 17
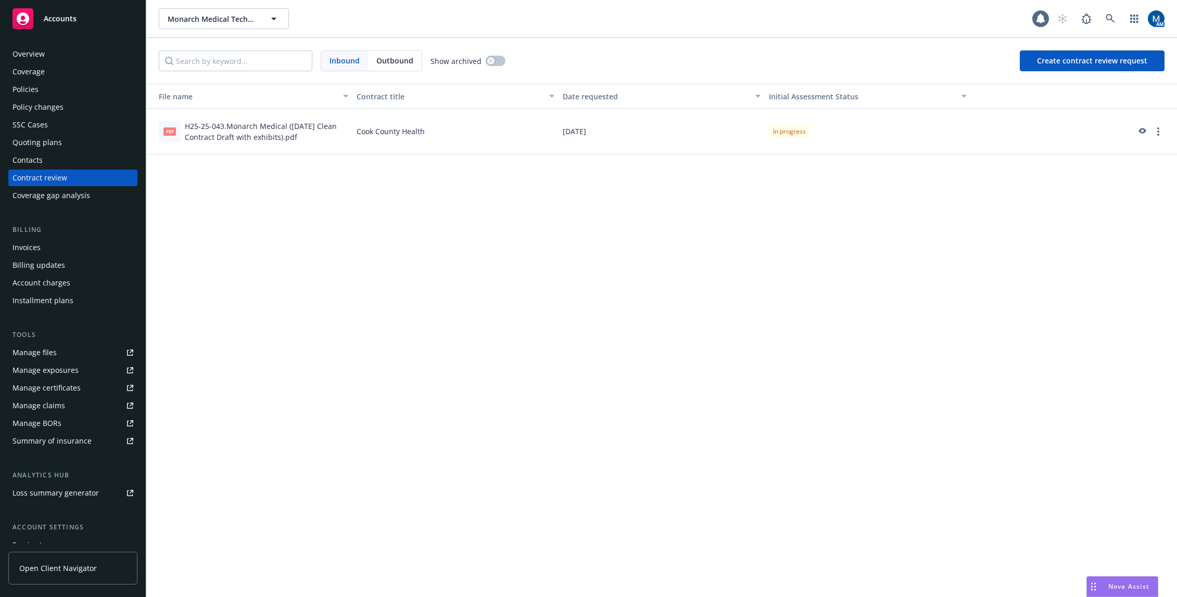
click at [42, 57] on div "Overview" at bounding box center [28, 54] width 32 height 17
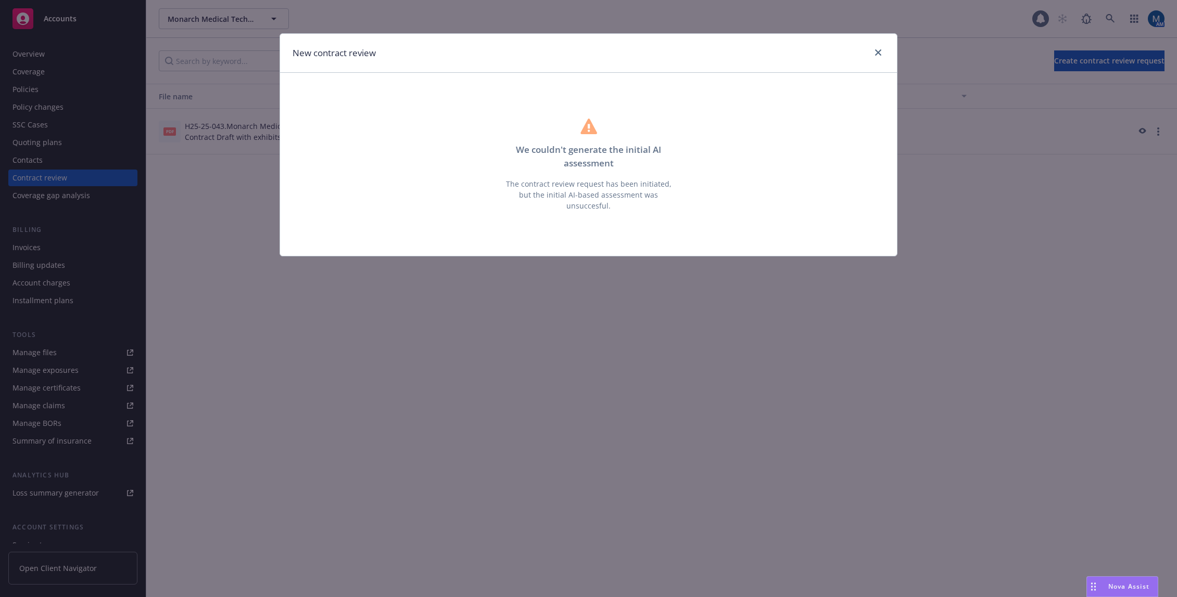
click at [442, 152] on div "We couldn ' t generate the initial AI assessment The contract review request ha…" at bounding box center [588, 164] width 600 height 167
click at [877, 52] on icon "close" at bounding box center [878, 52] width 6 height 6
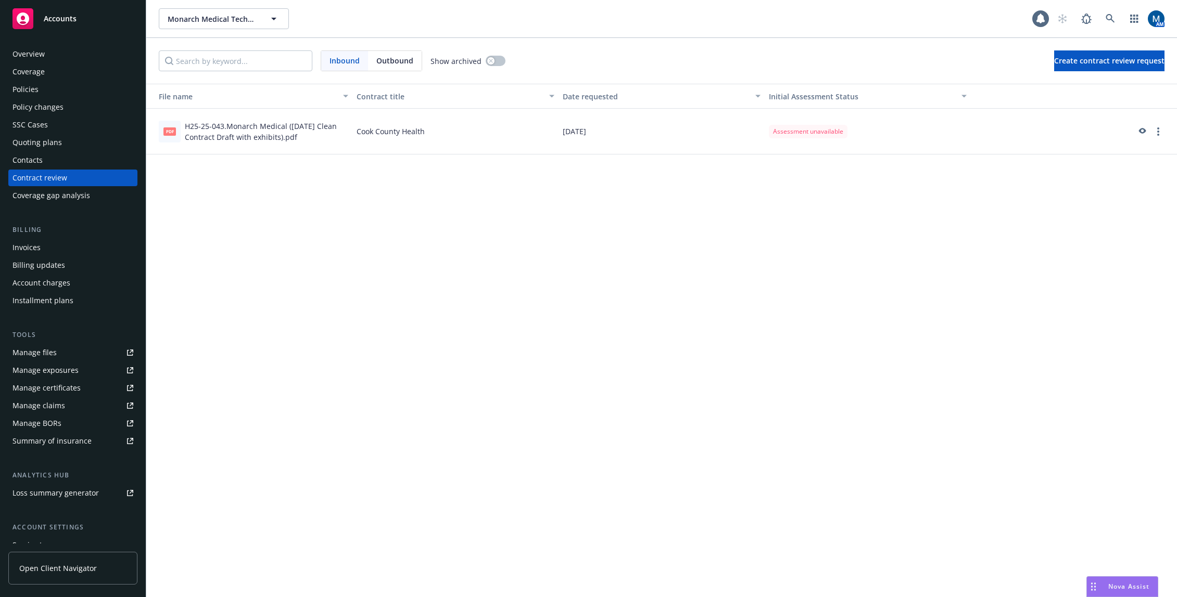
click at [963, 279] on div "File name Contract title Date requested Initial Assessment Status pdf H25-25-04…" at bounding box center [661, 341] width 1030 height 514
click at [1153, 133] on link "more" at bounding box center [1158, 131] width 12 height 12
click at [888, 225] on div "File name Contract title Date requested Initial Assessment Status pdf H25-25-04…" at bounding box center [661, 341] width 1030 height 514
click at [1159, 131] on link "more" at bounding box center [1158, 131] width 12 height 12
click at [1106, 215] on link "Download contract file" at bounding box center [1099, 215] width 127 height 21
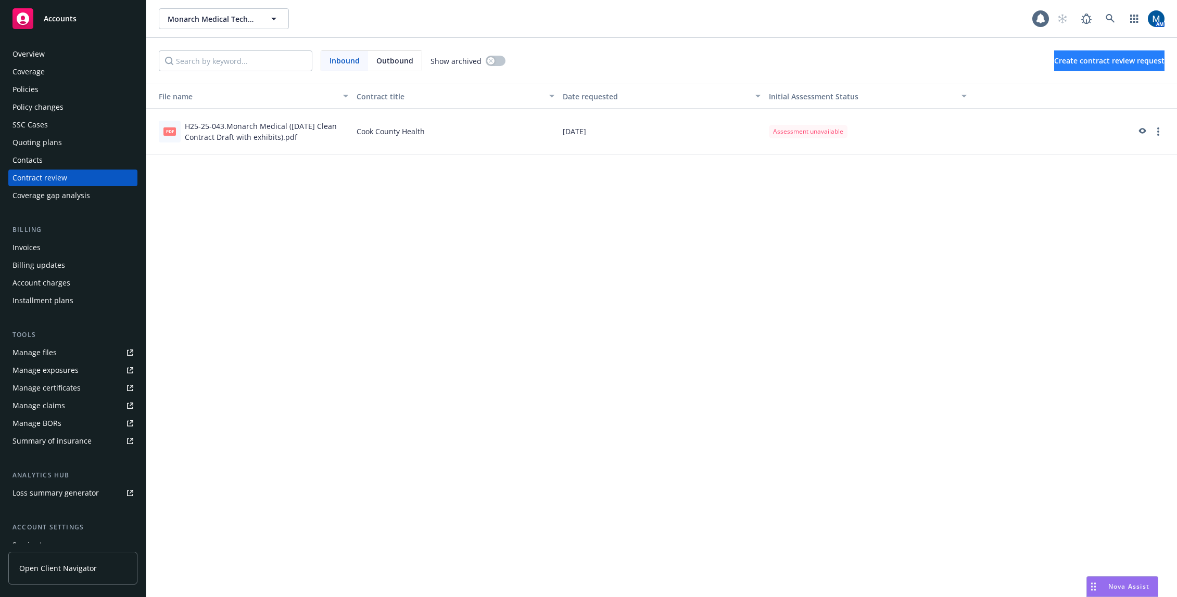
click at [1118, 60] on span "Create contract review request" at bounding box center [1109, 61] width 110 height 10
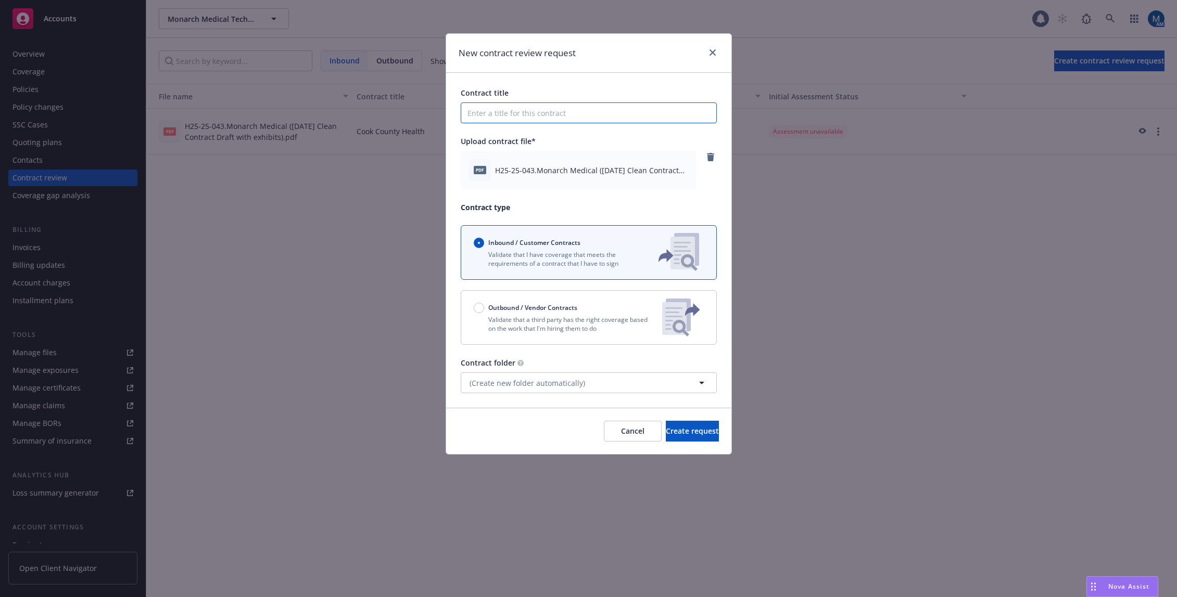
click at [558, 109] on input "Contract title" at bounding box center [589, 113] width 256 height 21
type input "Cook County Health"
click at [595, 382] on button "(Create new folder automatically)" at bounding box center [589, 383] width 256 height 21
click at [518, 431] on button "Add new folder" at bounding box center [588, 434] width 241 height 21
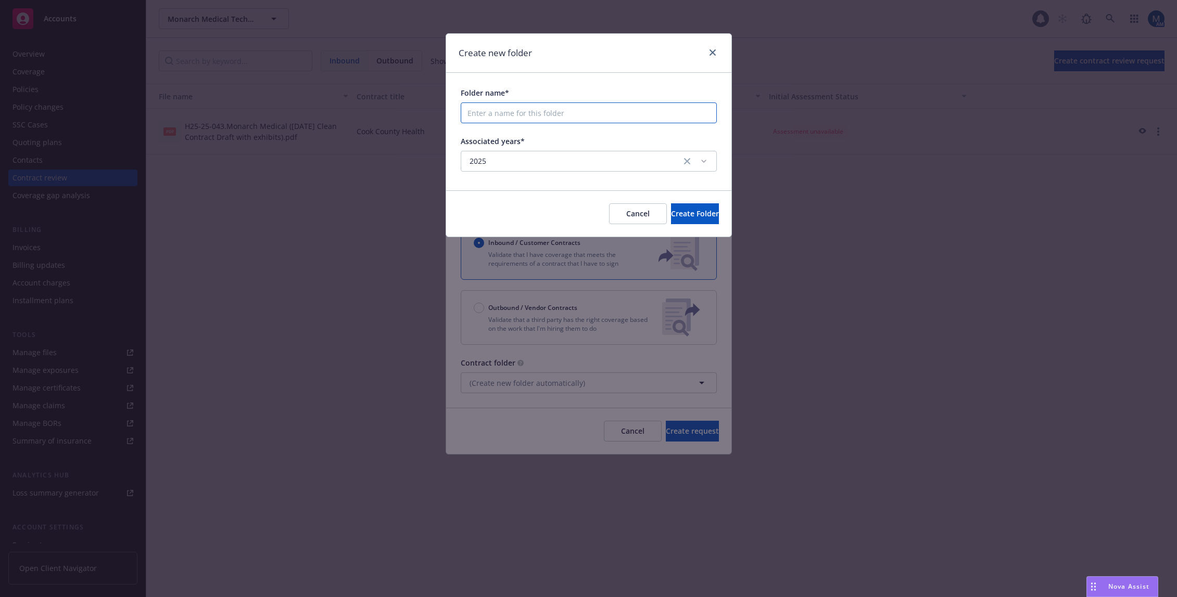
click at [540, 104] on input "Folder name*" at bounding box center [589, 113] width 256 height 21
type input "V"
type input "Customers"
click at [694, 212] on span "Create Folder" at bounding box center [695, 214] width 48 height 10
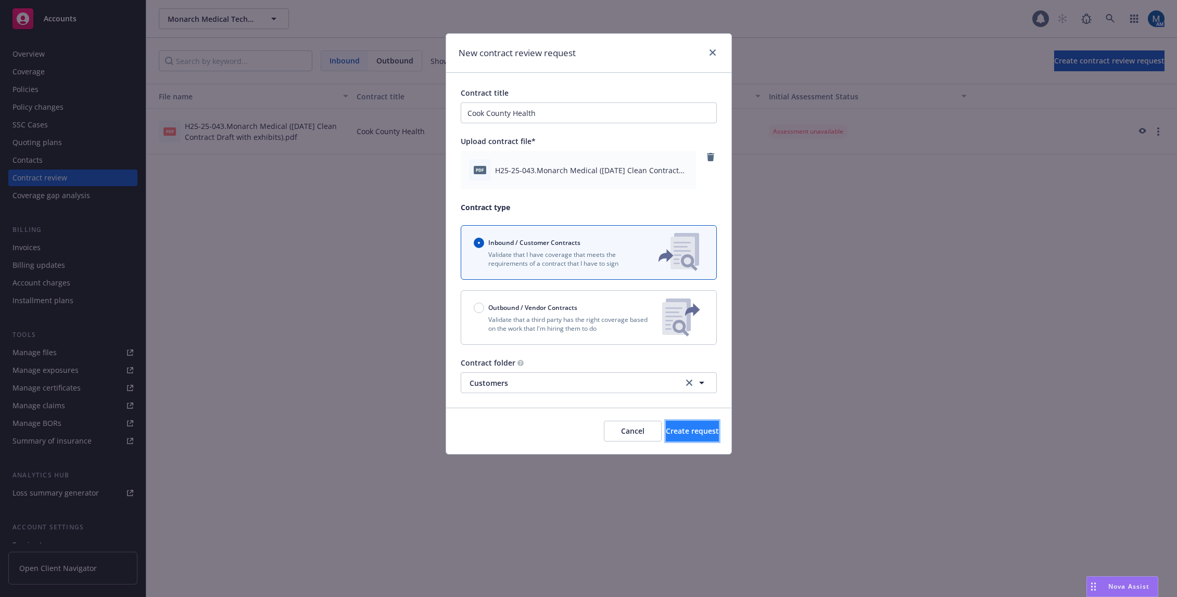
click at [689, 431] on span "Create request" at bounding box center [692, 431] width 53 height 10
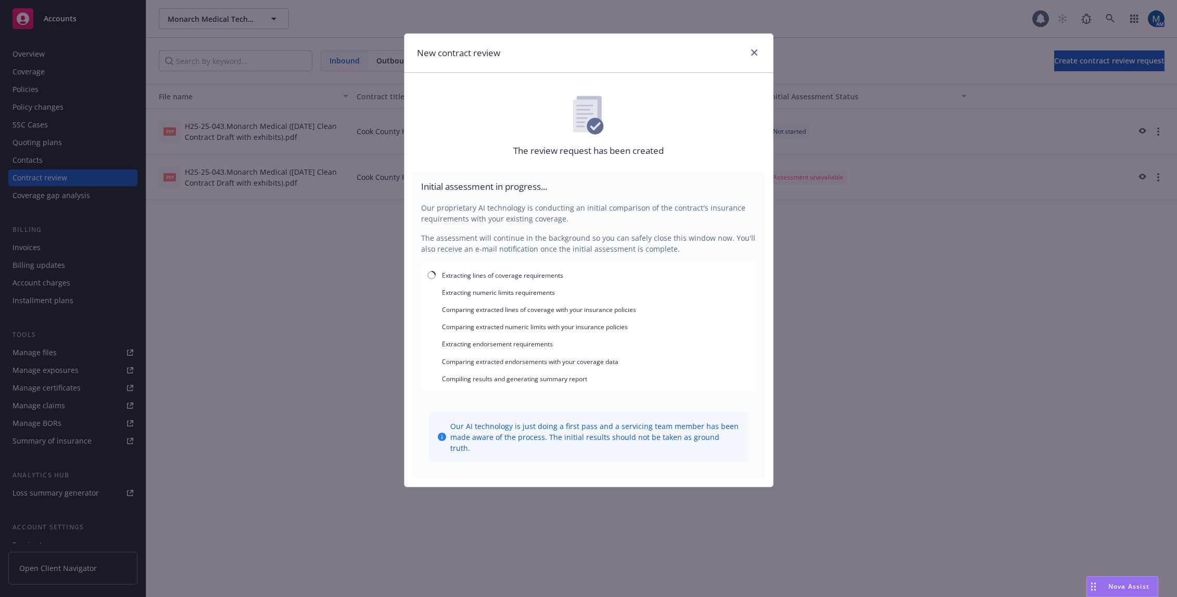
click at [444, 216] on p "Our proprietary AI technology is conducting an initial comparison of the contra…" at bounding box center [588, 213] width 335 height 22
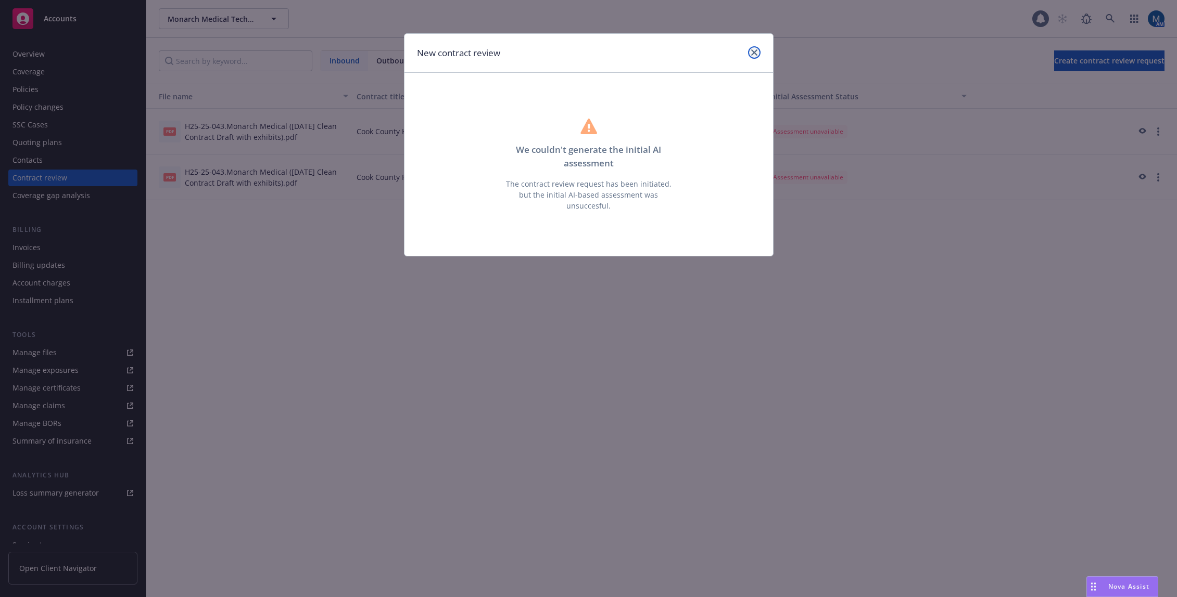
click at [754, 54] on icon "close" at bounding box center [754, 52] width 6 height 6
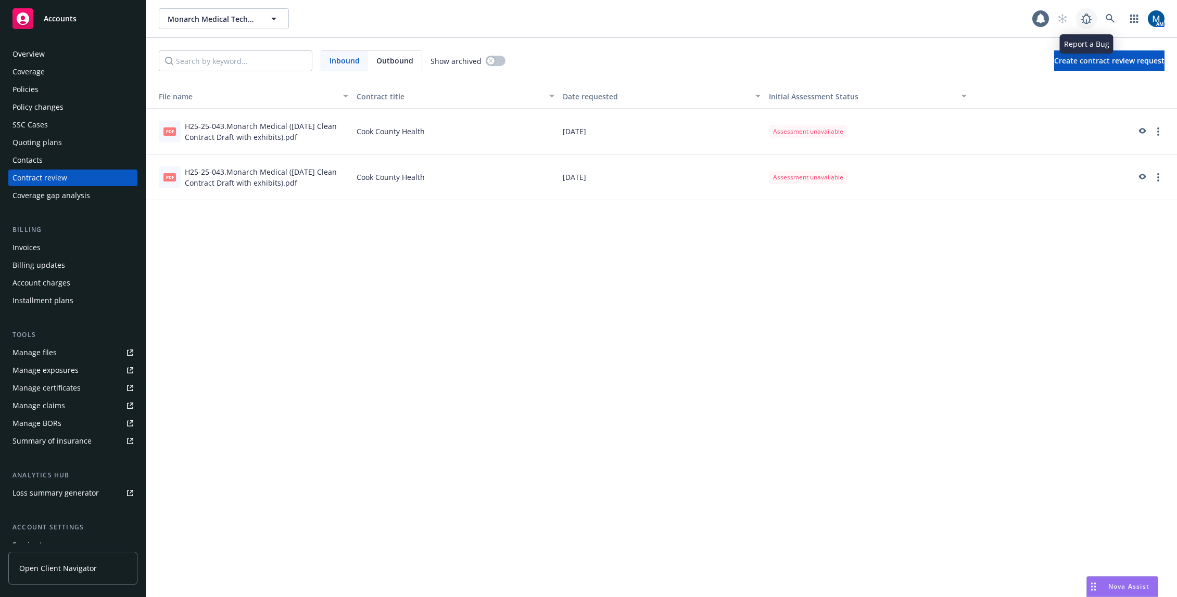
click at [1089, 17] on icon at bounding box center [1086, 19] width 10 height 10
drag, startPoint x: 815, startPoint y: 323, endPoint x: 865, endPoint y: 300, distance: 55.0
click at [815, 323] on div "File name Contract title Date requested Initial Assessment Status pdf H25-25-04…" at bounding box center [661, 341] width 1030 height 514
click at [812, 386] on div "File name Contract title Date requested Initial Assessment Status pdf H25-25-04…" at bounding box center [661, 341] width 1030 height 514
click at [877, 289] on div "File name Contract title Date requested Initial Assessment Status pdf H25-25-04…" at bounding box center [661, 341] width 1030 height 514
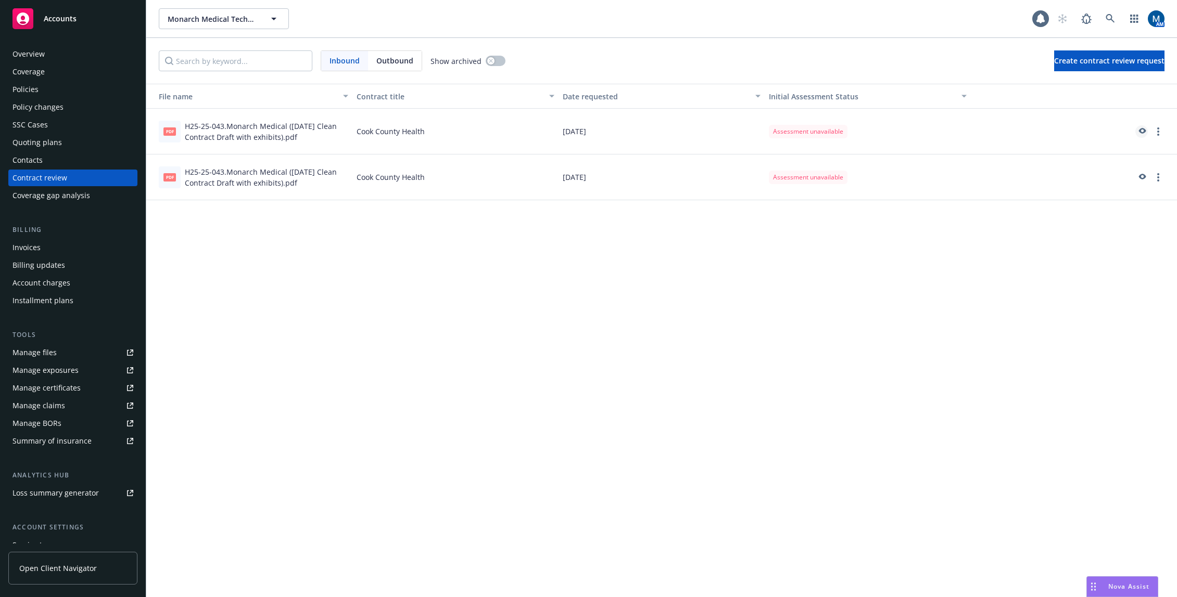
click at [1141, 129] on icon "preview" at bounding box center [1142, 131] width 7 height 6
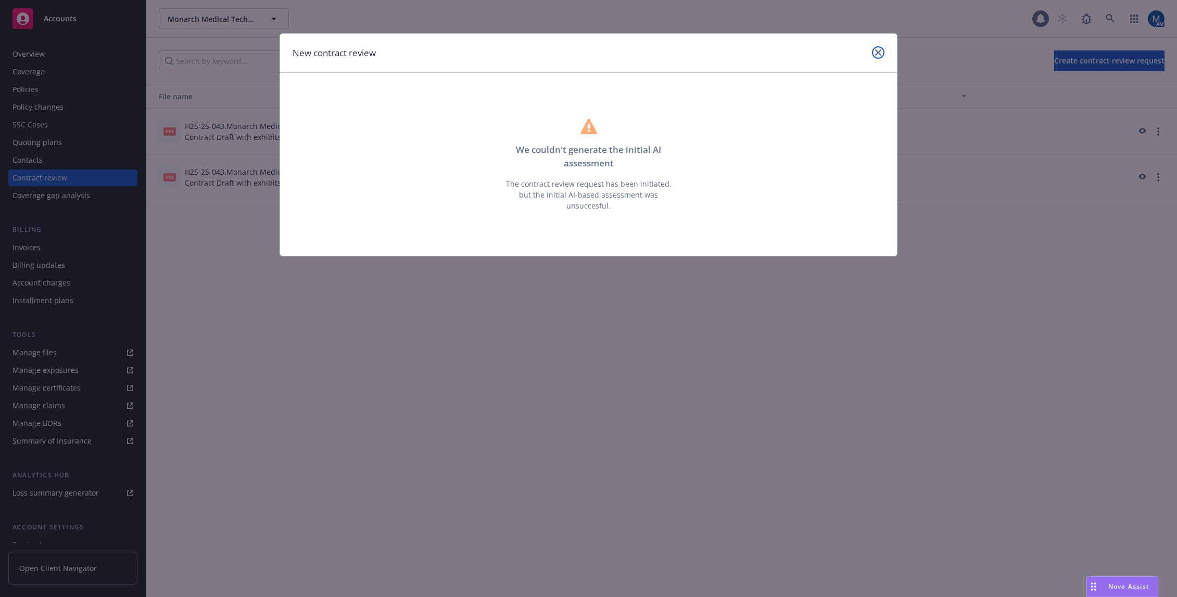
click at [876, 53] on icon "close" at bounding box center [878, 52] width 6 height 6
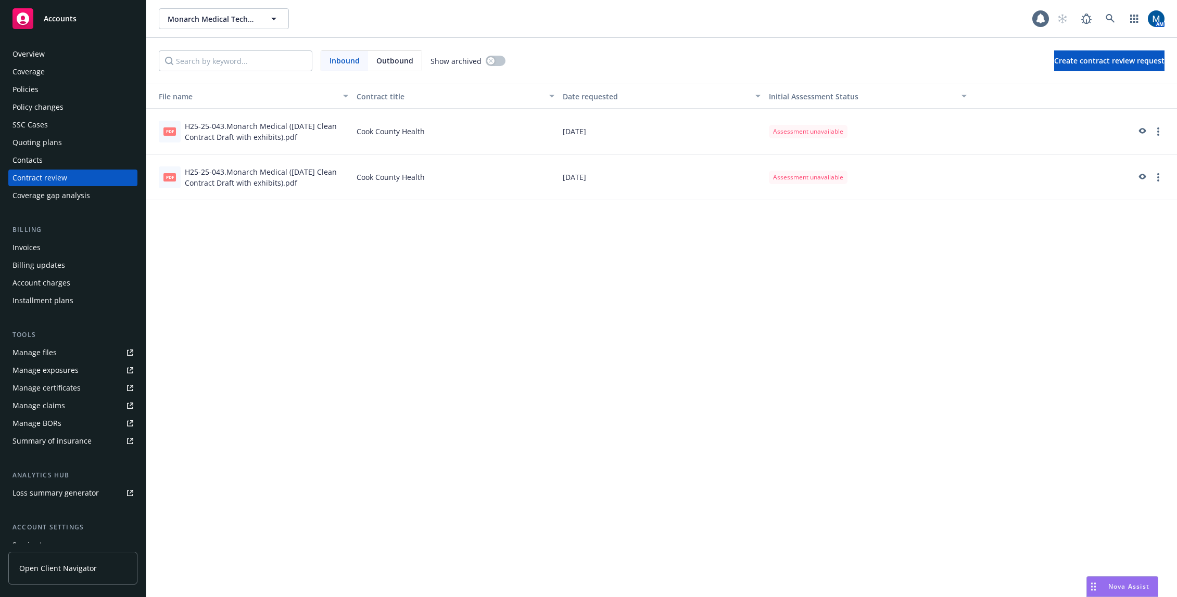
click at [390, 344] on div "File name Contract title Date requested Initial Assessment Status pdf H25-25-04…" at bounding box center [661, 341] width 1030 height 514
click at [379, 354] on div "File name Contract title Date requested Initial Assessment Status pdf H25-25-04…" at bounding box center [661, 341] width 1030 height 514
click at [86, 86] on div "Policies" at bounding box center [72, 89] width 121 height 17
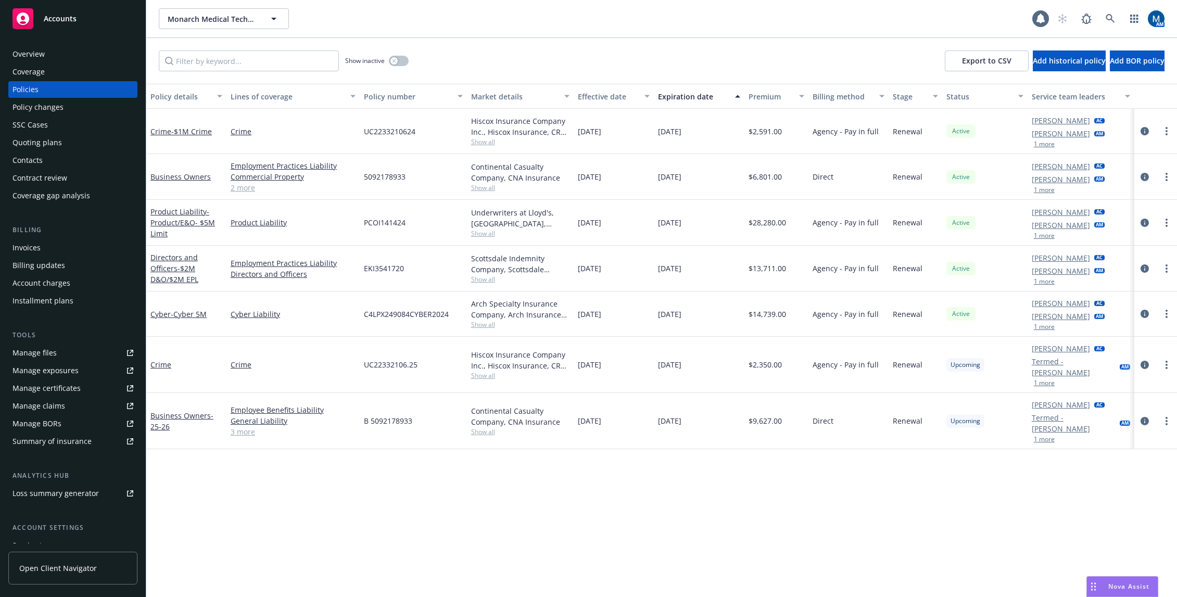
click at [274, 534] on div "Policy details Lines of coverage Policy number Market details Effective date Ex…" at bounding box center [661, 340] width 1030 height 513
click at [1103, 17] on link at bounding box center [1110, 18] width 21 height 21
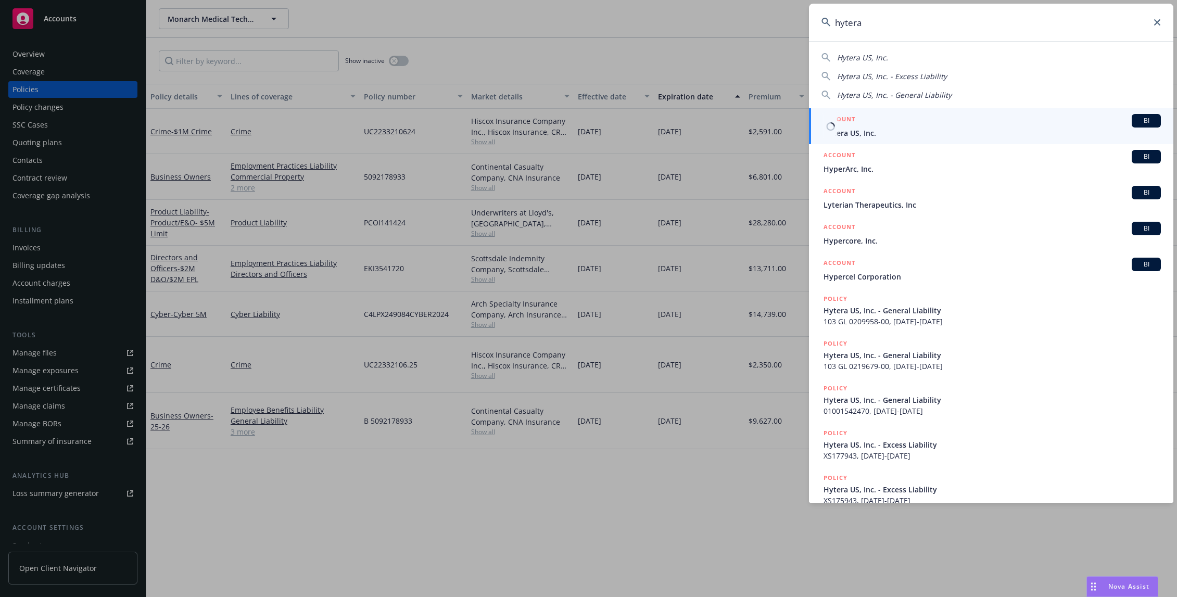
type input "hytera"
click at [892, 128] on span "Hytera US, Inc." at bounding box center [991, 132] width 337 height 11
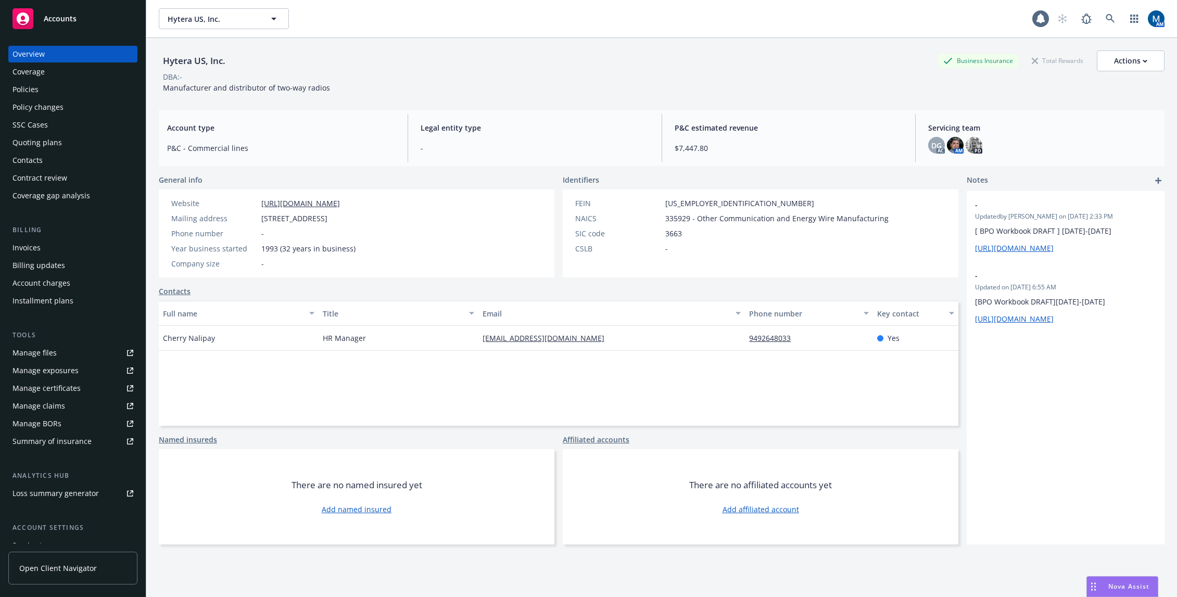
click at [50, 89] on div "Policies" at bounding box center [72, 89] width 121 height 17
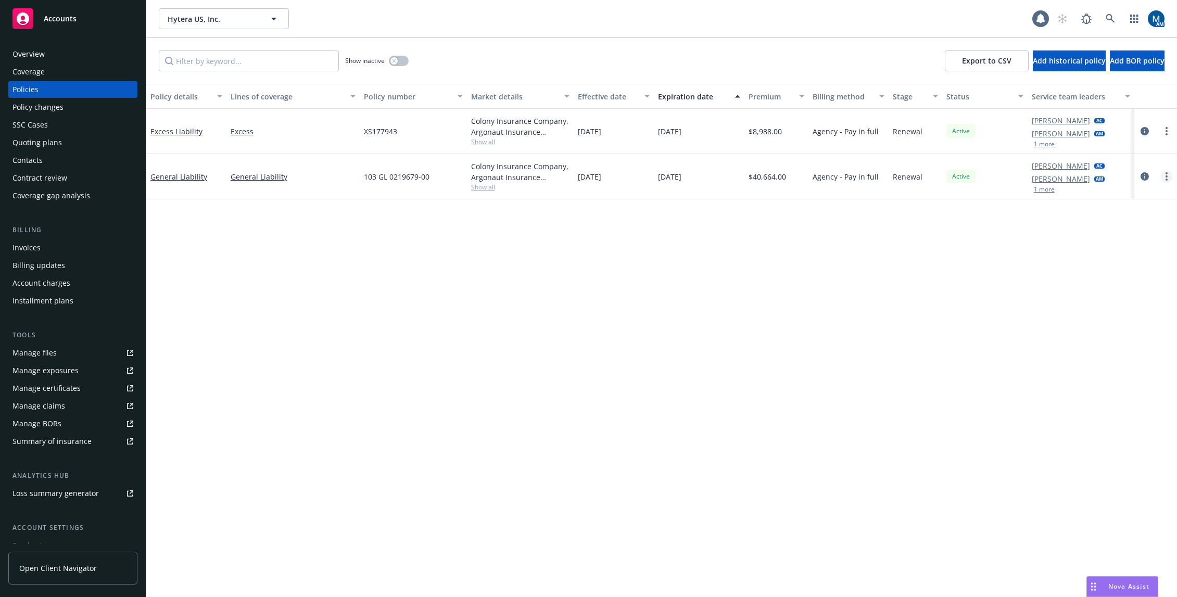
click at [1170, 177] on link "more" at bounding box center [1166, 176] width 12 height 12
click at [1120, 326] on link "Copy logging email" at bounding box center [1111, 322] width 122 height 21
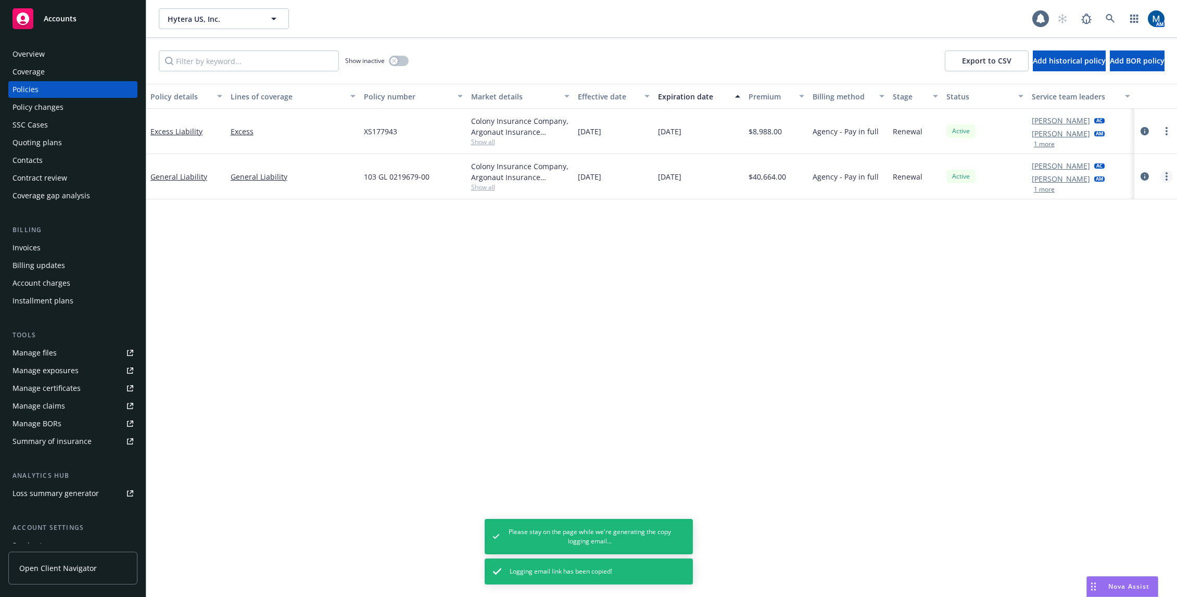
click at [1161, 173] on link "more" at bounding box center [1166, 176] width 12 height 12
click at [1110, 325] on link "Copy logging email" at bounding box center [1111, 322] width 122 height 21
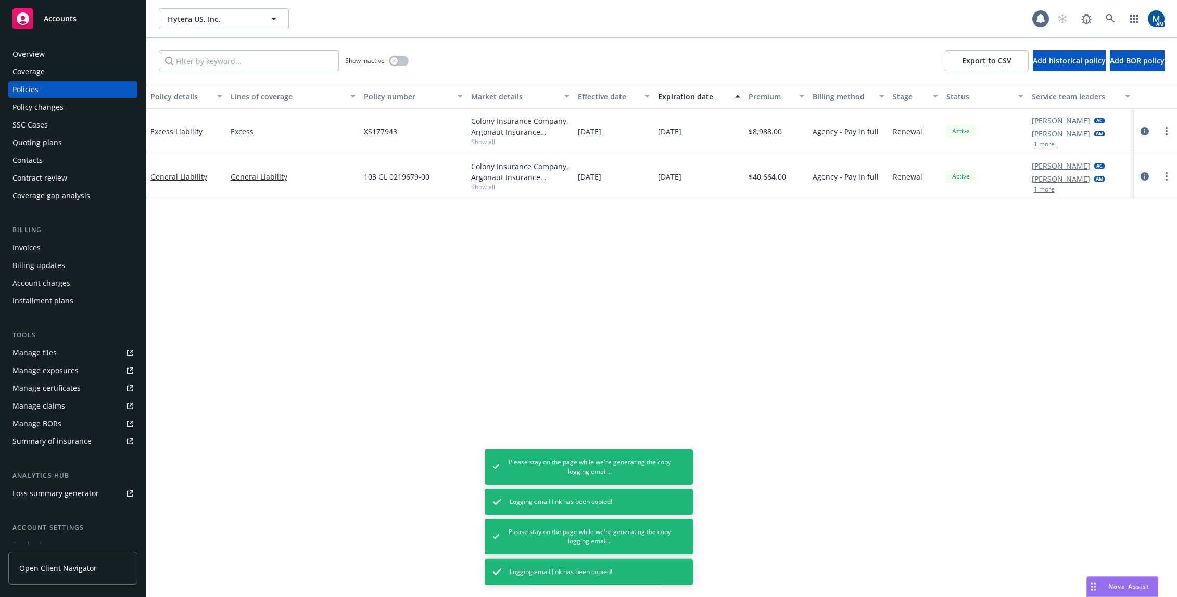
click at [1144, 176] on icon "circleInformation" at bounding box center [1144, 176] width 8 height 8
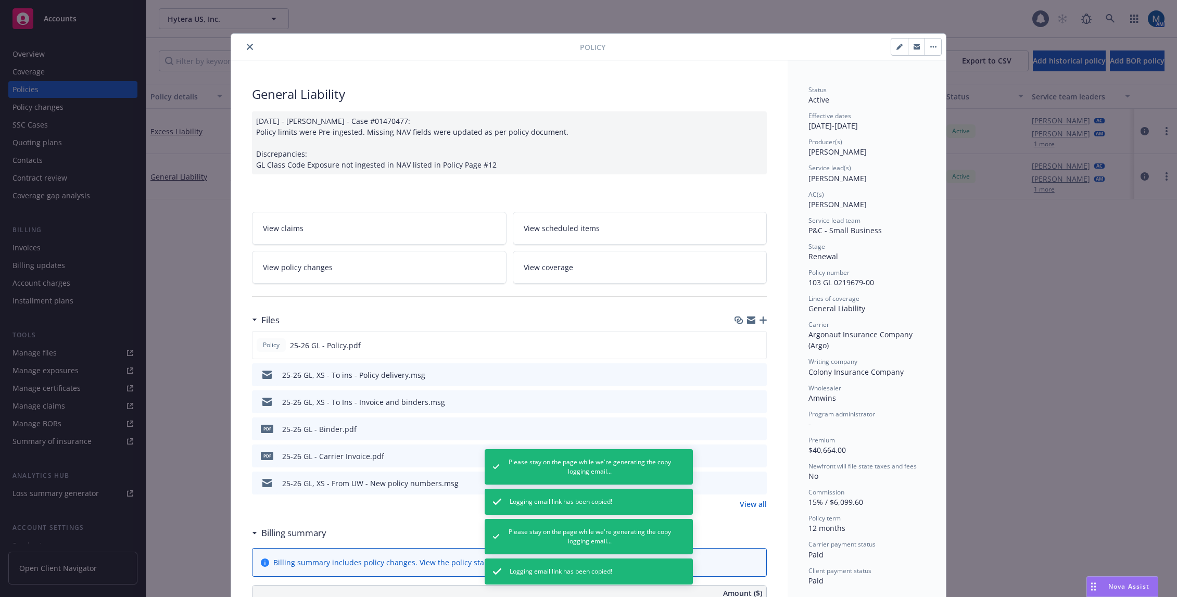
click at [247, 49] on icon "close" at bounding box center [250, 47] width 6 height 6
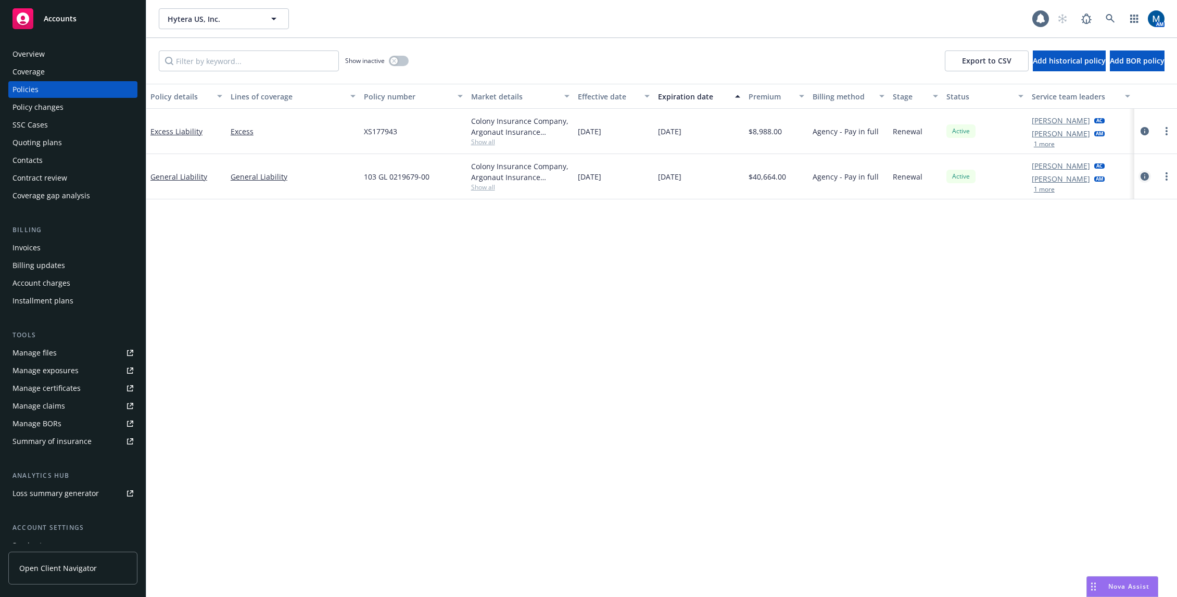
click at [1144, 177] on icon "circleInformation" at bounding box center [1144, 176] width 8 height 8
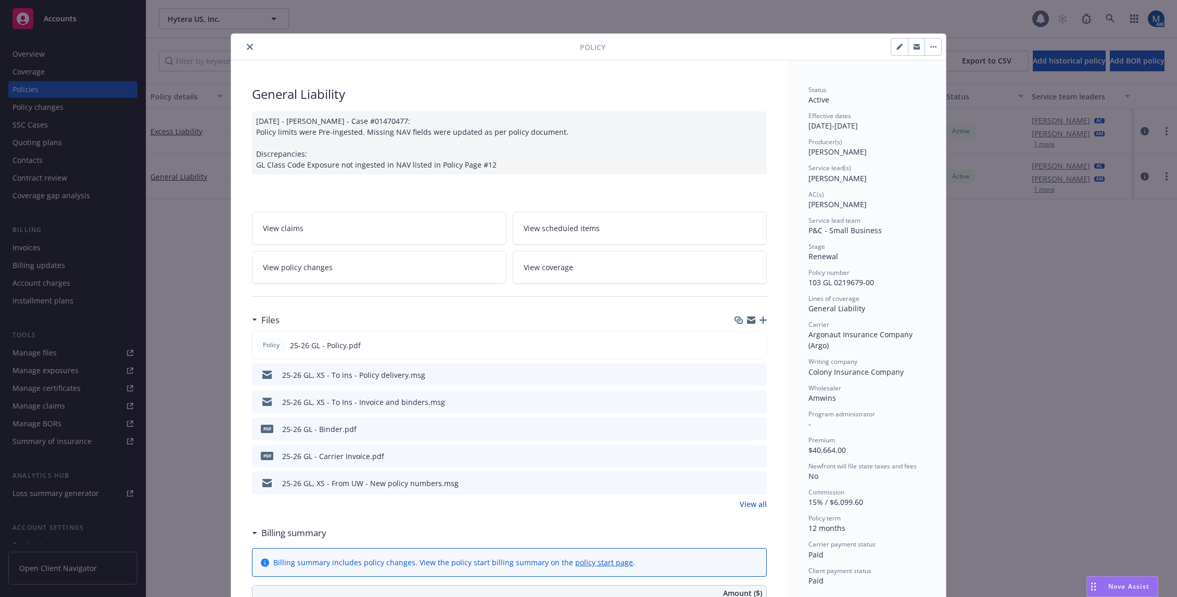
scroll to position [31, 0]
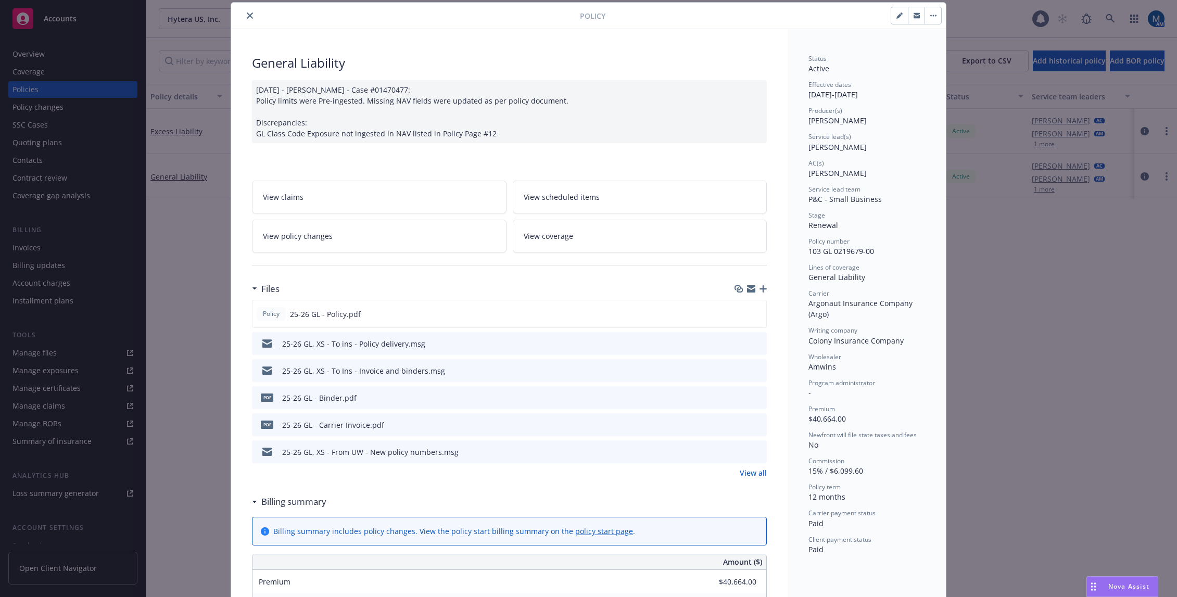
click at [200, 278] on div "Policy General Liability 07/17/2025 - Srilakshmi Netela - Case #01470477: Polic…" at bounding box center [588, 298] width 1177 height 597
click at [247, 12] on icon "close" at bounding box center [250, 15] width 6 height 6
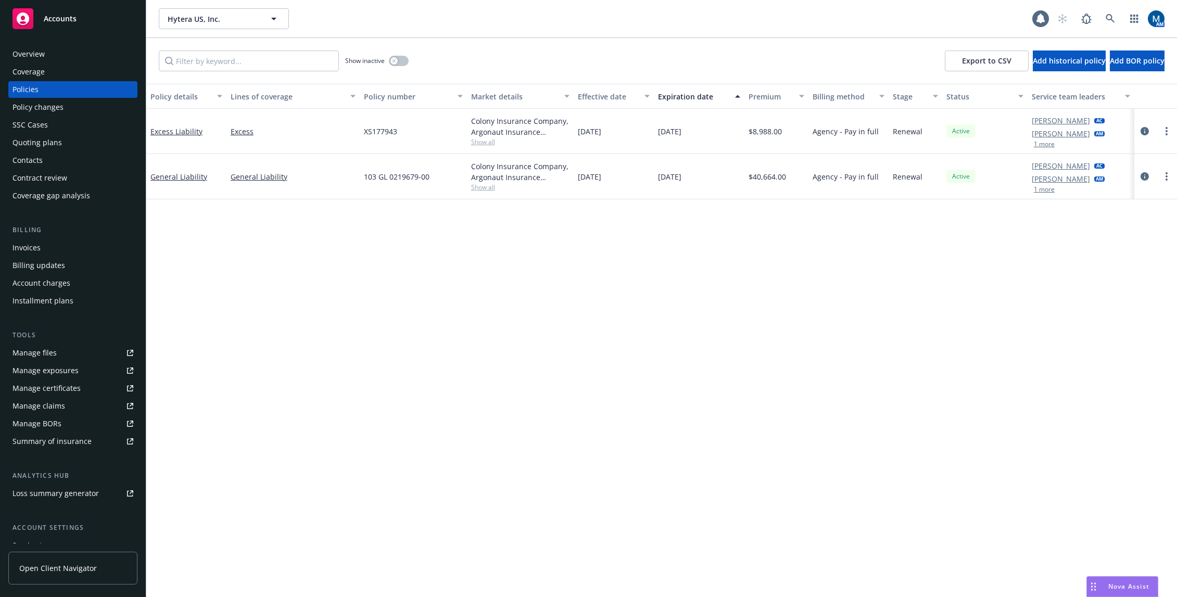
click at [280, 273] on div "Policy details Lines of coverage Policy number Market details Effective date Ex…" at bounding box center [661, 340] width 1030 height 513
click at [1142, 173] on icon "circleInformation" at bounding box center [1144, 176] width 8 height 8
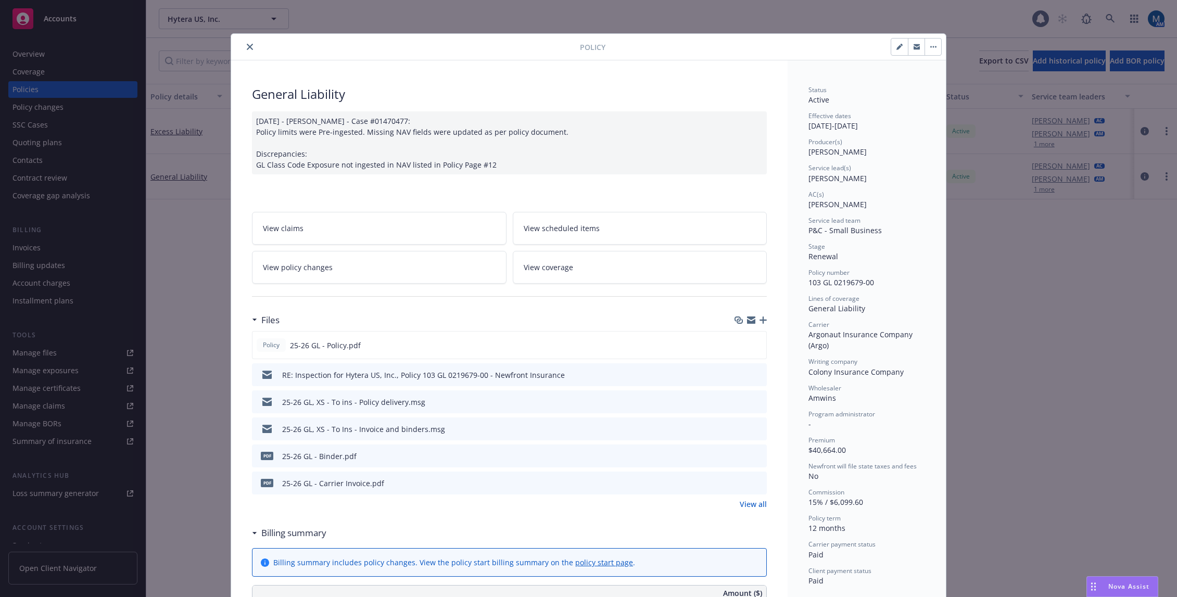
click at [758, 373] on button "preview file" at bounding box center [756, 373] width 11 height 9
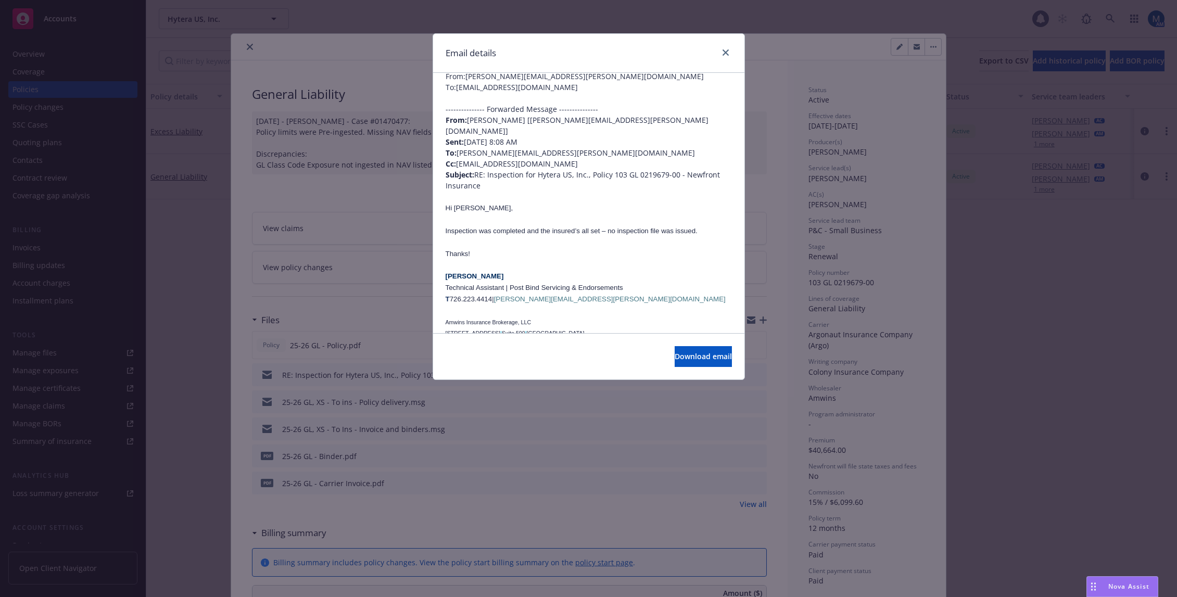
scroll to position [156, 0]
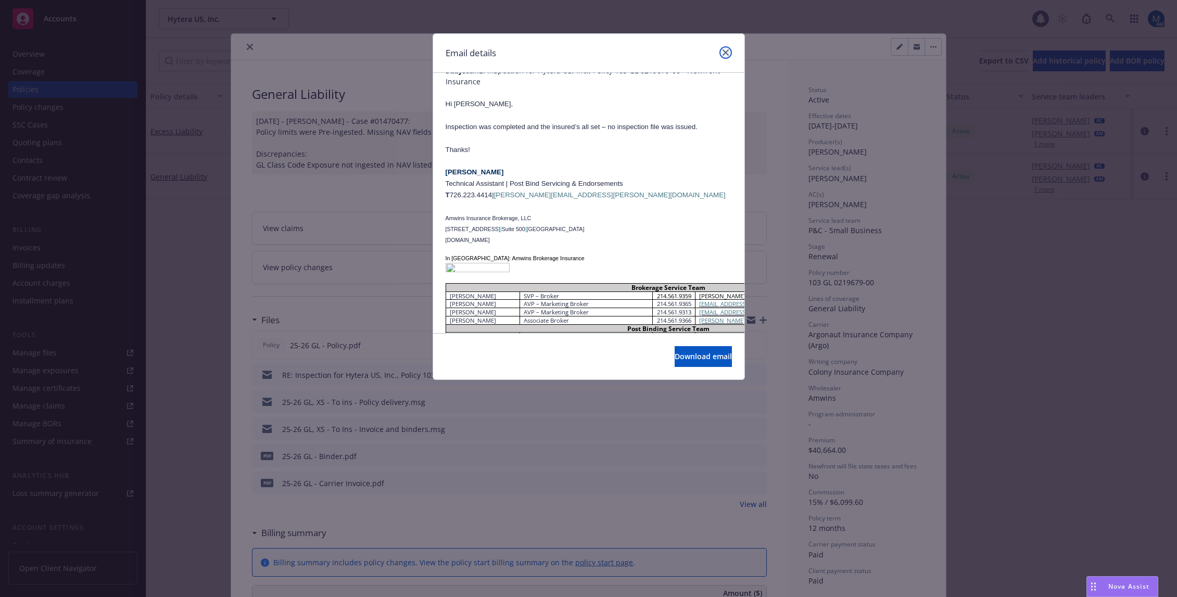
click at [727, 51] on icon "close" at bounding box center [725, 52] width 6 height 6
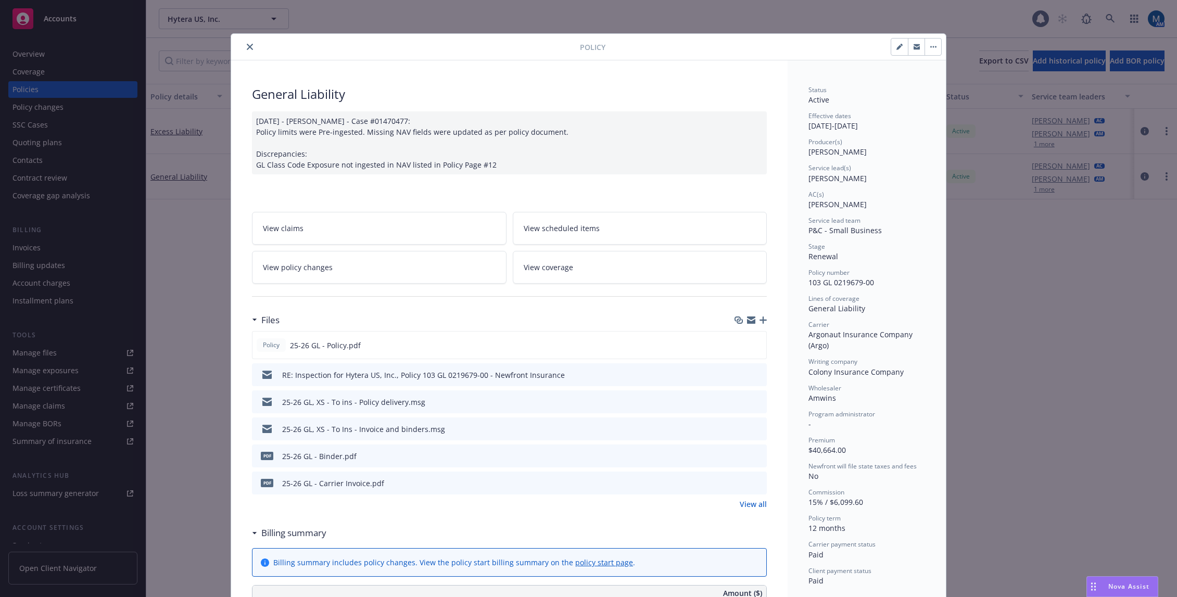
click at [248, 48] on icon "close" at bounding box center [250, 47] width 6 height 6
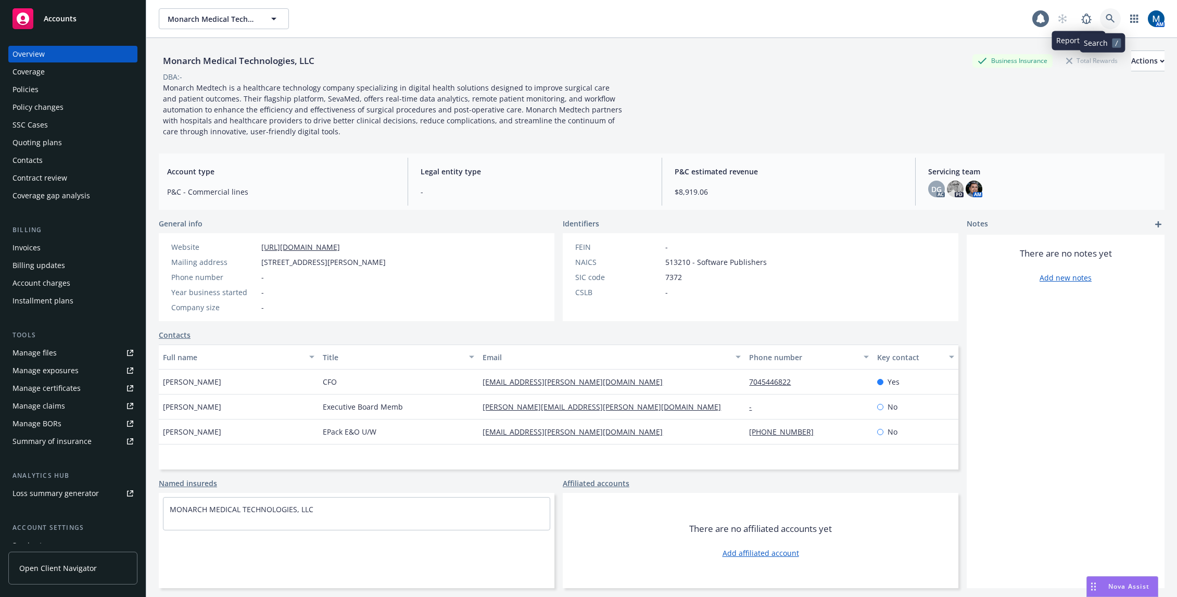
click at [1105, 18] on icon at bounding box center [1109, 18] width 9 height 9
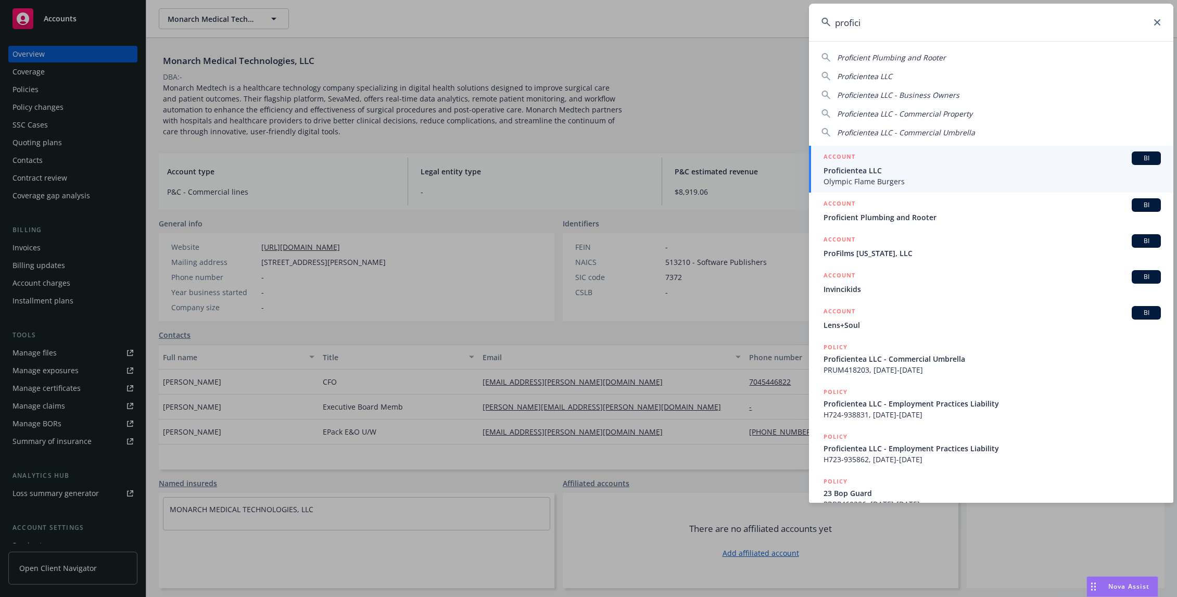
type input "profici"
click at [869, 176] on span "Olympic Flame Burgers" at bounding box center [991, 181] width 337 height 11
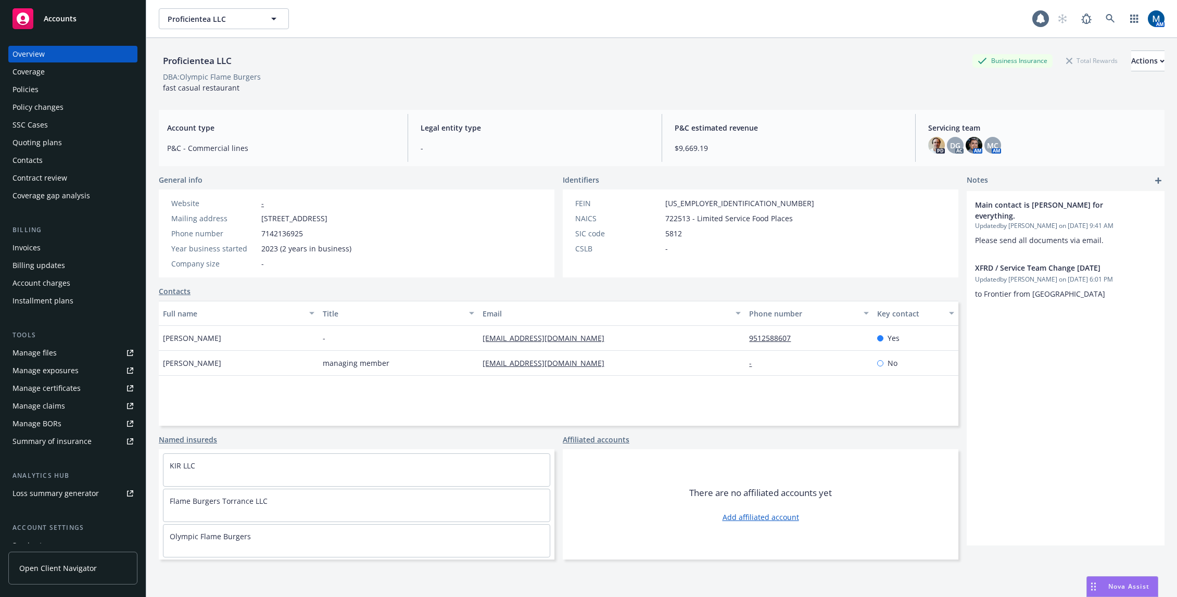
click at [57, 86] on div "Policies" at bounding box center [72, 89] width 121 height 17
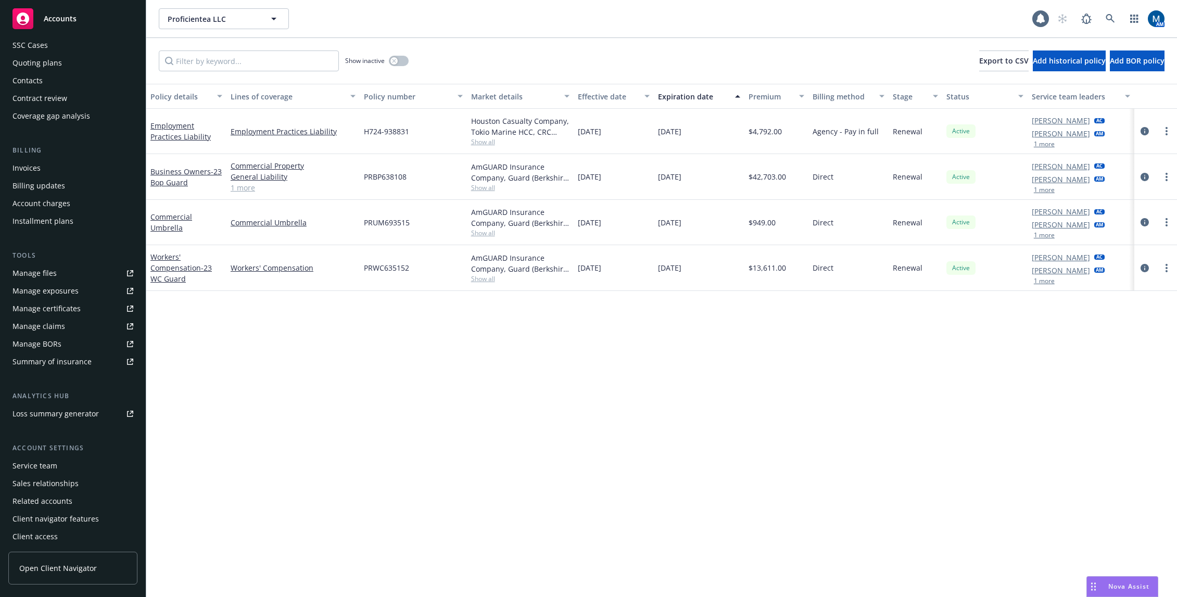
scroll to position [81, 0]
click at [49, 457] on div "Service team" at bounding box center [34, 464] width 45 height 17
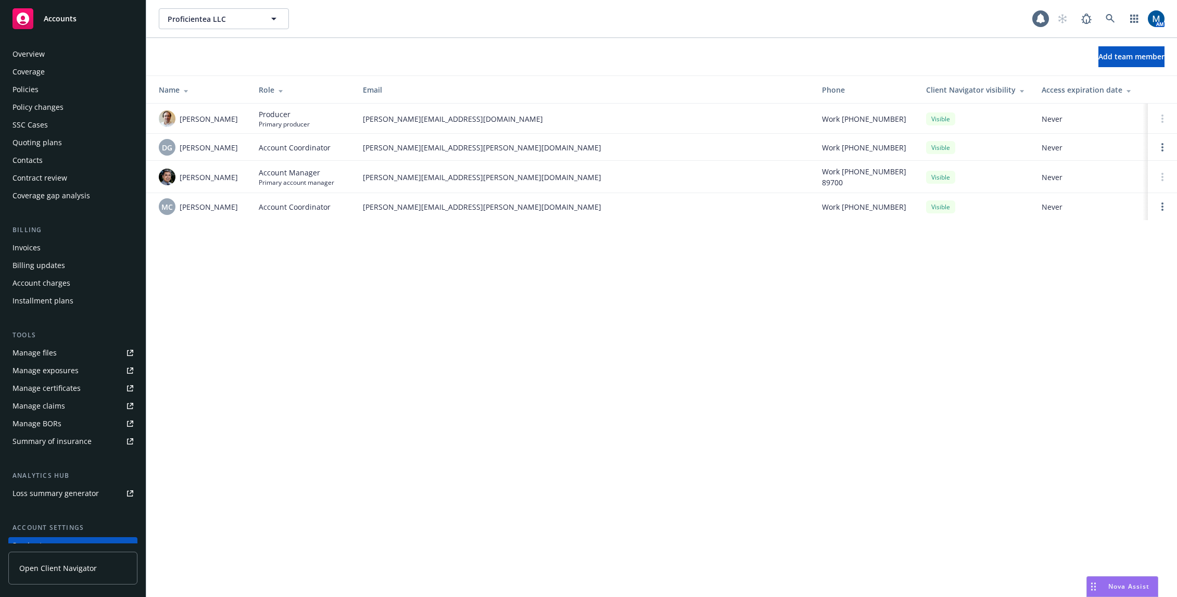
click at [55, 88] on div "Policies" at bounding box center [72, 89] width 121 height 17
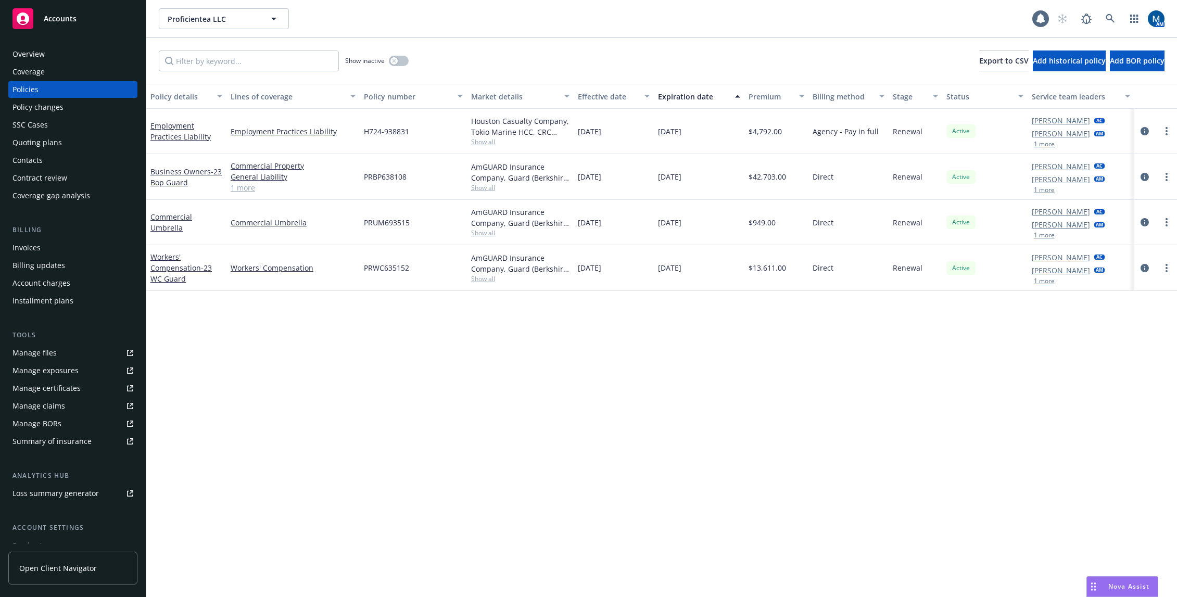
click at [1042, 236] on button "1 more" at bounding box center [1043, 235] width 21 height 6
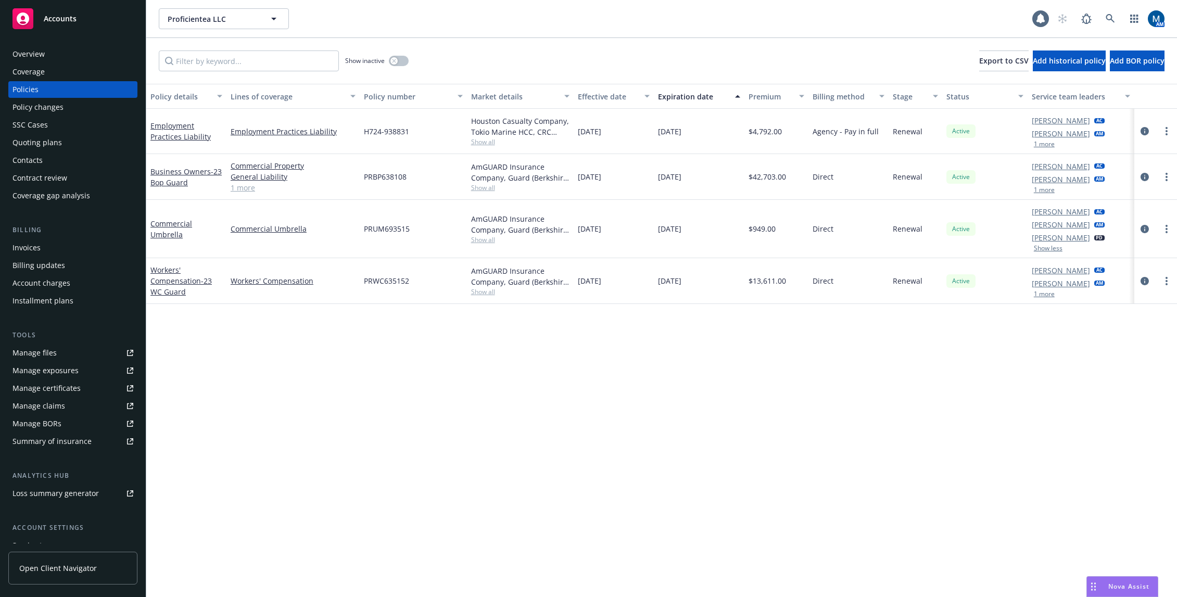
click at [1046, 190] on button "1 more" at bounding box center [1043, 190] width 21 height 6
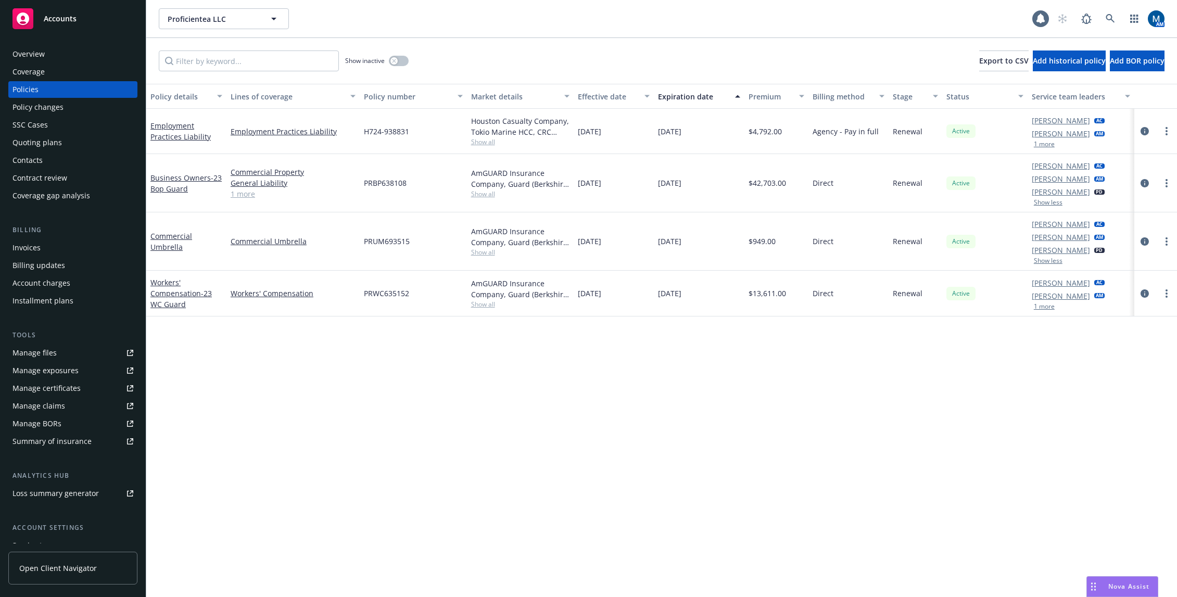
click at [1045, 305] on button "1 more" at bounding box center [1043, 306] width 21 height 6
click at [917, 382] on div "Policy details Lines of coverage Policy number Market details Effective date Ex…" at bounding box center [661, 340] width 1030 height 513
click at [44, 52] on div "Overview" at bounding box center [28, 54] width 32 height 17
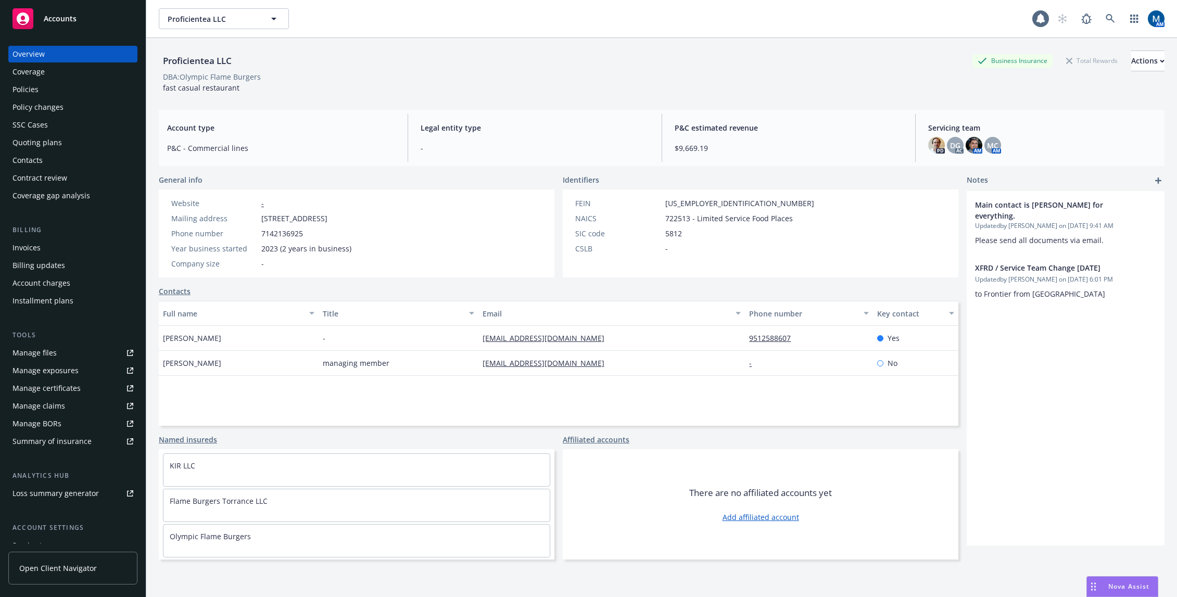
click at [45, 350] on div "Manage files" at bounding box center [34, 352] width 44 height 17
click at [65, 92] on div "Policies" at bounding box center [72, 89] width 121 height 17
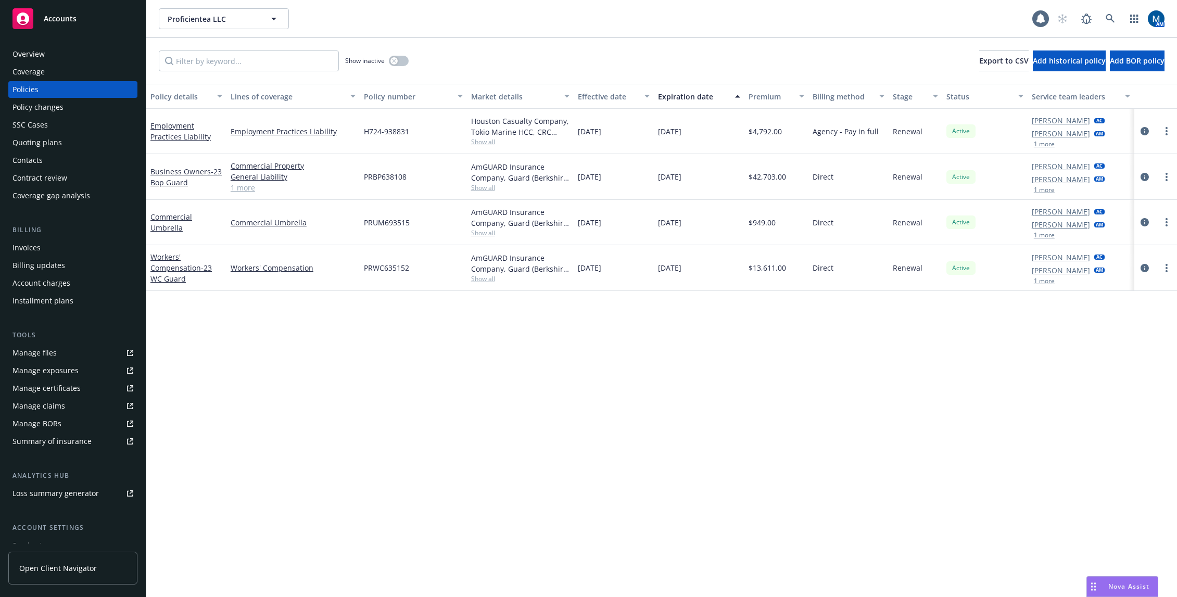
click at [1041, 143] on button "1 more" at bounding box center [1043, 144] width 21 height 6
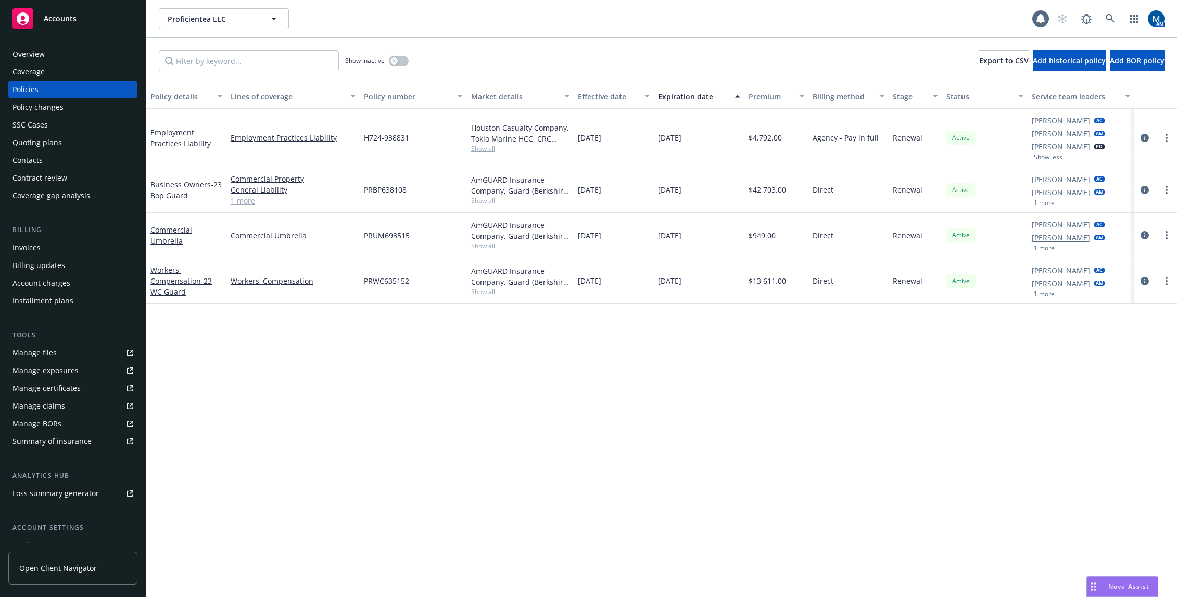
click at [1050, 200] on button "1 more" at bounding box center [1043, 203] width 21 height 6
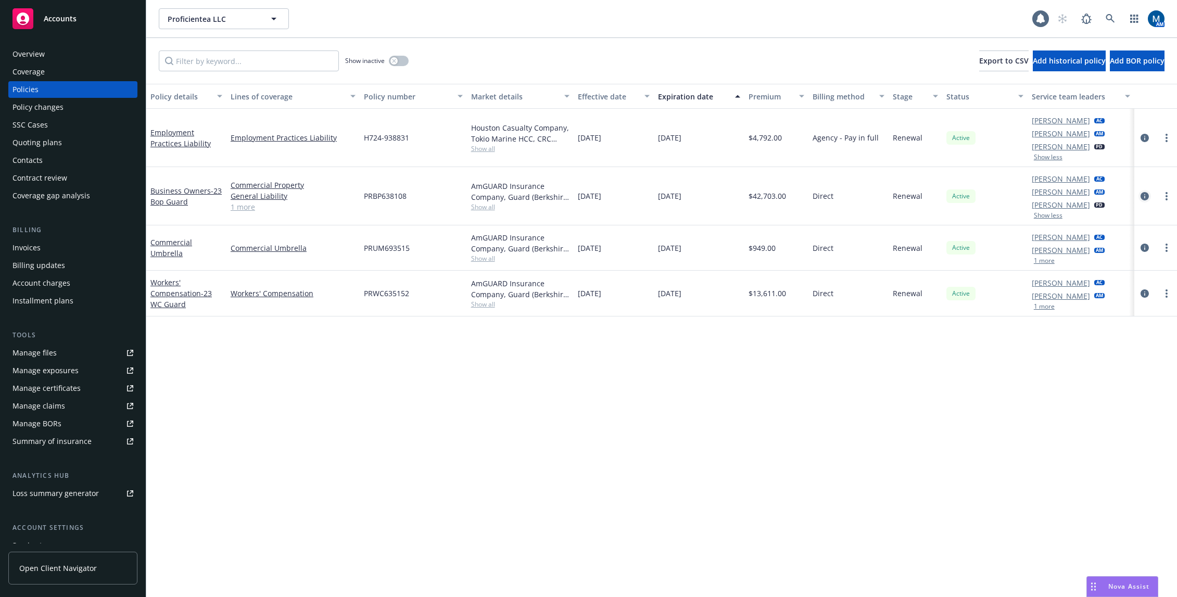
click at [1141, 195] on icon "circleInformation" at bounding box center [1144, 196] width 8 height 8
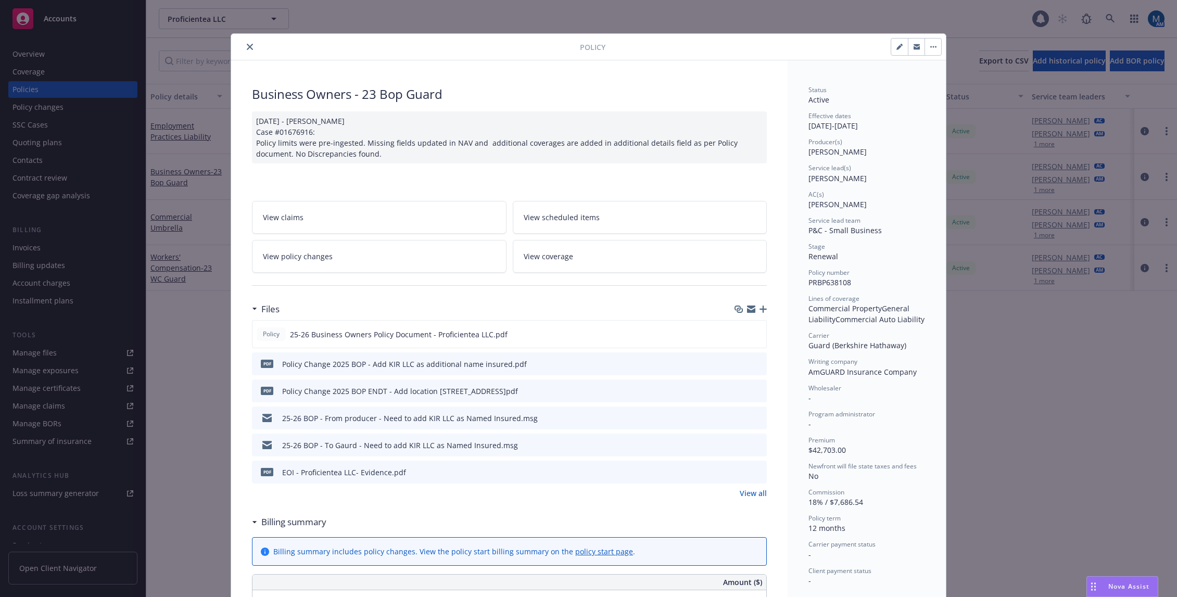
click at [891, 47] on button "button" at bounding box center [899, 47] width 17 height 17
select select "RENEWAL"
select select "12"
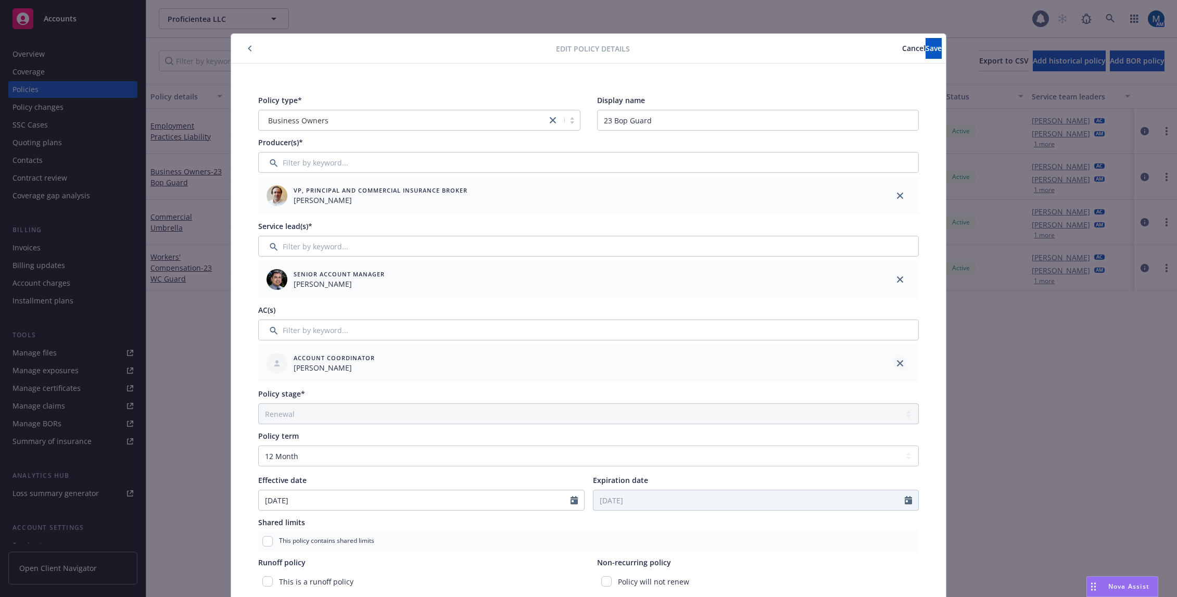
click at [898, 361] on icon "close" at bounding box center [900, 363] width 6 height 6
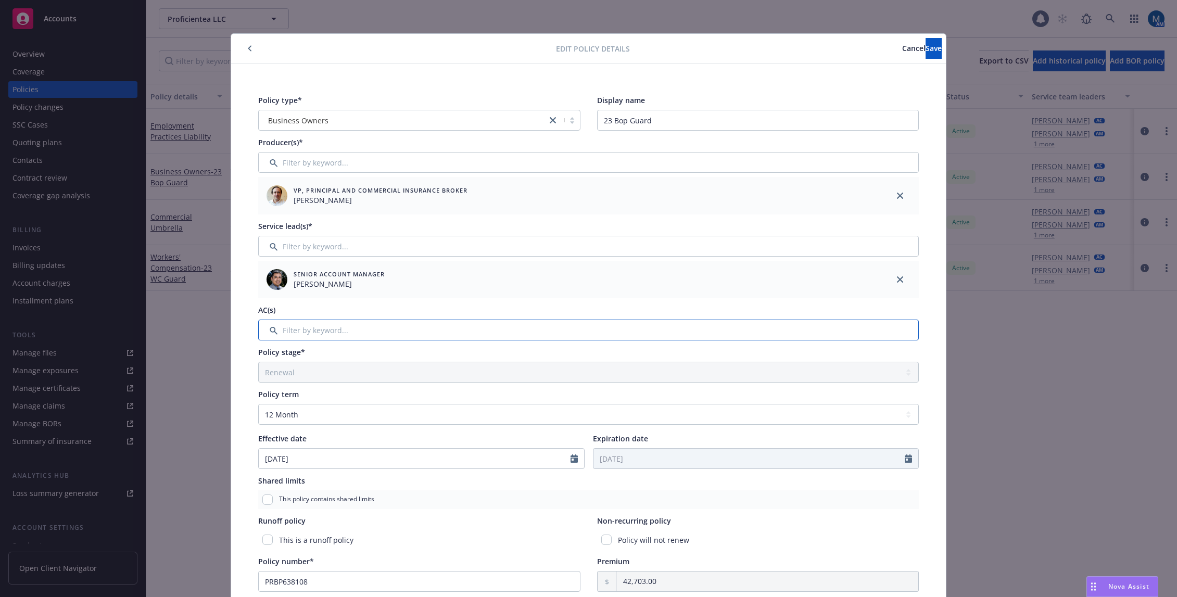
click at [466, 333] on input "Filter by keyword..." at bounding box center [588, 329] width 660 height 21
type input "de"
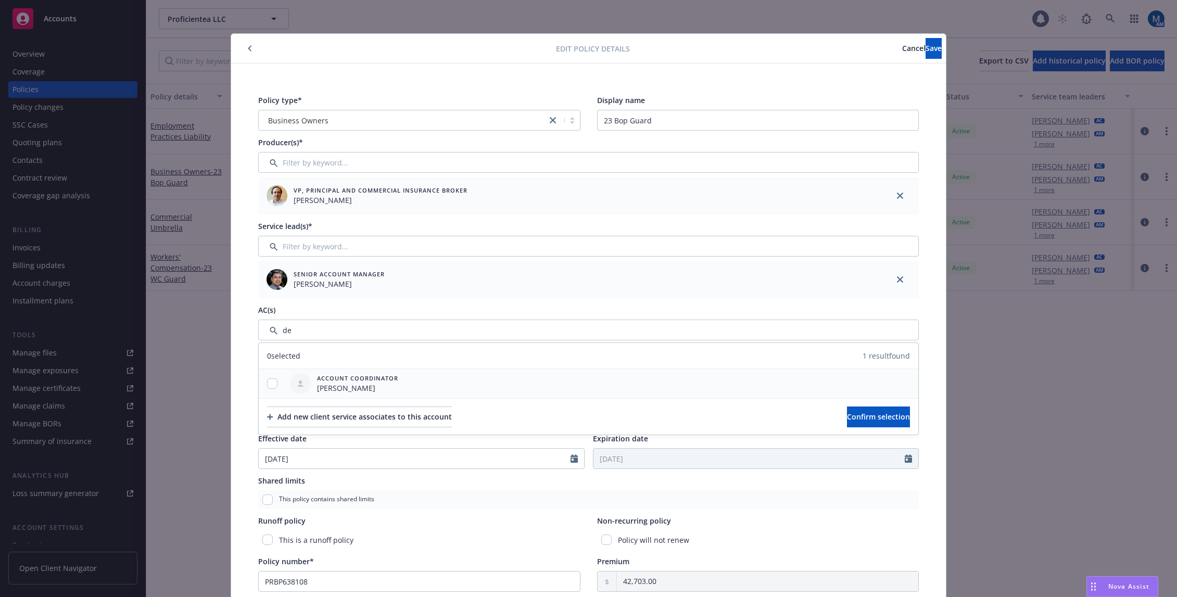
click at [261, 388] on div at bounding box center [272, 383] width 27 height 11
click at [267, 388] on input "checkbox" at bounding box center [272, 383] width 10 height 10
checkbox input "true"
click at [863, 414] on span "Confirm selection" at bounding box center [878, 417] width 63 height 10
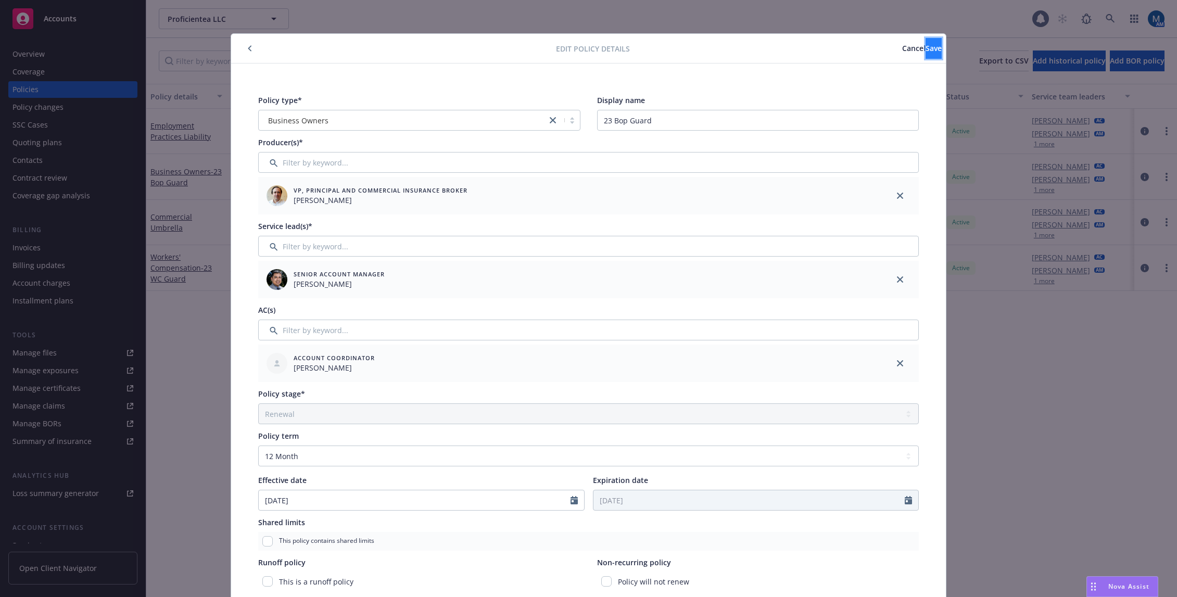
click at [925, 45] on button "Save" at bounding box center [933, 48] width 16 height 21
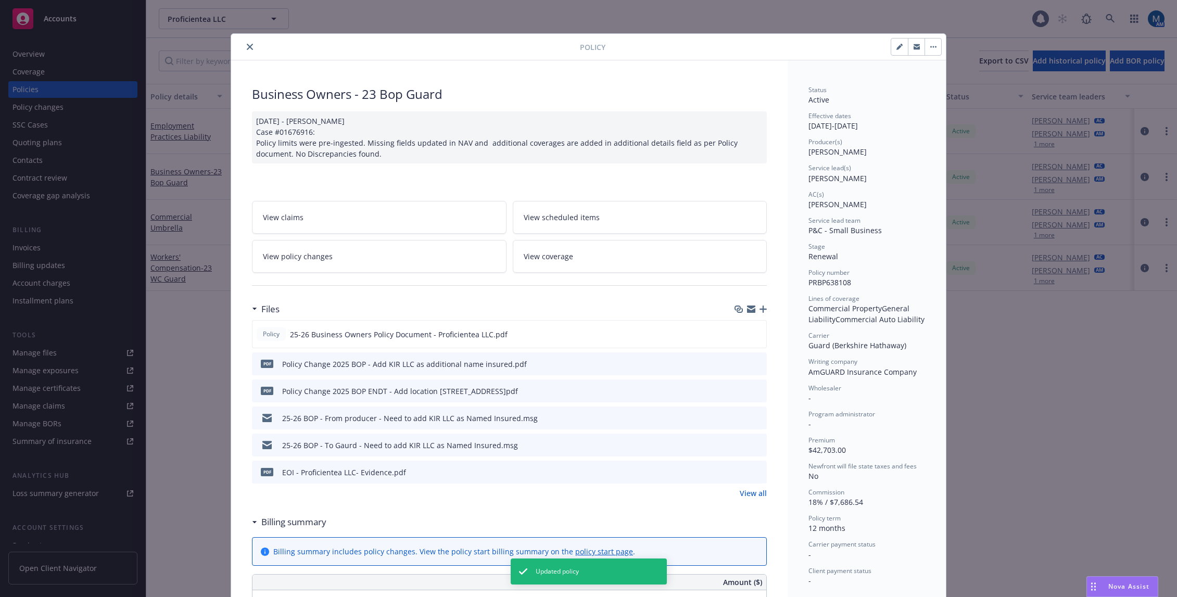
click at [247, 49] on icon "close" at bounding box center [250, 47] width 6 height 6
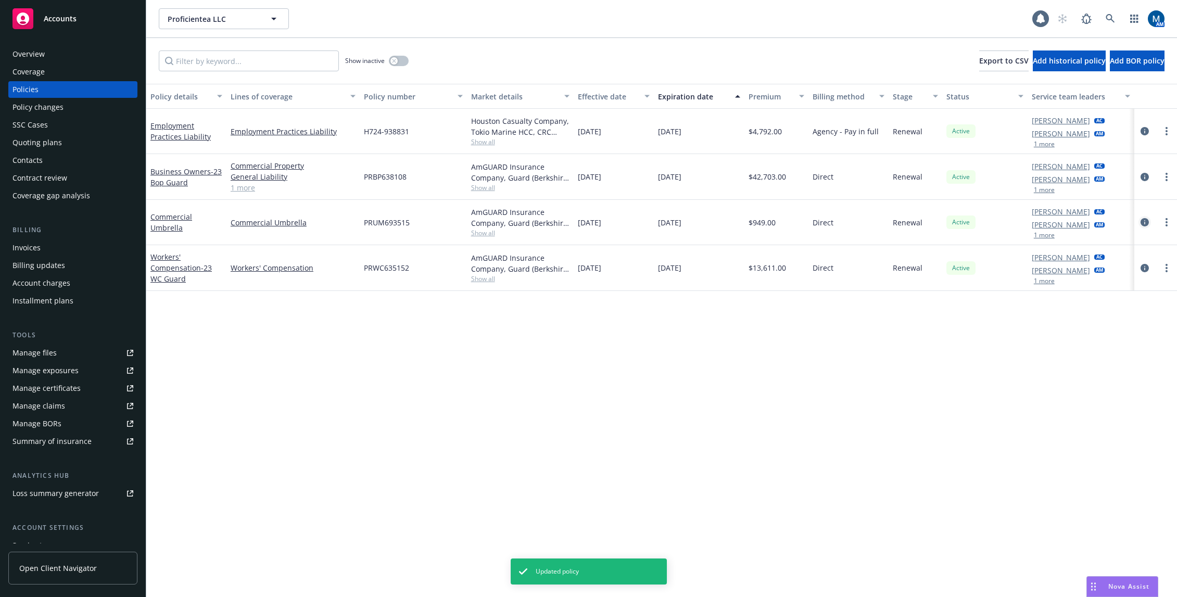
click at [1146, 224] on icon "circleInformation" at bounding box center [1144, 222] width 8 height 8
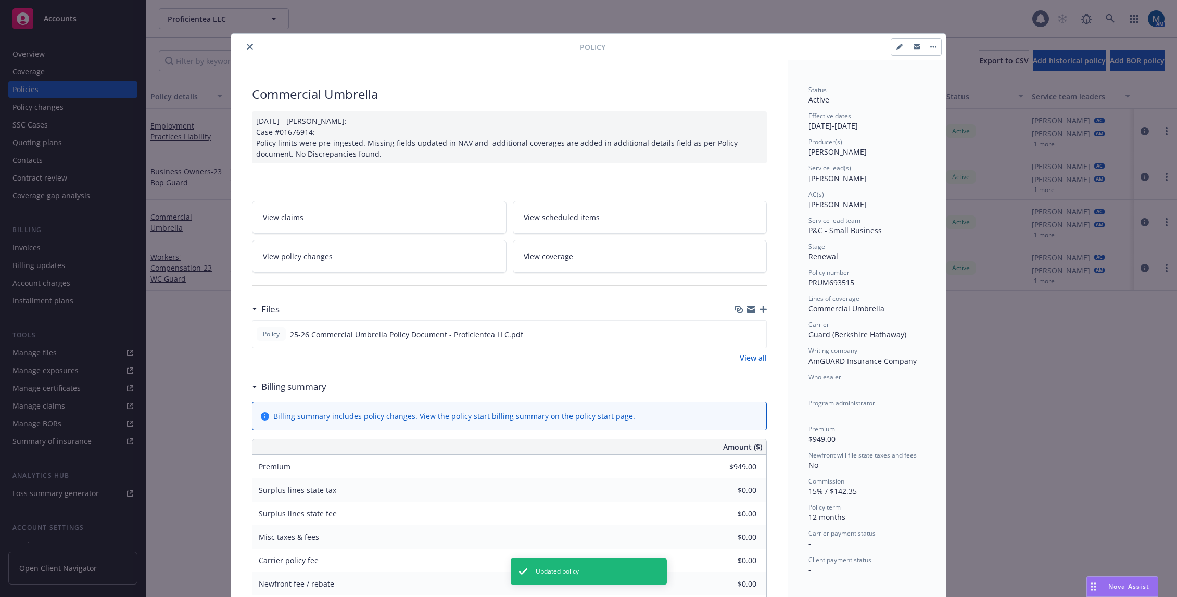
click at [899, 46] on button "button" at bounding box center [899, 47] width 17 height 17
select select "RENEWAL"
select select "12"
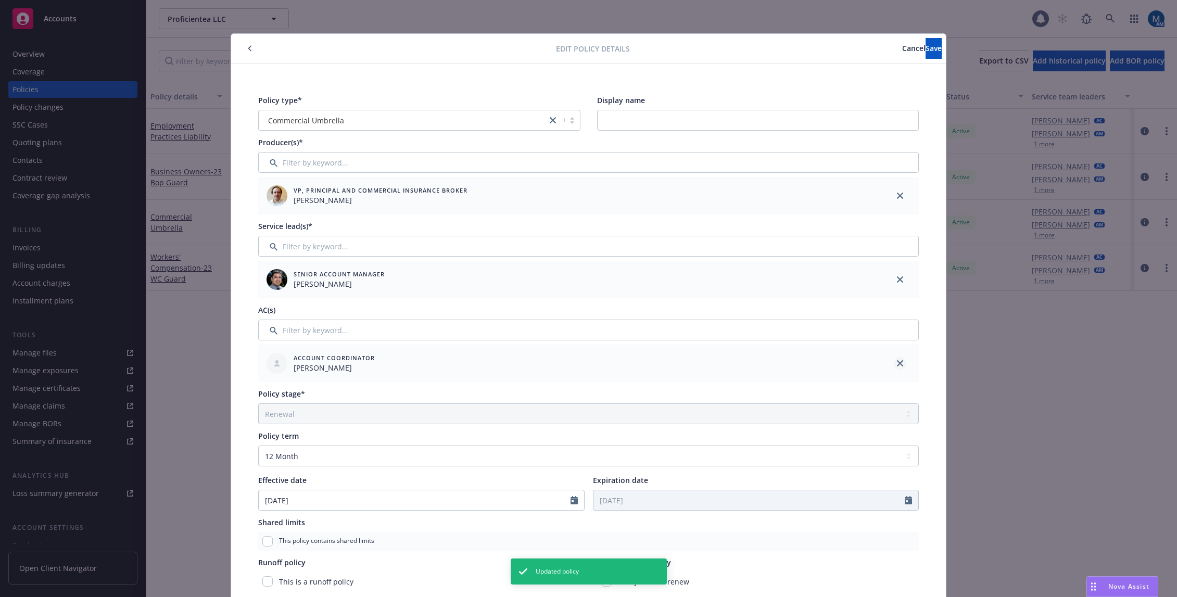
click at [897, 364] on icon "close" at bounding box center [900, 363] width 6 height 6
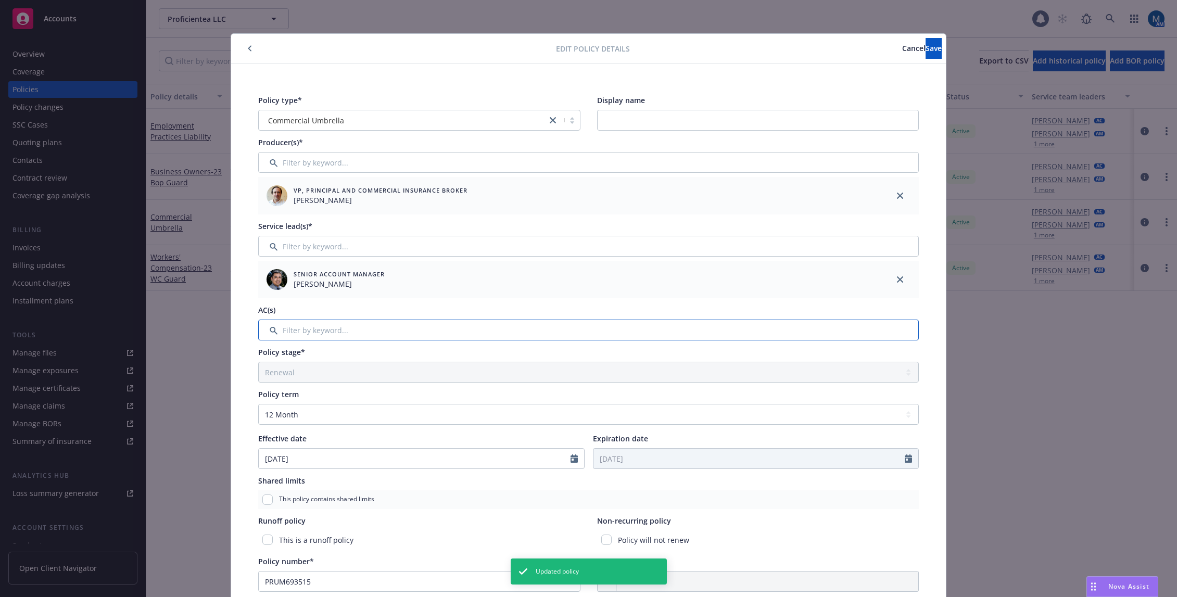
click at [505, 331] on input "Filter by keyword..." at bounding box center [588, 329] width 660 height 21
type input "deni"
click at [267, 385] on input "checkbox" at bounding box center [272, 383] width 10 height 10
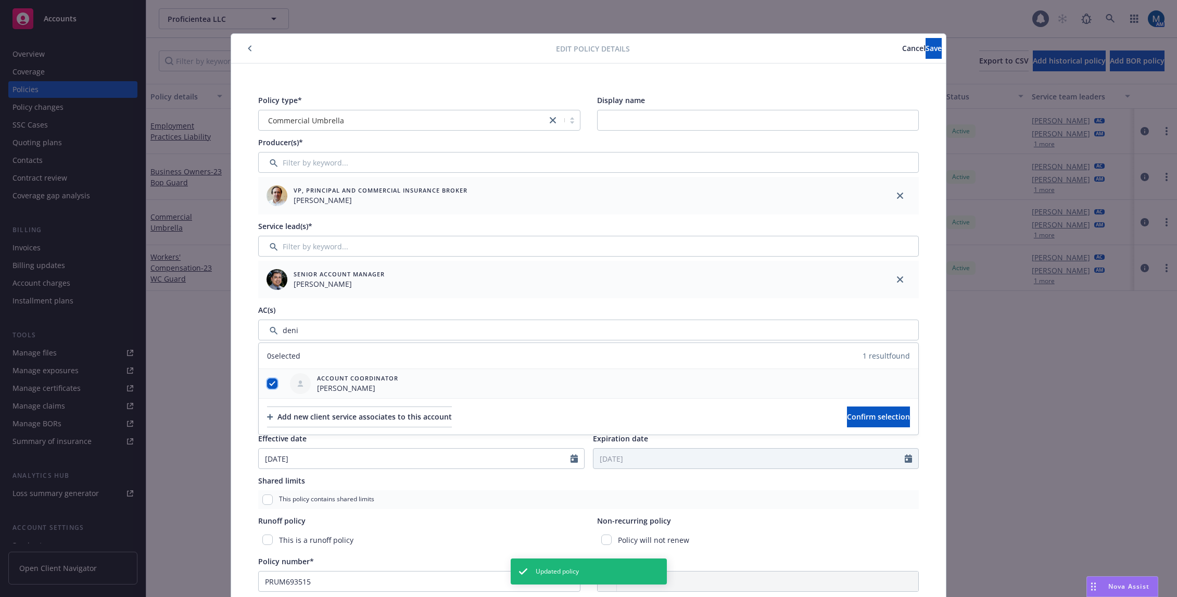
checkbox input "true"
click at [891, 412] on button "Confirm selection" at bounding box center [878, 416] width 63 height 21
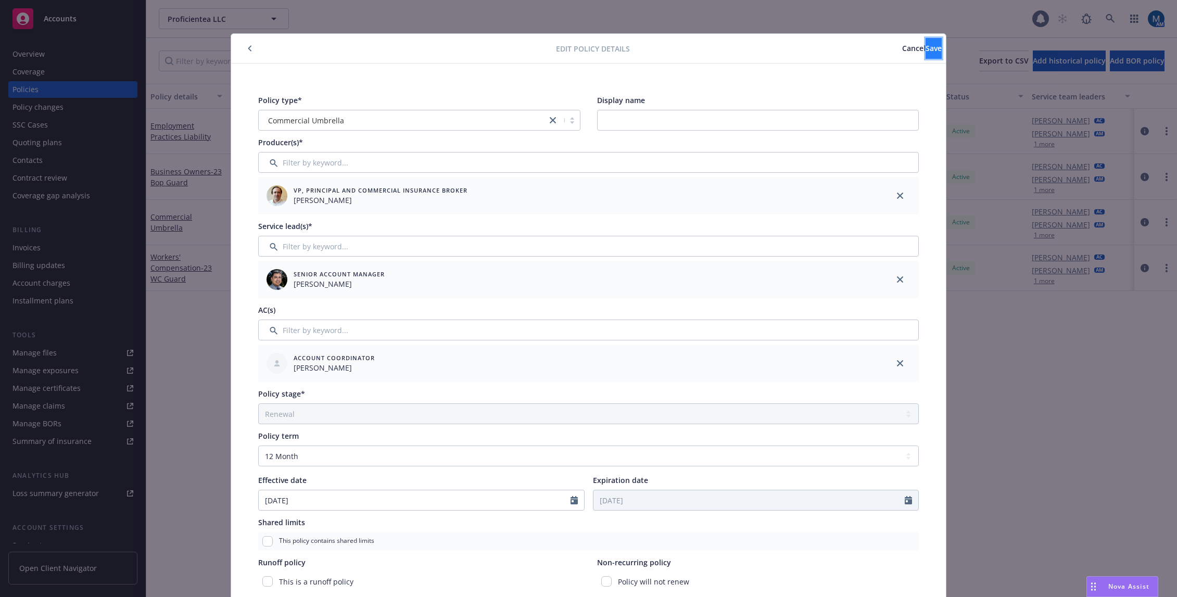
click at [925, 51] on span "Save" at bounding box center [933, 48] width 16 height 10
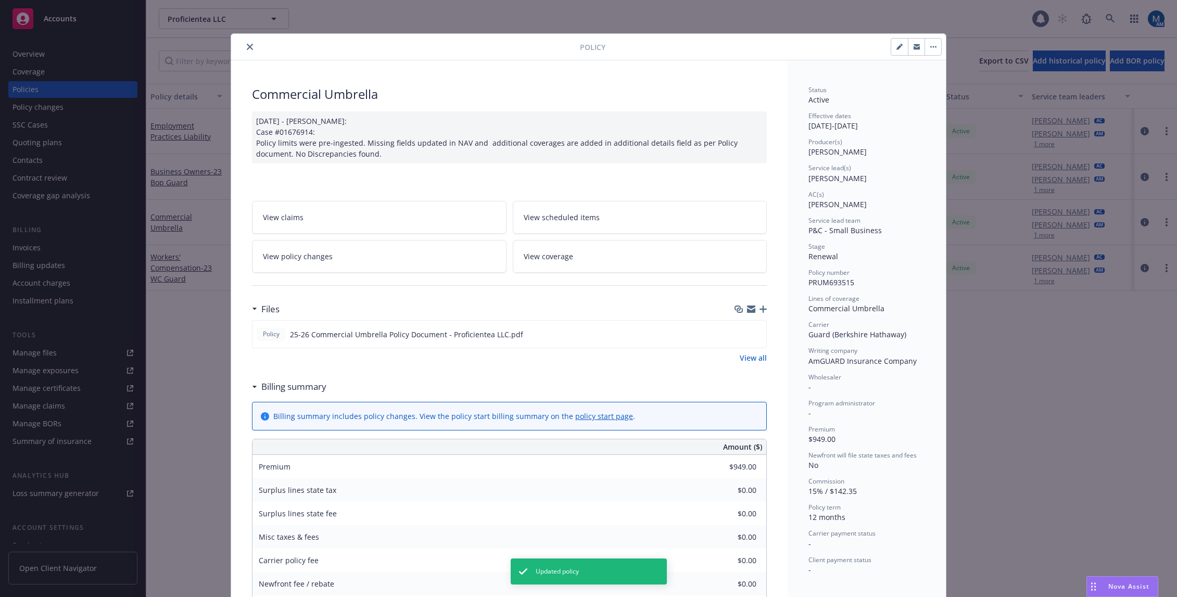
click at [247, 46] on icon "close" at bounding box center [250, 47] width 6 height 6
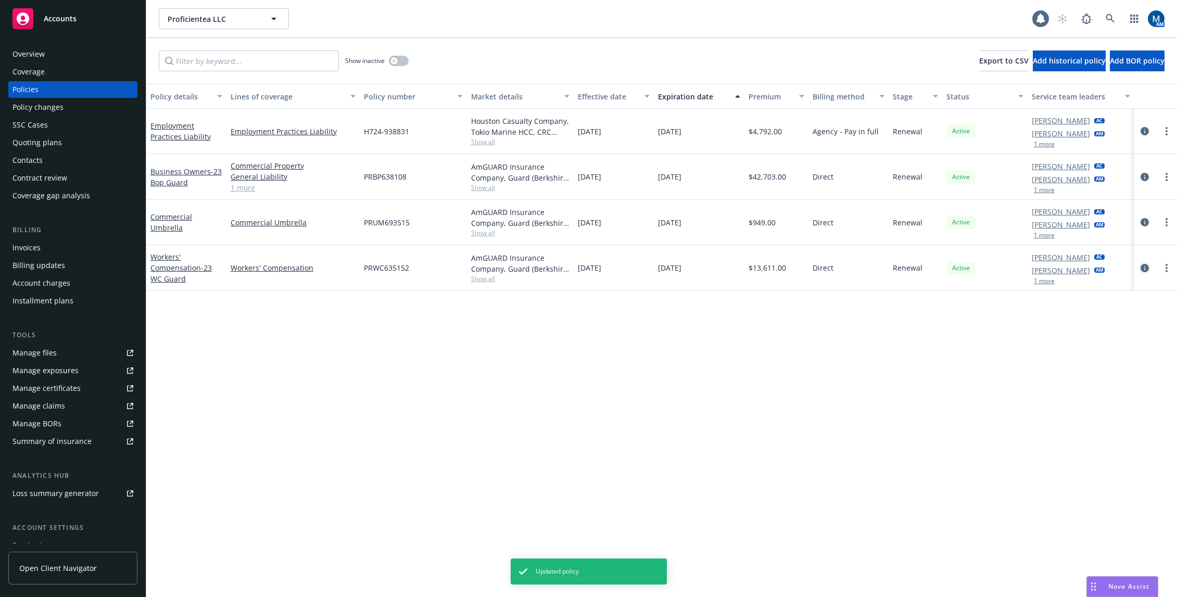
click at [1144, 267] on icon "circleInformation" at bounding box center [1144, 268] width 8 height 8
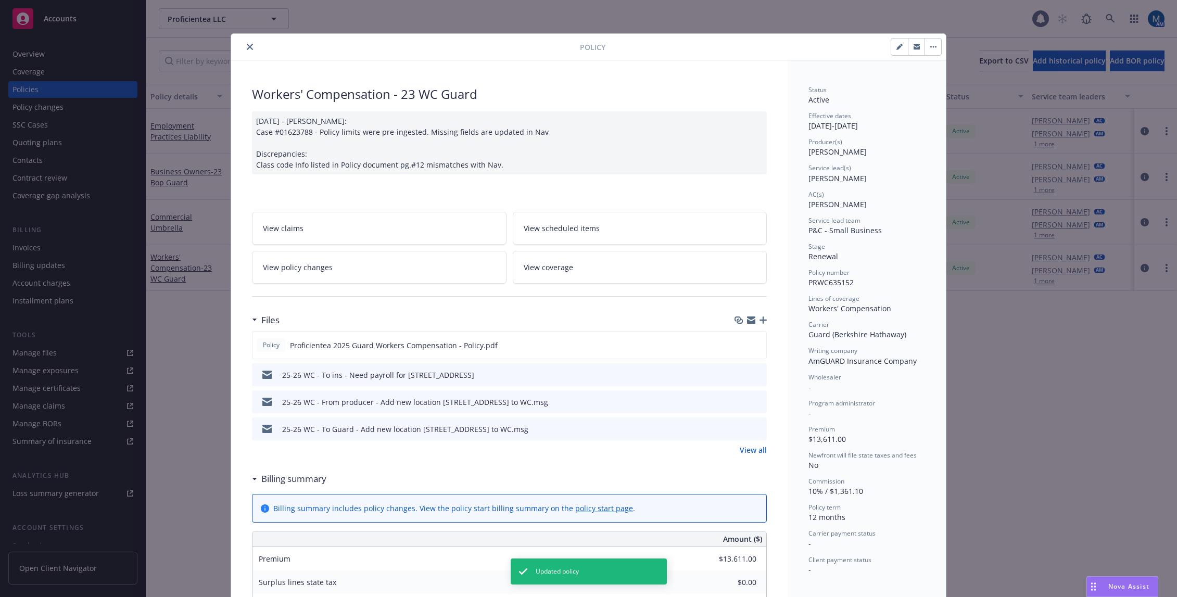
click at [891, 46] on button "button" at bounding box center [899, 47] width 17 height 17
select select "RENEWAL"
select select "12"
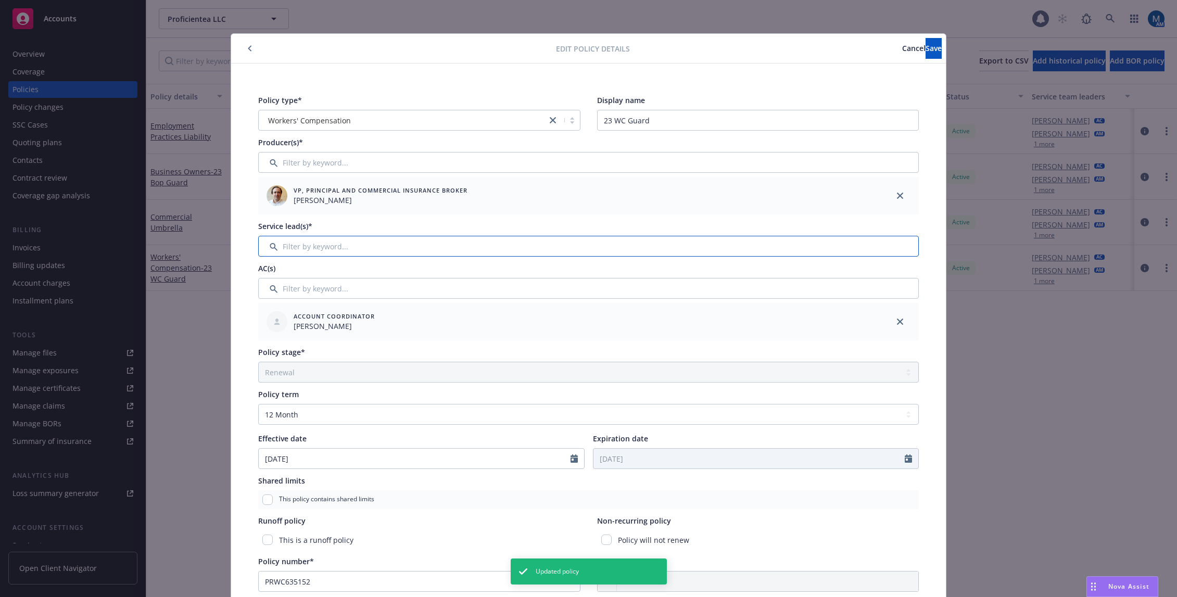
click at [555, 249] on input "Filter by keyword..." at bounding box center [588, 246] width 660 height 21
type input "mar"
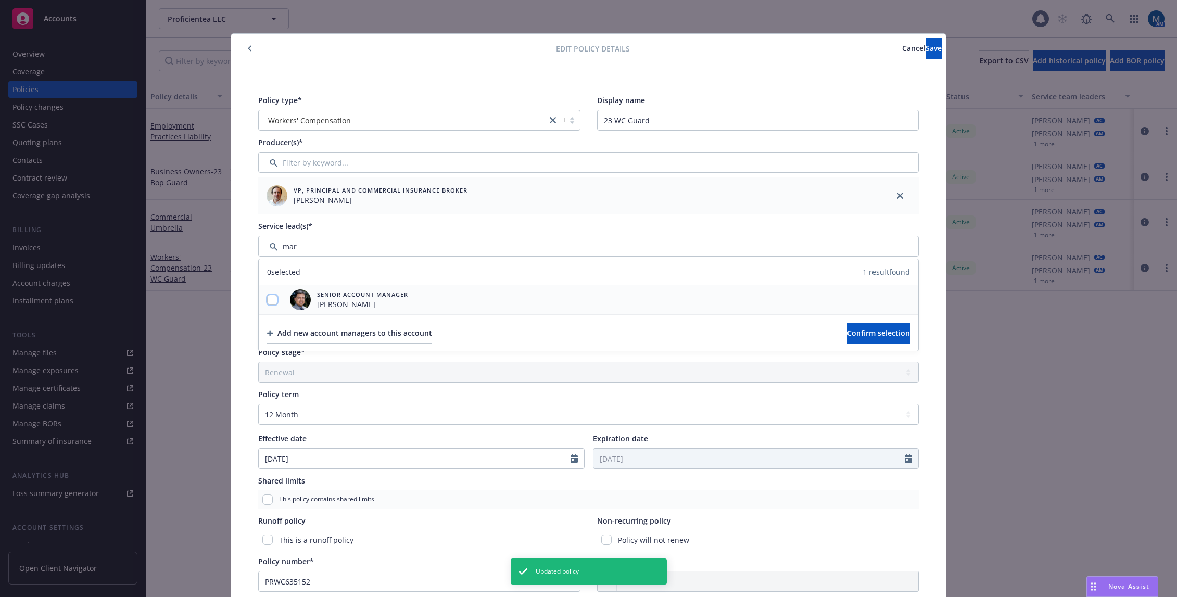
click at [270, 303] on input "checkbox" at bounding box center [272, 300] width 10 height 10
checkbox input "true"
click at [876, 330] on span "Confirm selection" at bounding box center [878, 333] width 63 height 10
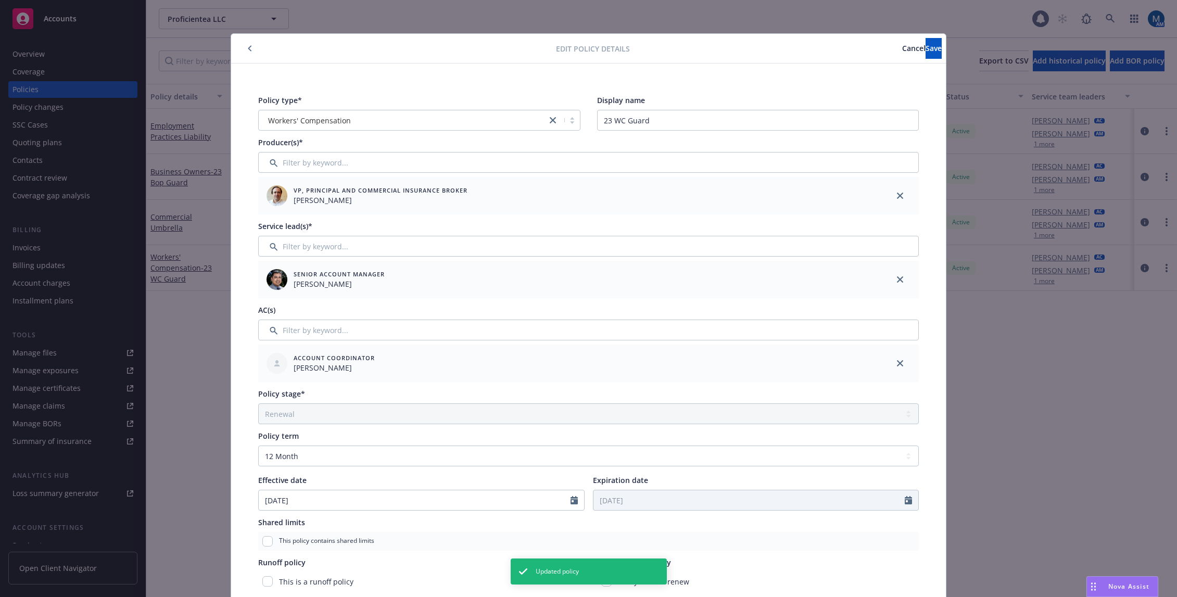
drag, startPoint x: 896, startPoint y: 364, endPoint x: 890, endPoint y: 361, distance: 6.1
click at [897, 363] on icon "close" at bounding box center [900, 363] width 6 height 6
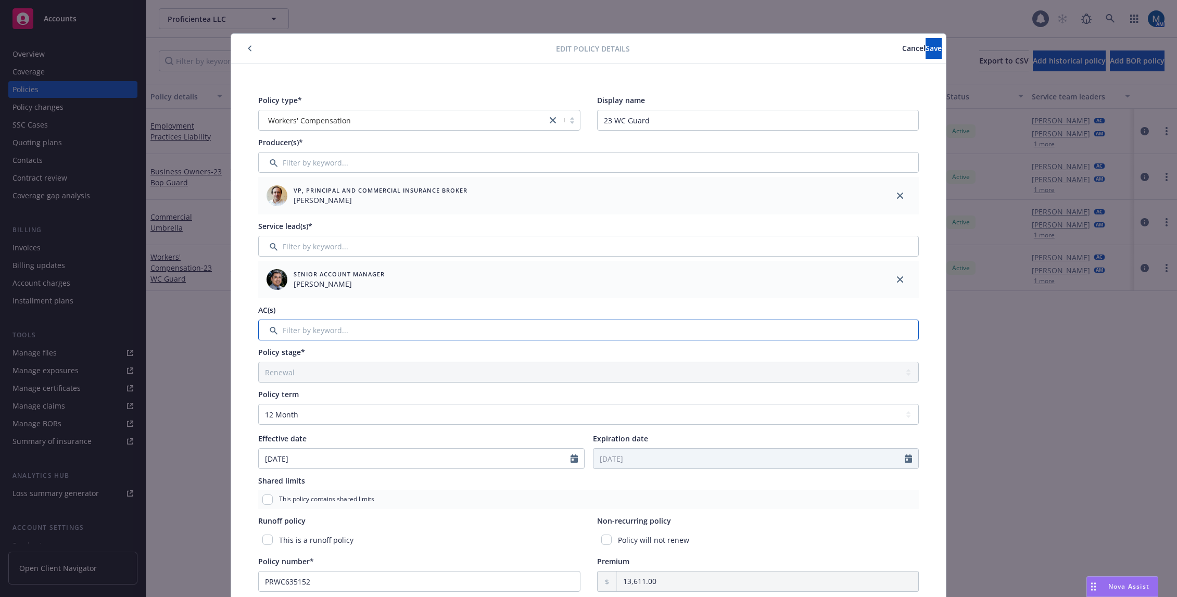
click at [802, 333] on input "Filter by keyword..." at bounding box center [588, 329] width 660 height 21
type input "deni"
click at [269, 380] on input "checkbox" at bounding box center [272, 383] width 10 height 10
checkbox input "true"
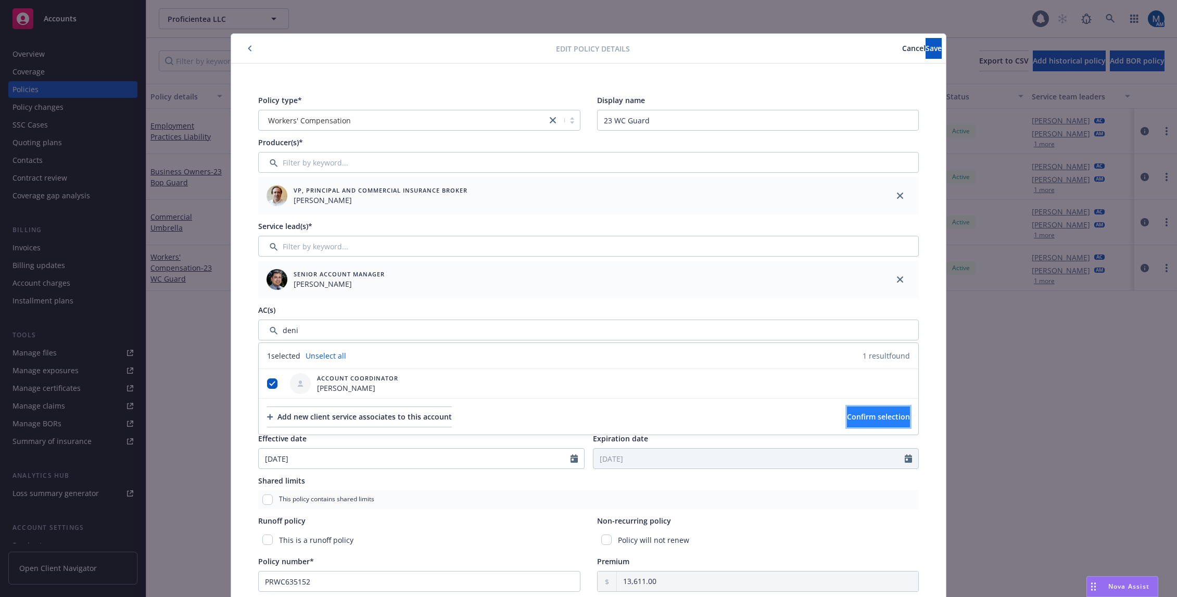
click at [865, 415] on span "Confirm selection" at bounding box center [878, 417] width 63 height 10
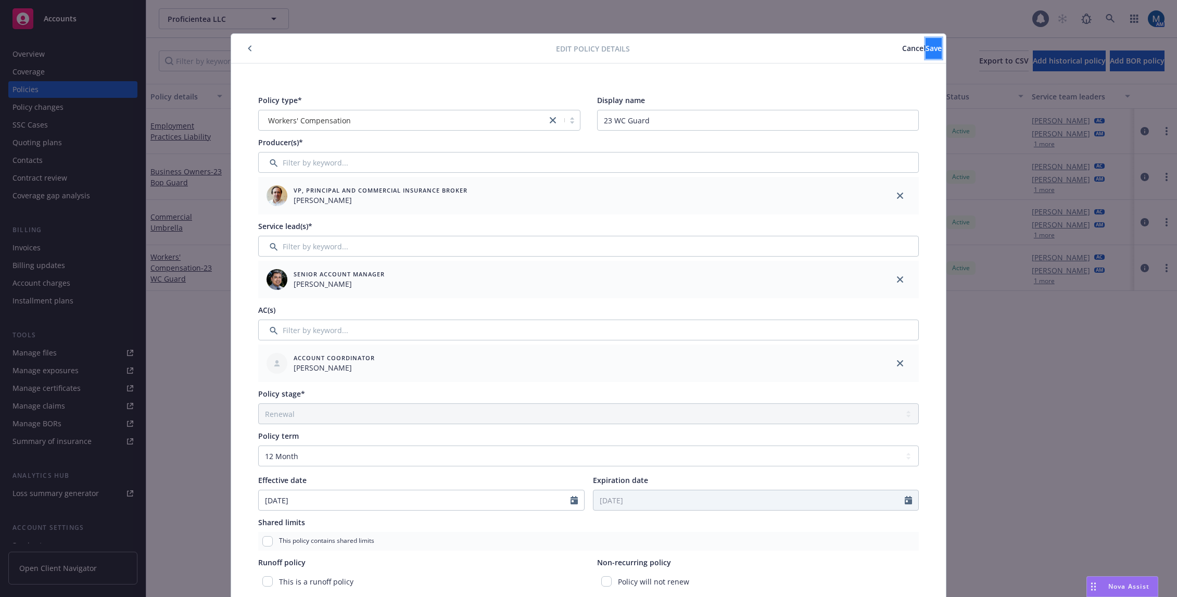
click at [925, 49] on span "Save" at bounding box center [933, 48] width 16 height 10
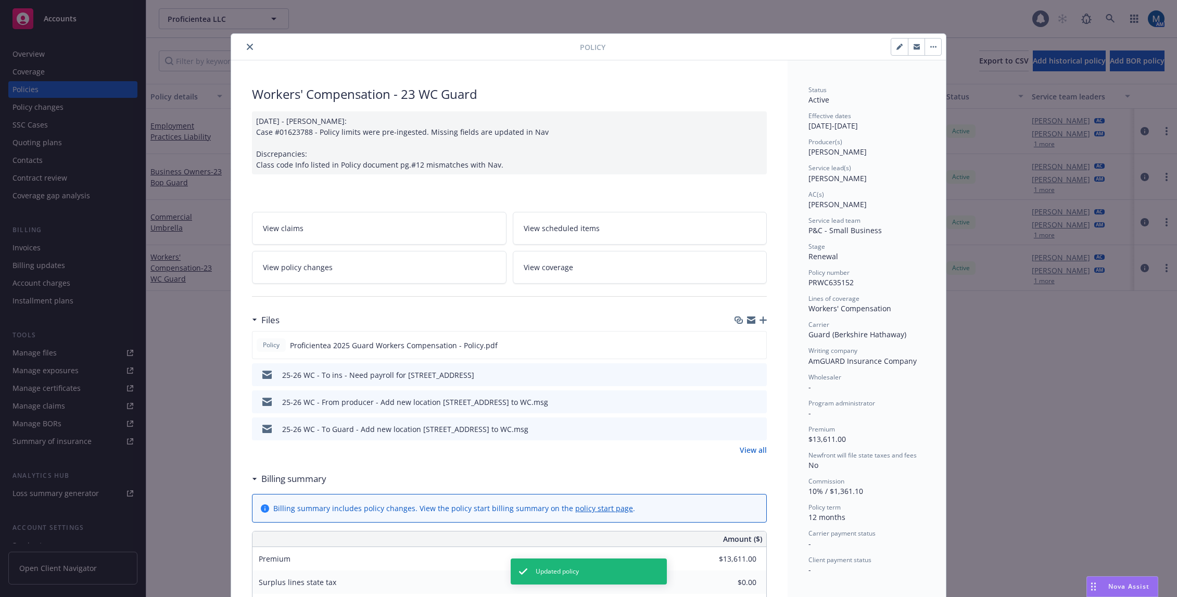
click at [247, 49] on icon "close" at bounding box center [250, 47] width 6 height 6
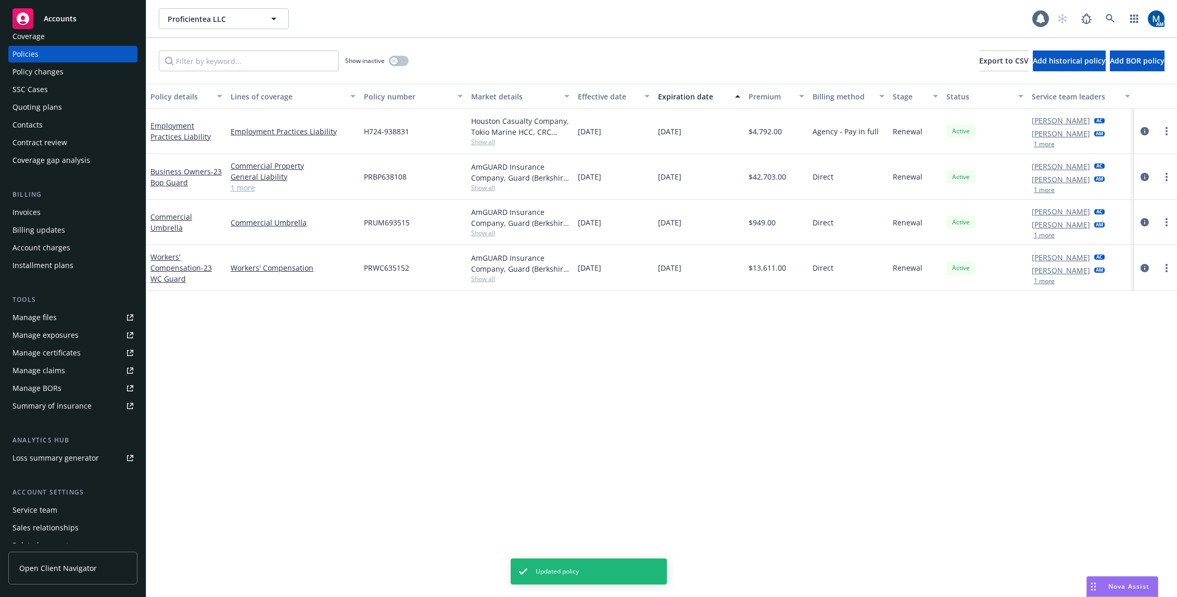
scroll to position [81, 0]
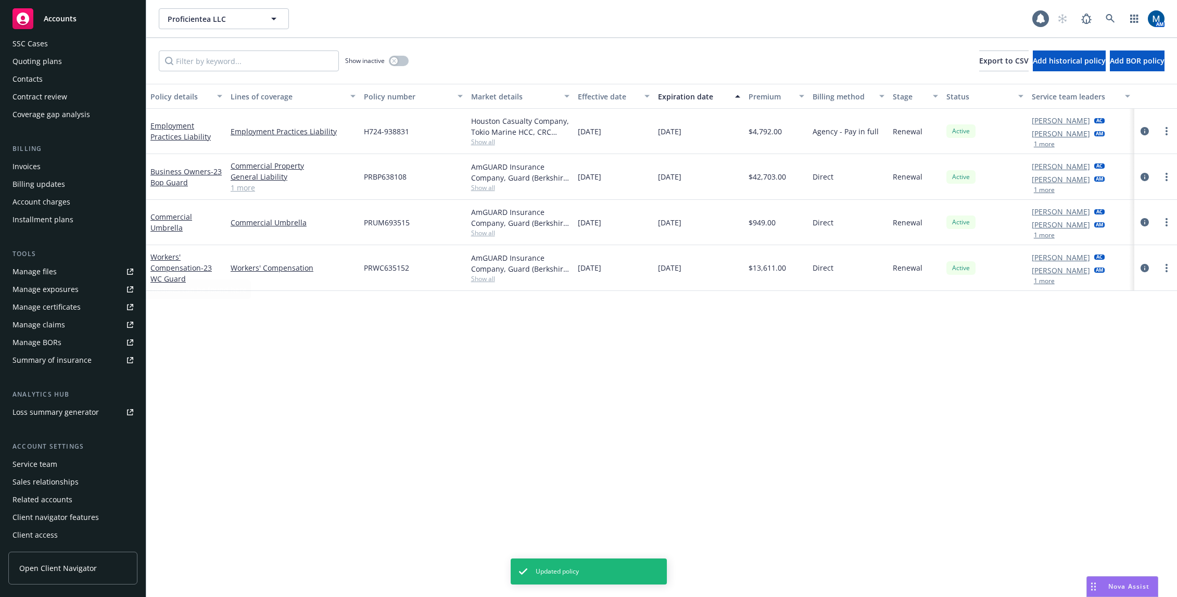
click at [55, 470] on div "Service team" at bounding box center [34, 464] width 45 height 17
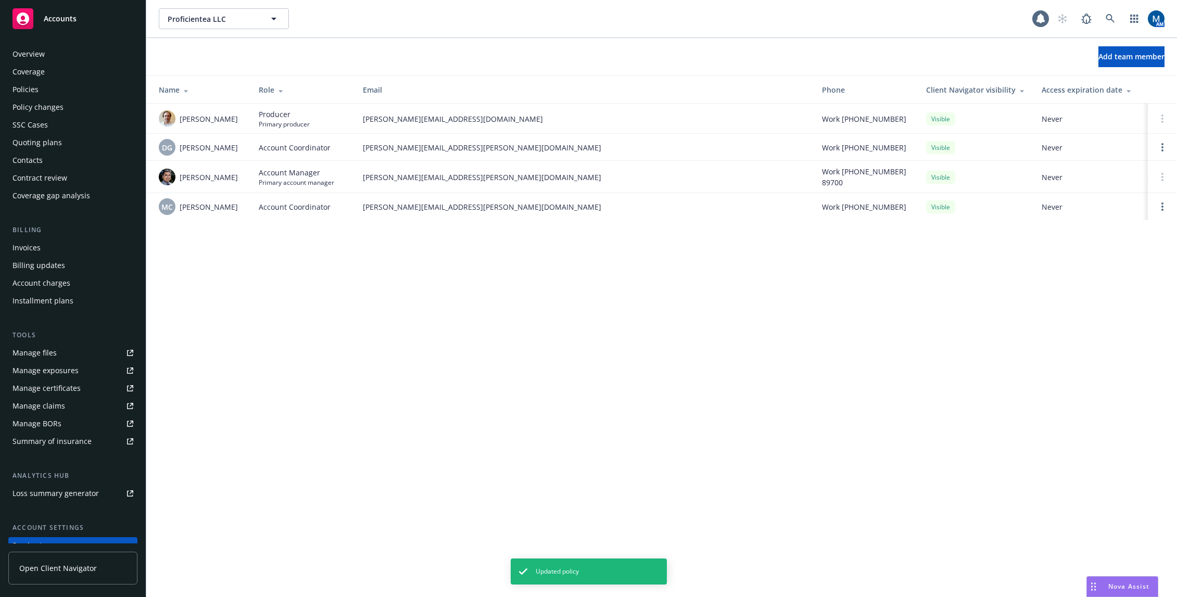
scroll to position [81, 0]
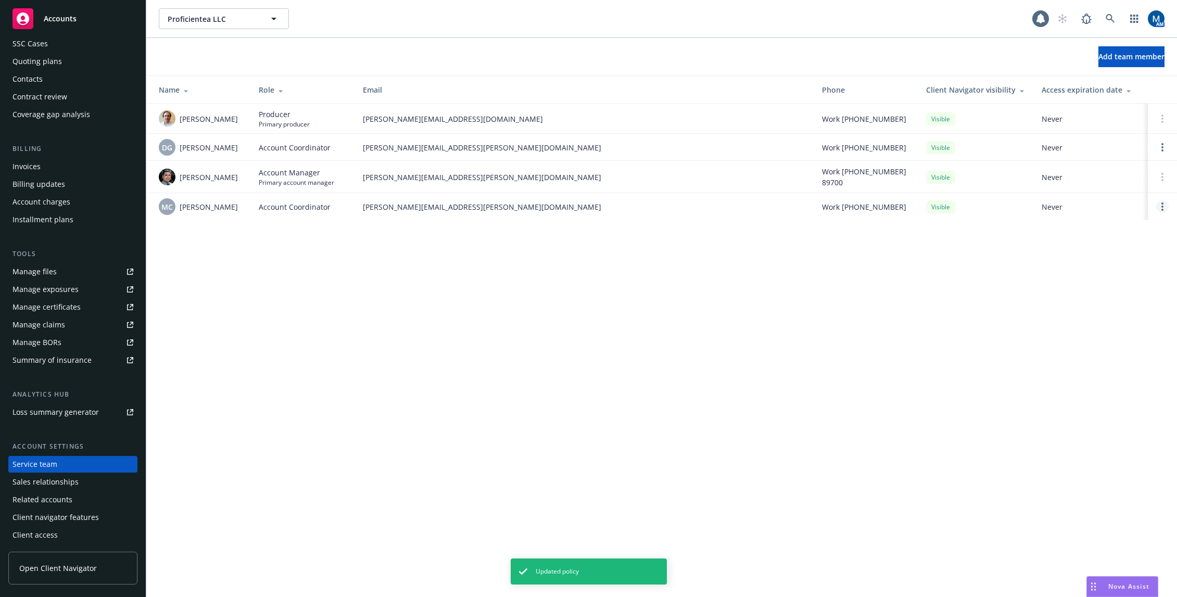
click at [1156, 205] on link "Open options" at bounding box center [1162, 206] width 12 height 12
click at [1103, 175] on span "Remove account coordinator" at bounding box center [1091, 177] width 125 height 10
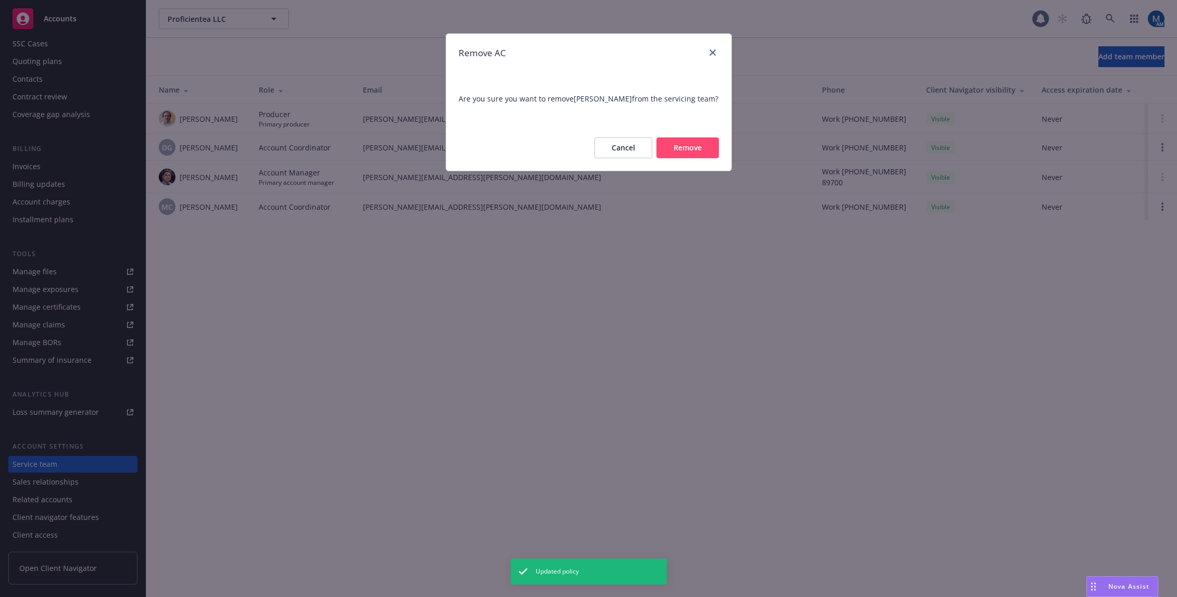
click at [706, 158] on button "Remove" at bounding box center [687, 147] width 62 height 21
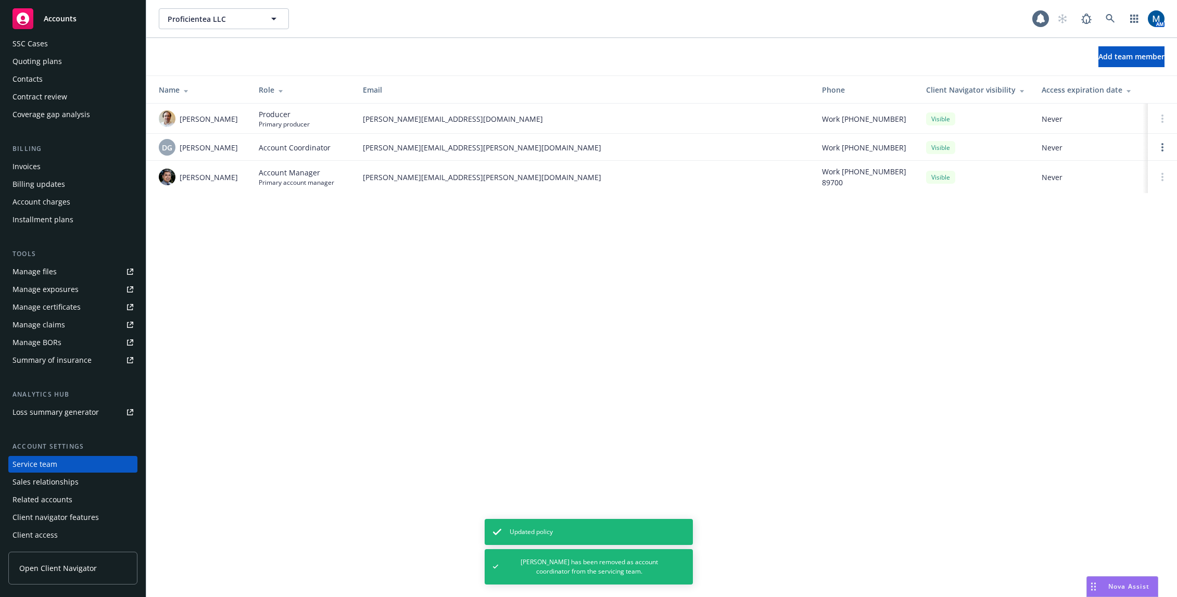
scroll to position [0, 0]
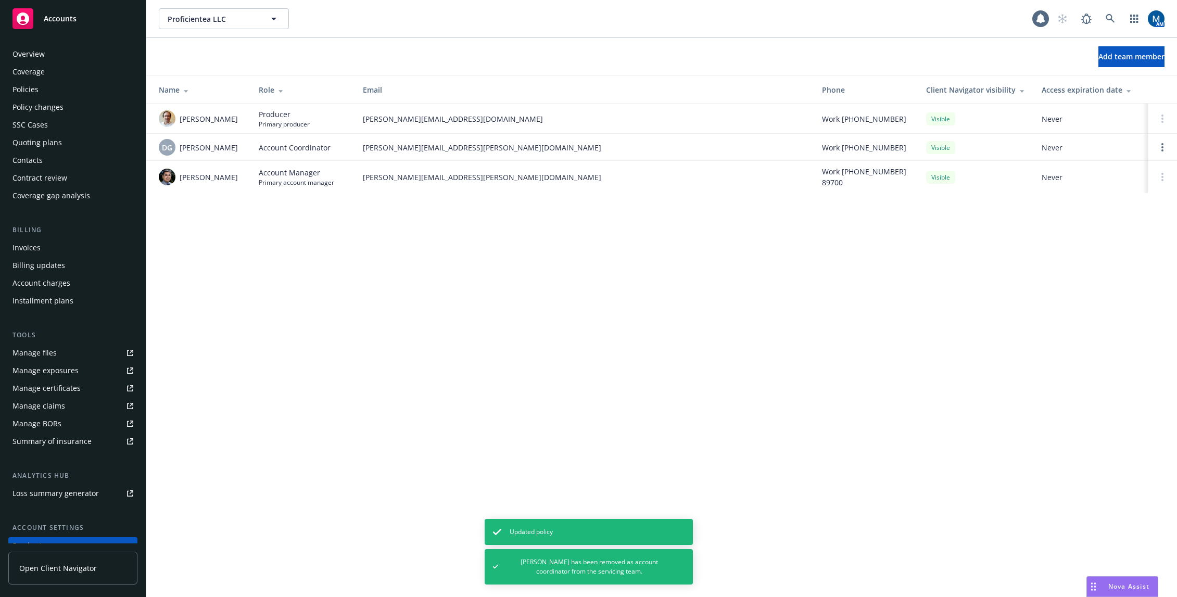
click at [35, 88] on div "Policies" at bounding box center [25, 89] width 26 height 17
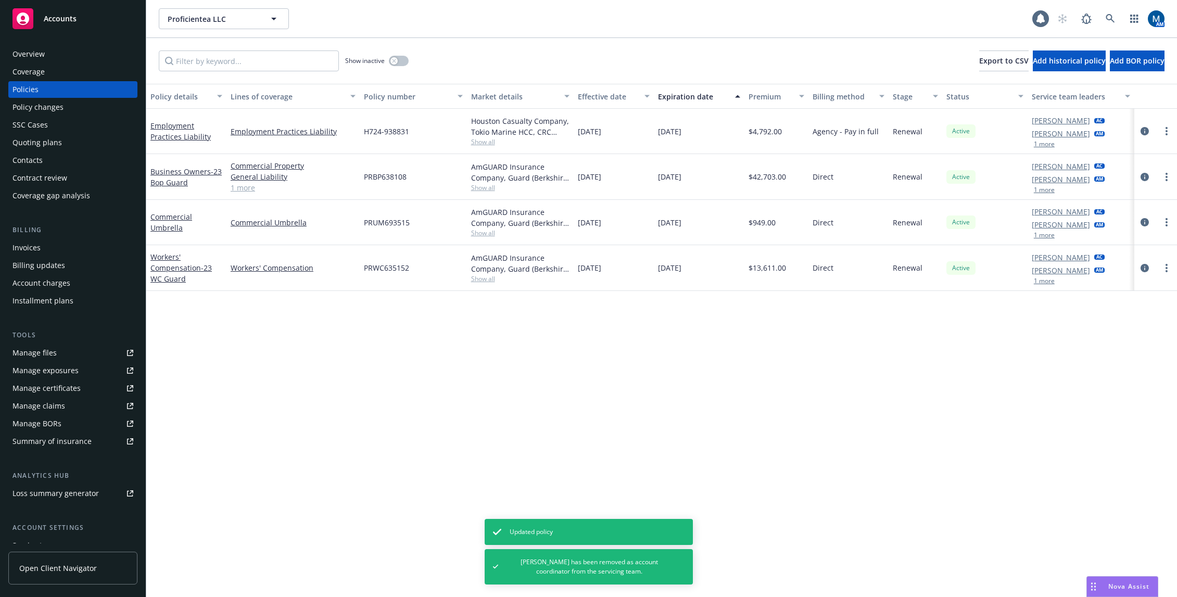
click at [681, 334] on div "Policy details Lines of coverage Policy number Market details Effective date Ex…" at bounding box center [661, 340] width 1030 height 513
click at [487, 142] on span "Show all" at bounding box center [520, 141] width 98 height 9
click at [368, 391] on div "Policy details Lines of coverage Policy number Market details Effective date Ex…" at bounding box center [661, 340] width 1030 height 513
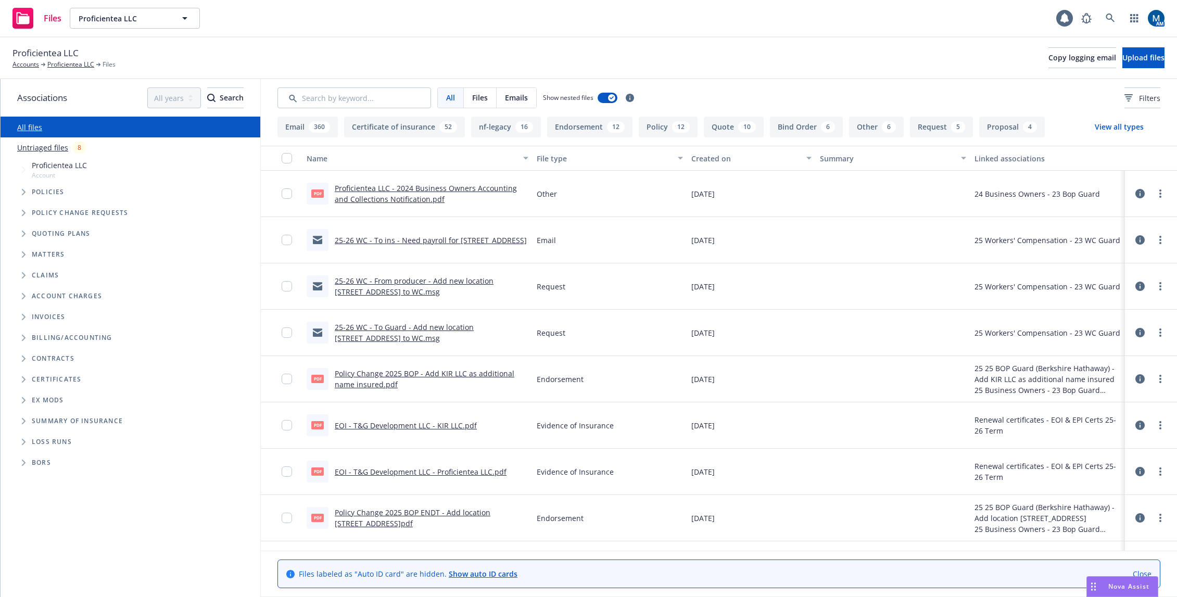
click at [455, 326] on link "25-26 WC - To Guard - Add new location [STREET_ADDRESS] to WC.msg" at bounding box center [404, 332] width 139 height 21
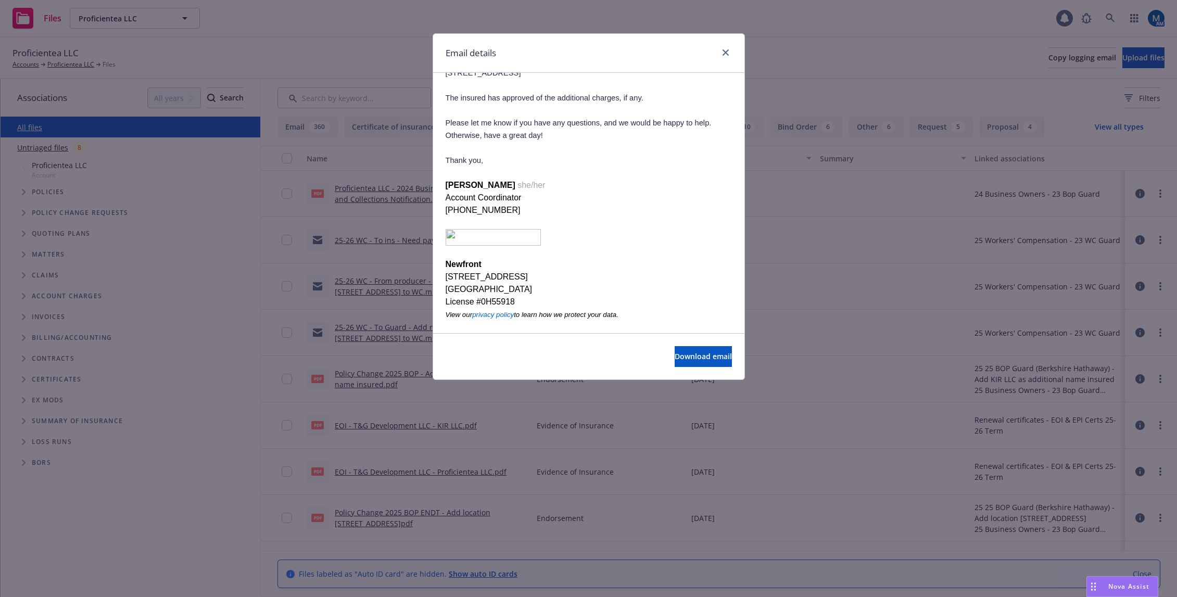
scroll to position [208, 0]
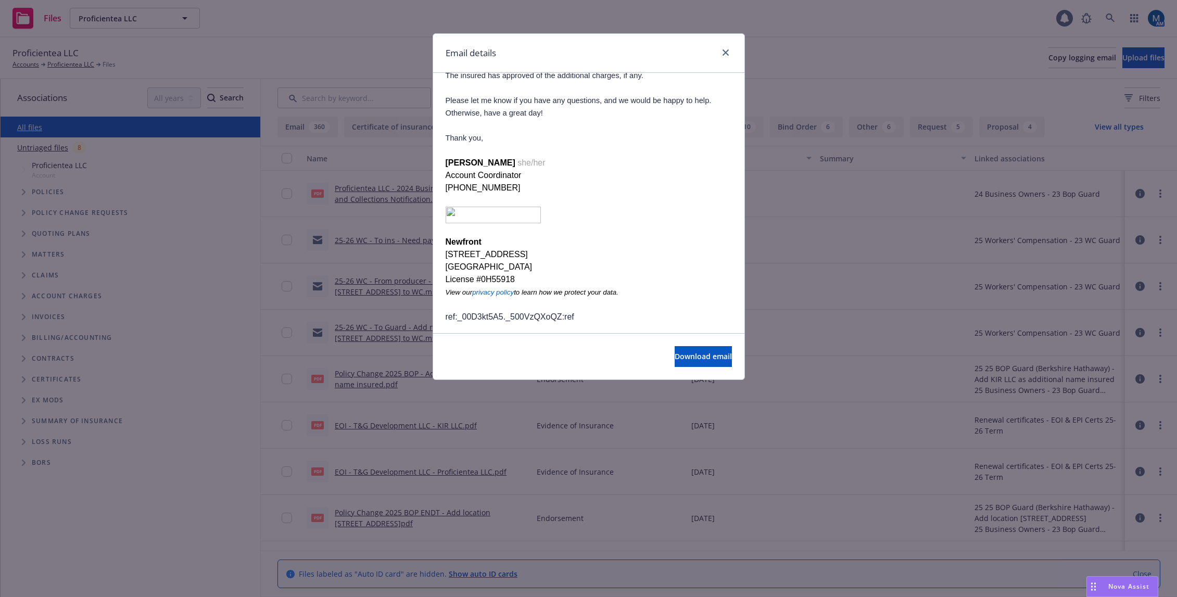
click at [730, 47] on div at bounding box center [723, 53] width 17 height 14
click at [724, 54] on icon "close" at bounding box center [725, 52] width 6 height 6
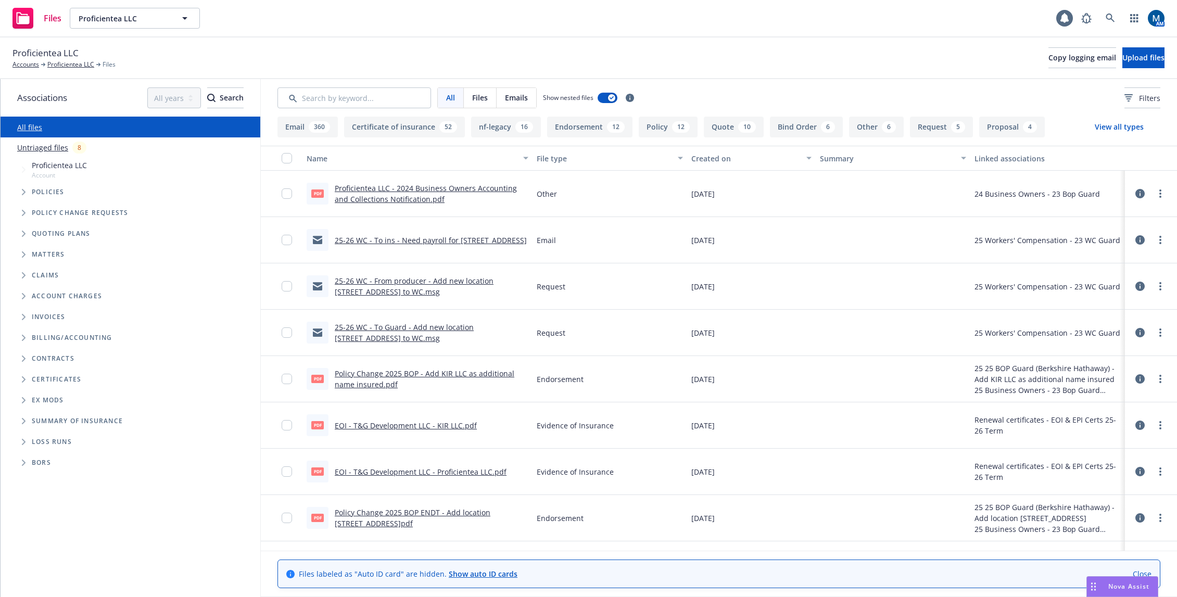
click at [494, 238] on link "25-26 WC - To ins - Need payroll for [STREET_ADDRESS]" at bounding box center [431, 240] width 192 height 10
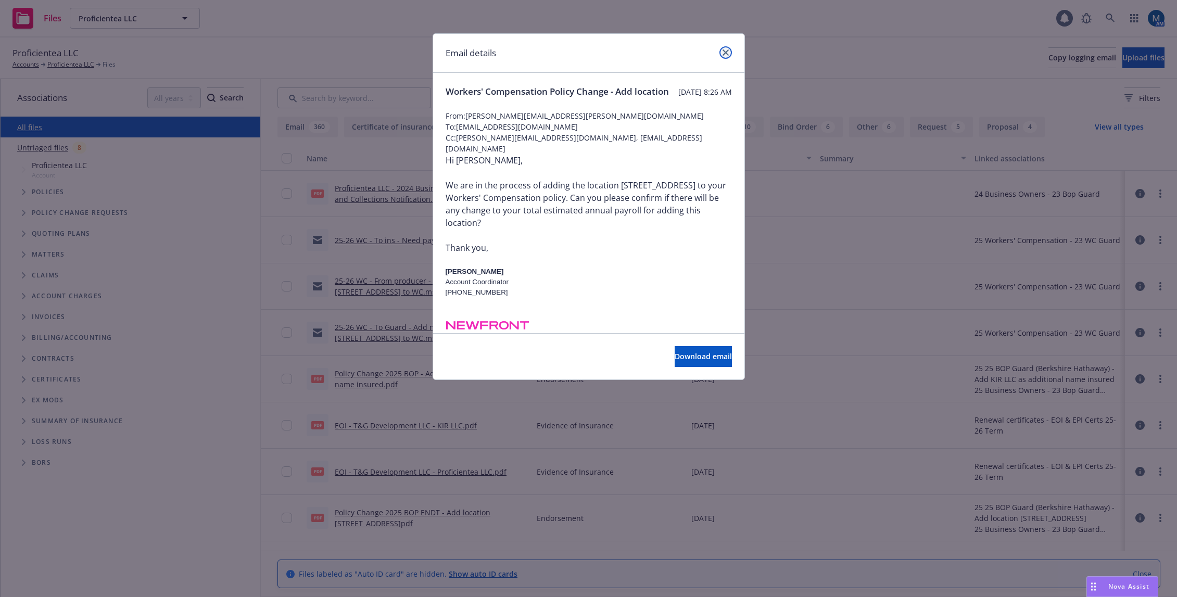
click at [727, 52] on icon "close" at bounding box center [725, 52] width 6 height 6
